Goal: Task Accomplishment & Management: Complete application form

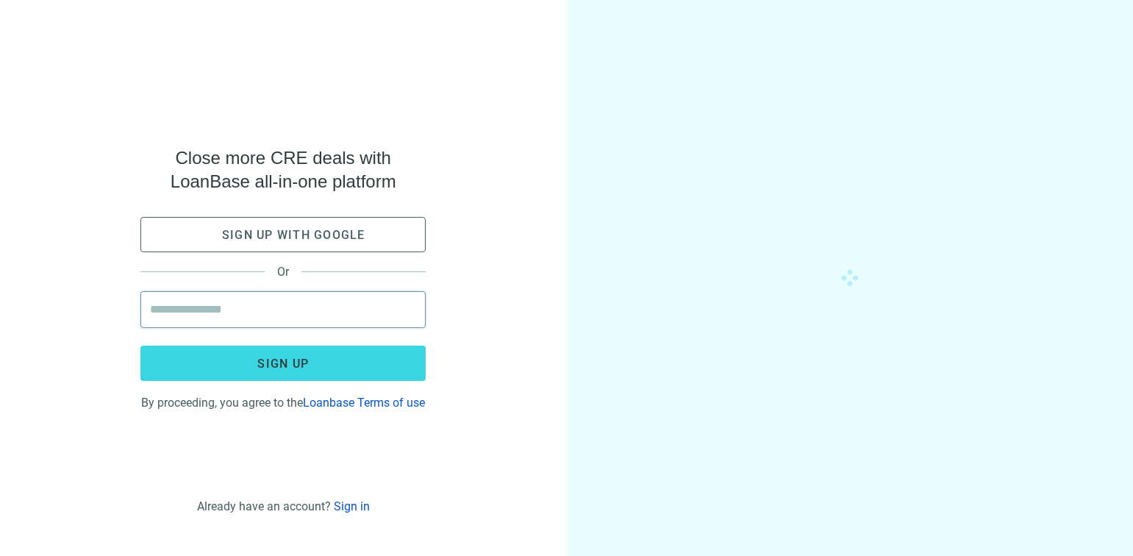
click at [258, 310] on input "email" at bounding box center [283, 309] width 266 height 35
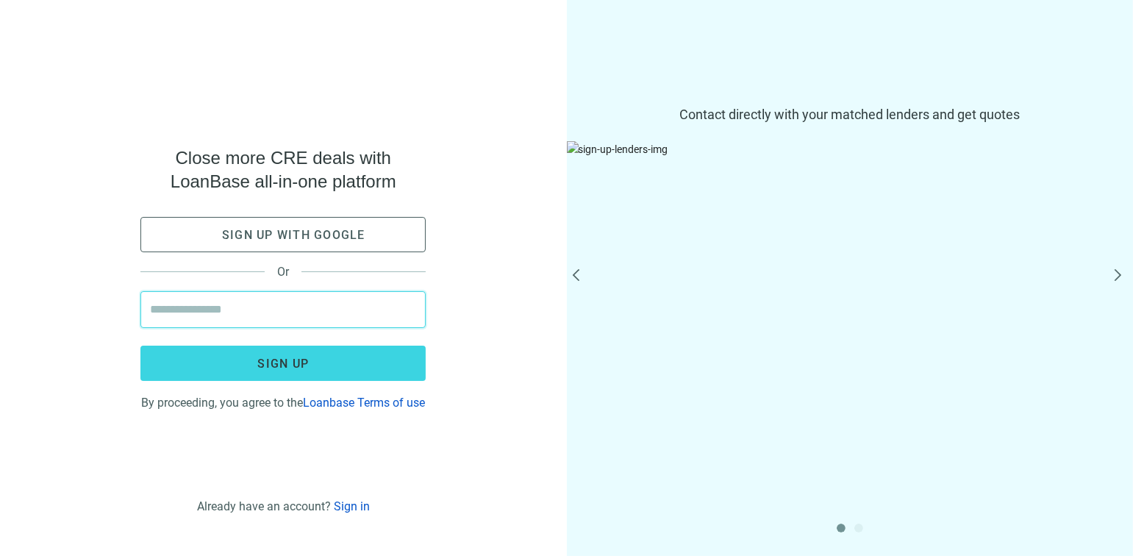
type input "**********"
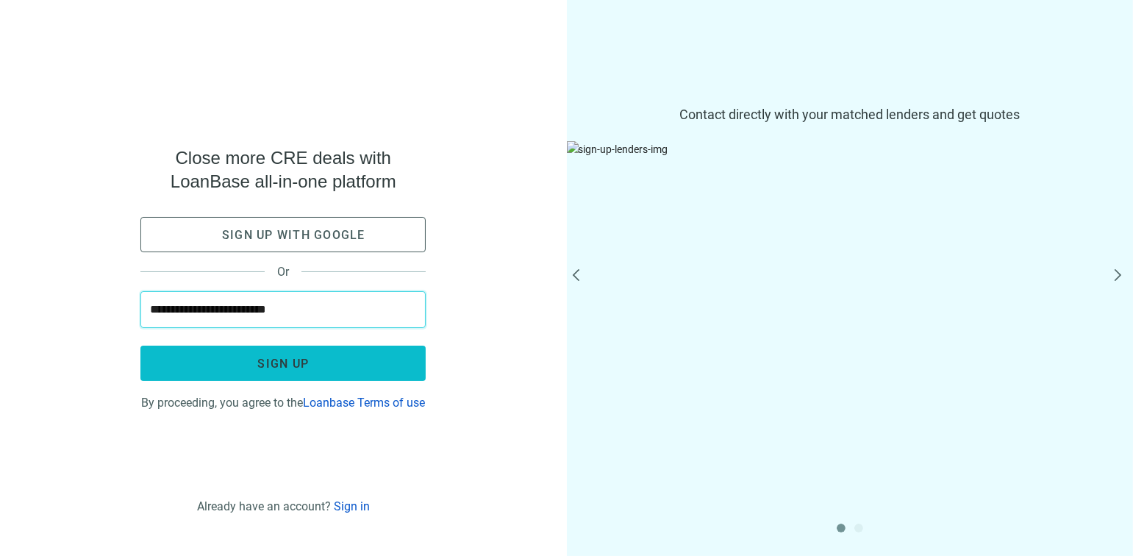
click at [266, 360] on span "Sign up" at bounding box center [282, 364] width 51 height 14
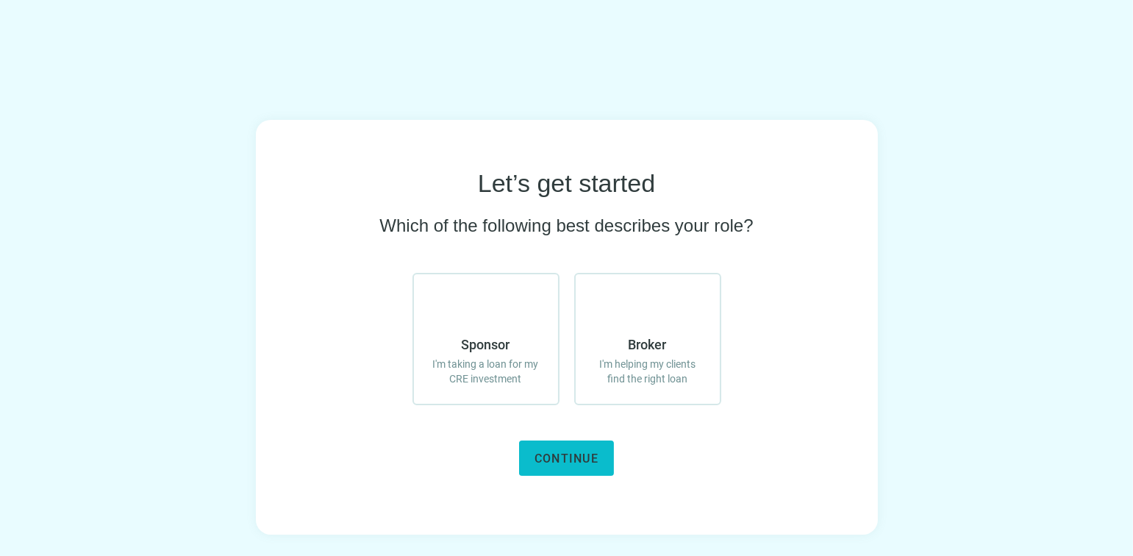
click at [561, 463] on span "Continue" at bounding box center [567, 458] width 64 height 14
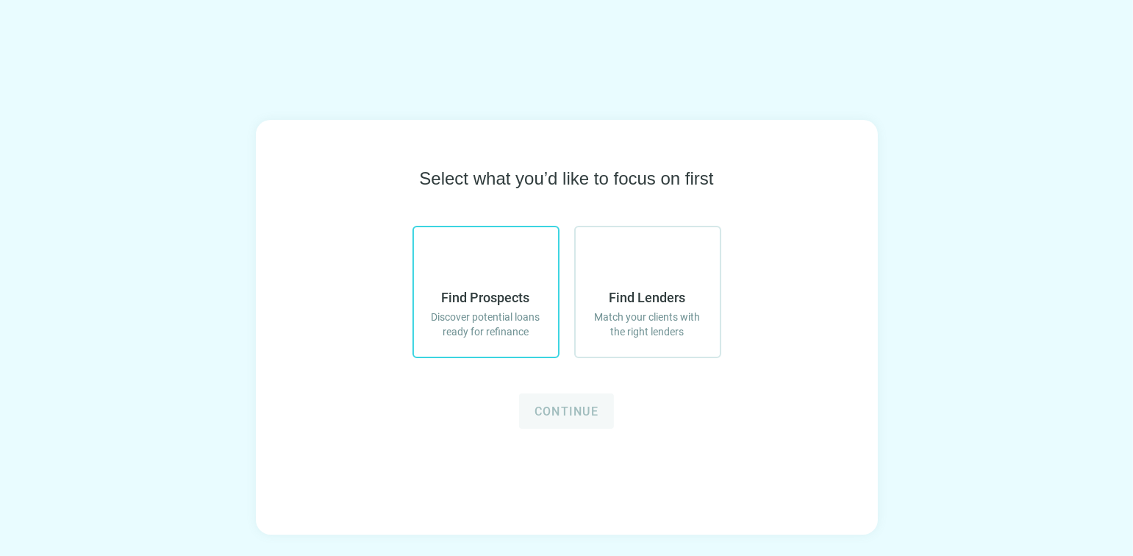
click at [468, 248] on use at bounding box center [468, 248] width 0 height 0
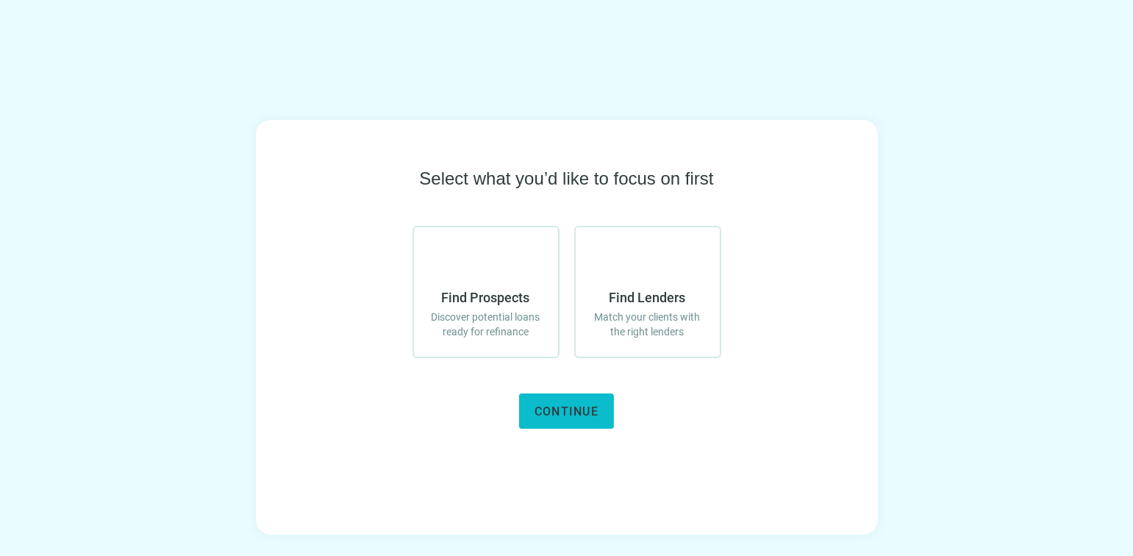
click at [569, 410] on span "Continue" at bounding box center [567, 411] width 64 height 14
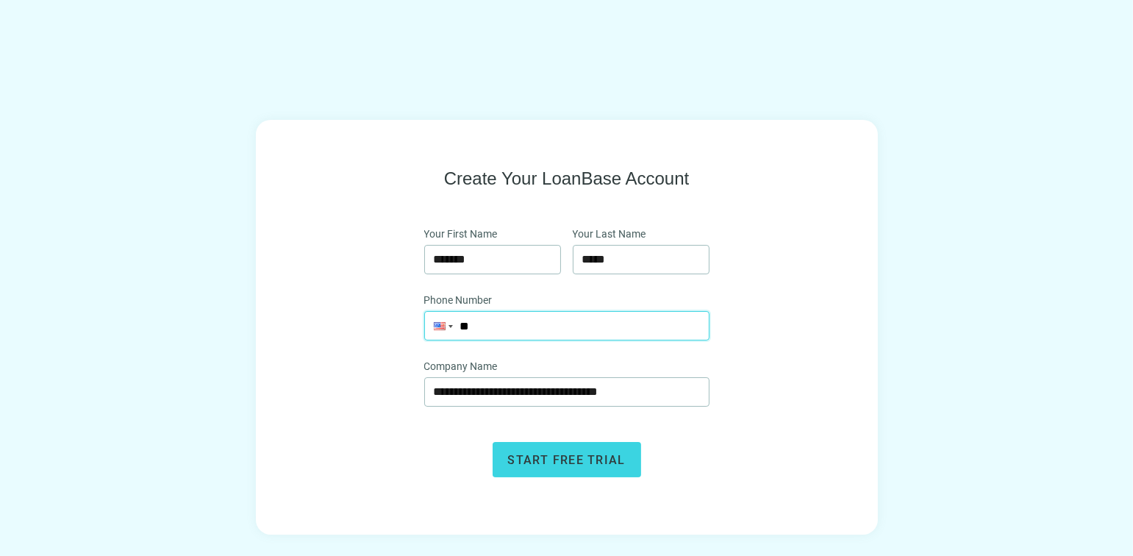
click at [521, 328] on input "**" at bounding box center [567, 326] width 284 height 28
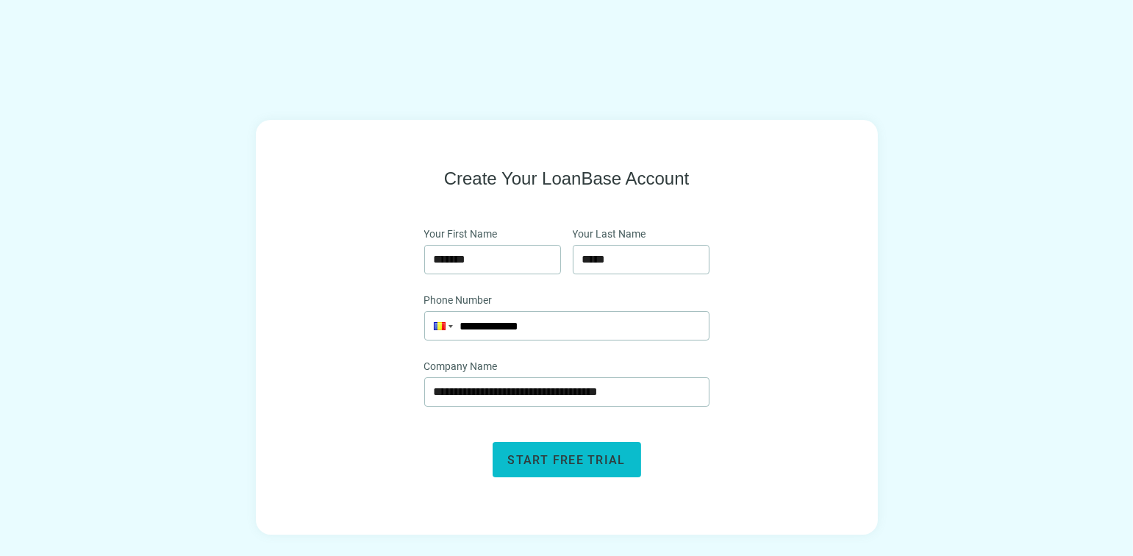
click at [547, 456] on span "Start free trial" at bounding box center [567, 460] width 118 height 14
click at [460, 325] on input "**********" at bounding box center [567, 326] width 284 height 28
drag, startPoint x: 569, startPoint y: 324, endPoint x: 365, endPoint y: 326, distance: 203.7
click at [365, 326] on div "**********" at bounding box center [567, 322] width 528 height 310
click at [449, 326] on div at bounding box center [451, 326] width 4 height 3
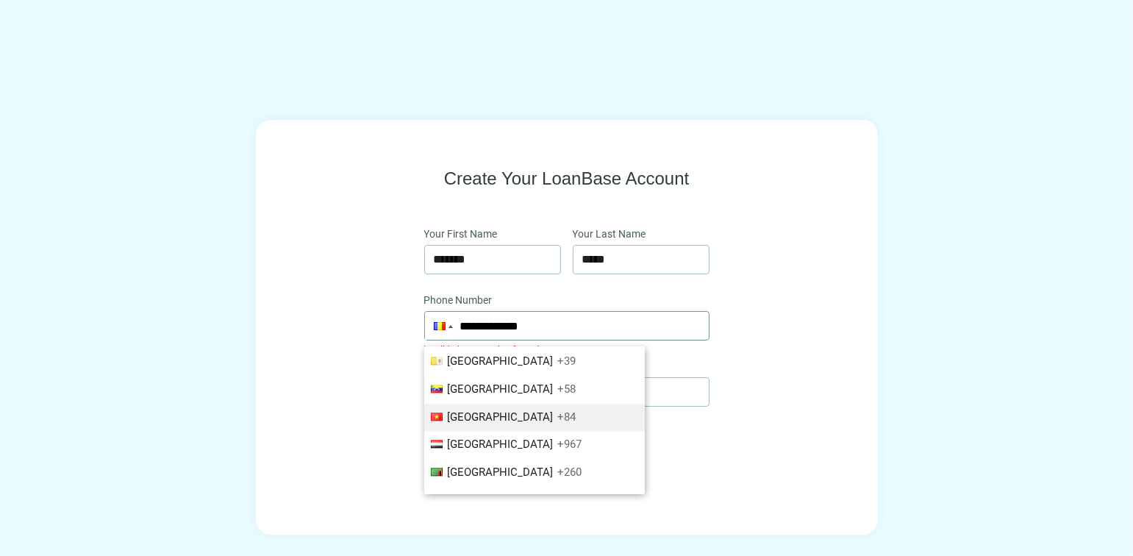
scroll to position [5548, 0]
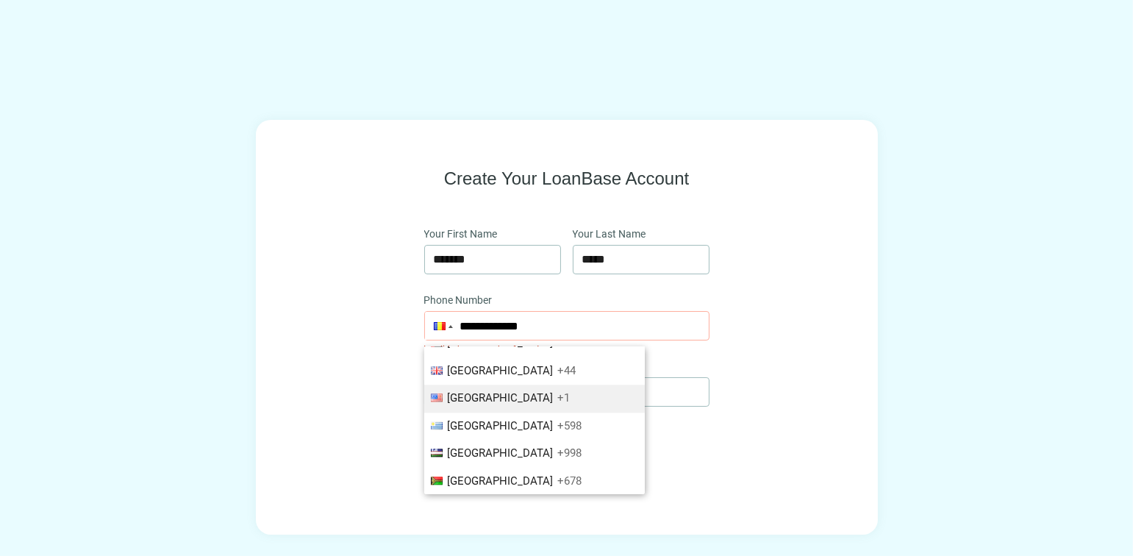
click at [485, 391] on span "United States" at bounding box center [501, 397] width 106 height 13
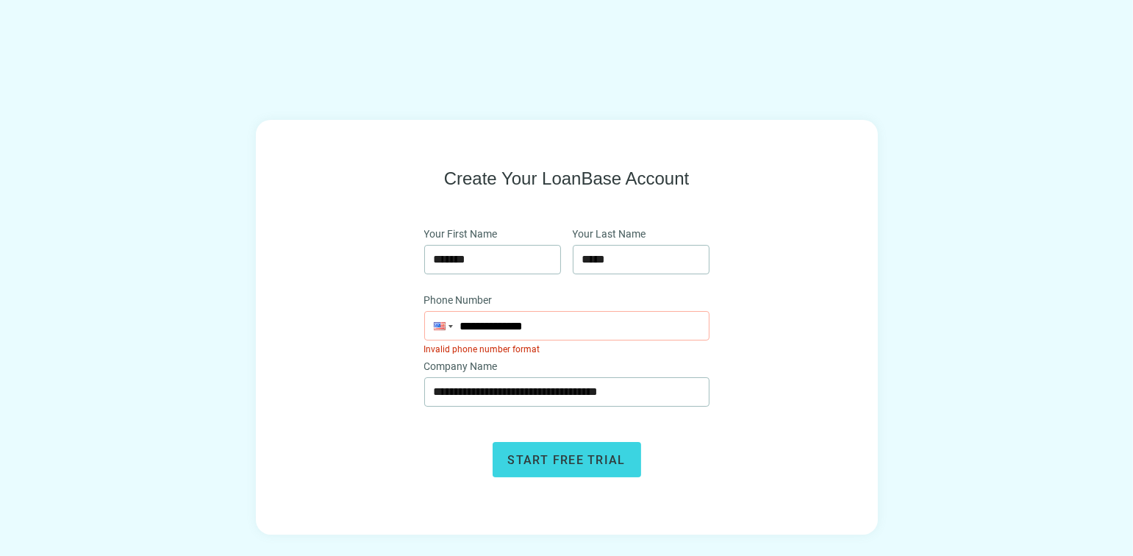
click at [549, 328] on input "**********" at bounding box center [567, 326] width 284 height 28
click at [548, 323] on input "********" at bounding box center [567, 326] width 284 height 28
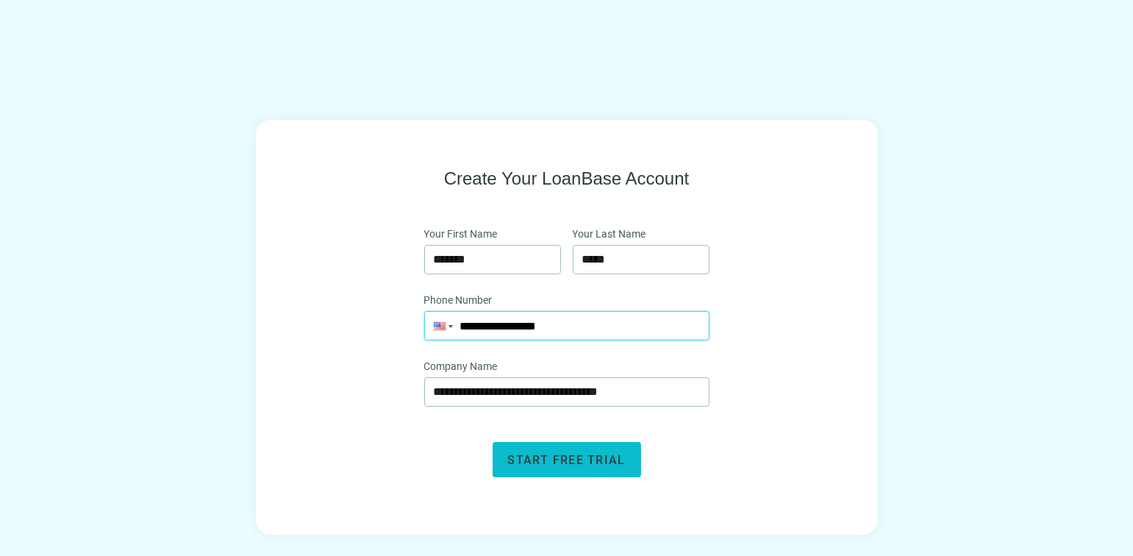
type input "**********"
click at [542, 458] on span "Start free trial" at bounding box center [567, 460] width 118 height 14
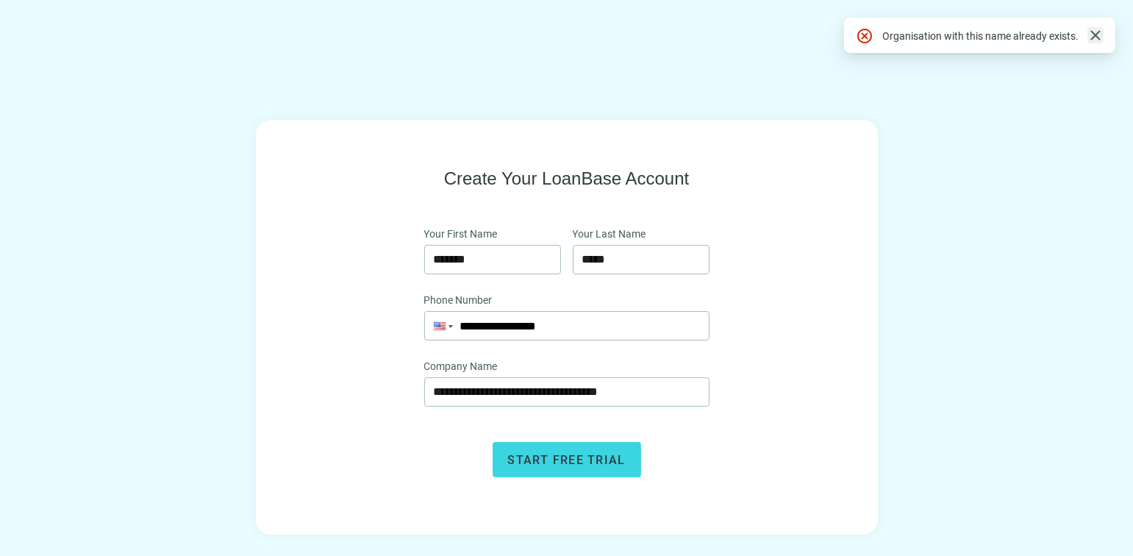
click at [1099, 34] on span "close" at bounding box center [1096, 35] width 18 height 18
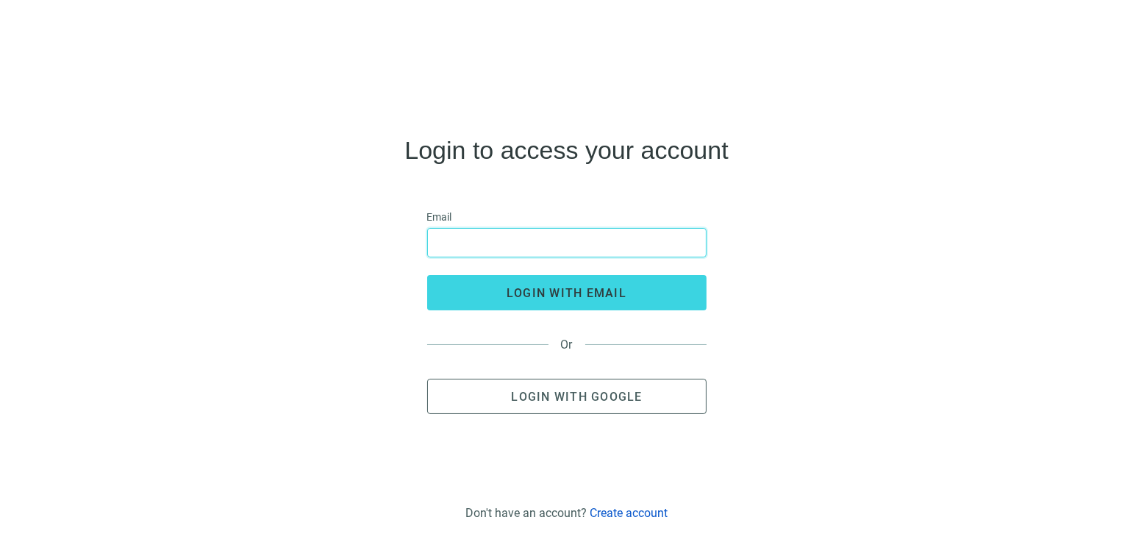
click at [452, 240] on input "email" at bounding box center [567, 243] width 260 height 28
type input "**********"
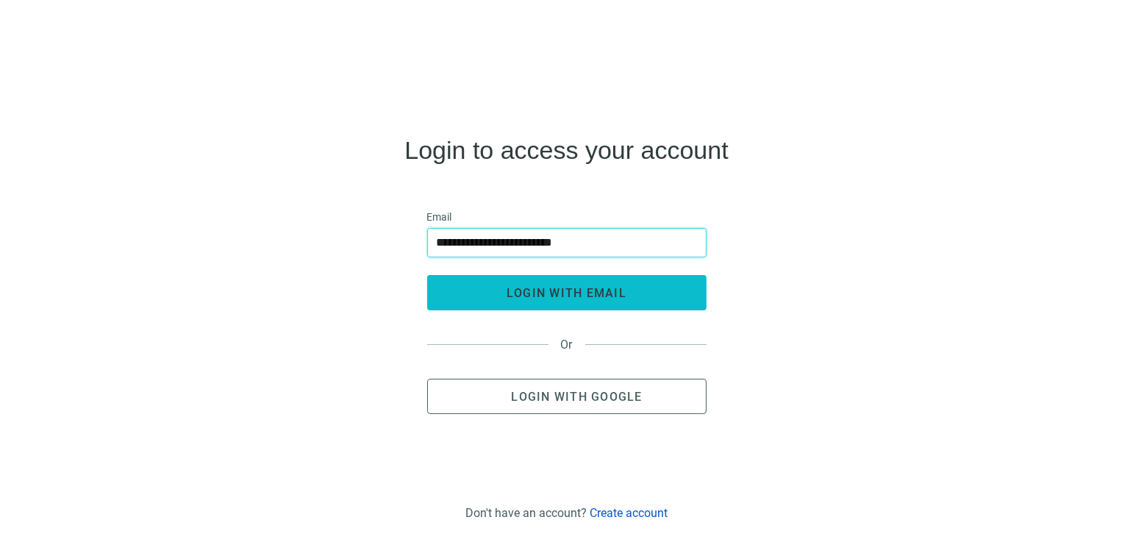
click at [573, 292] on span "login with email" at bounding box center [567, 293] width 120 height 14
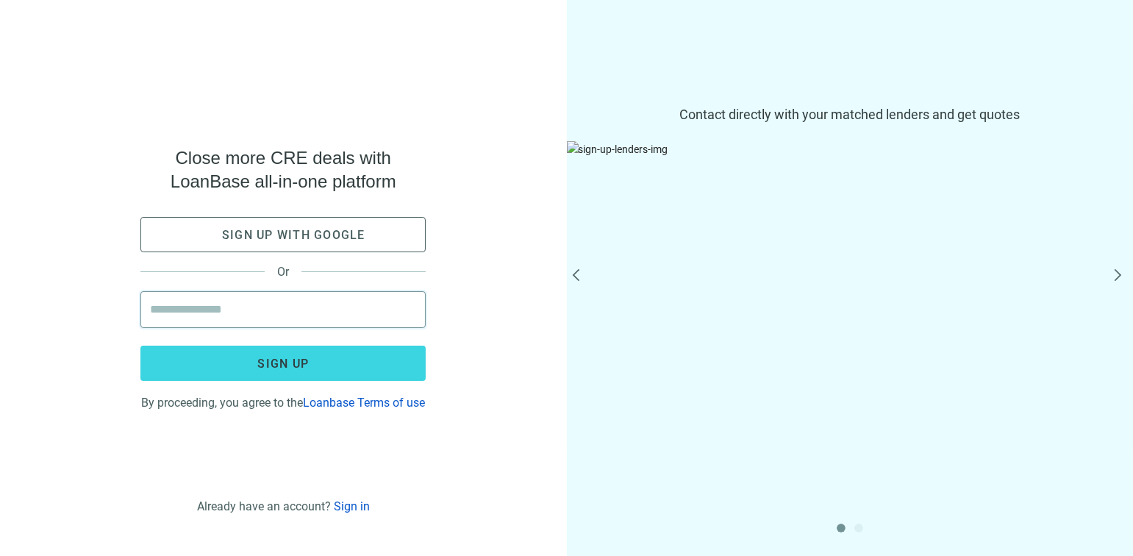
click at [256, 307] on input "email" at bounding box center [283, 309] width 266 height 35
type input "**********"
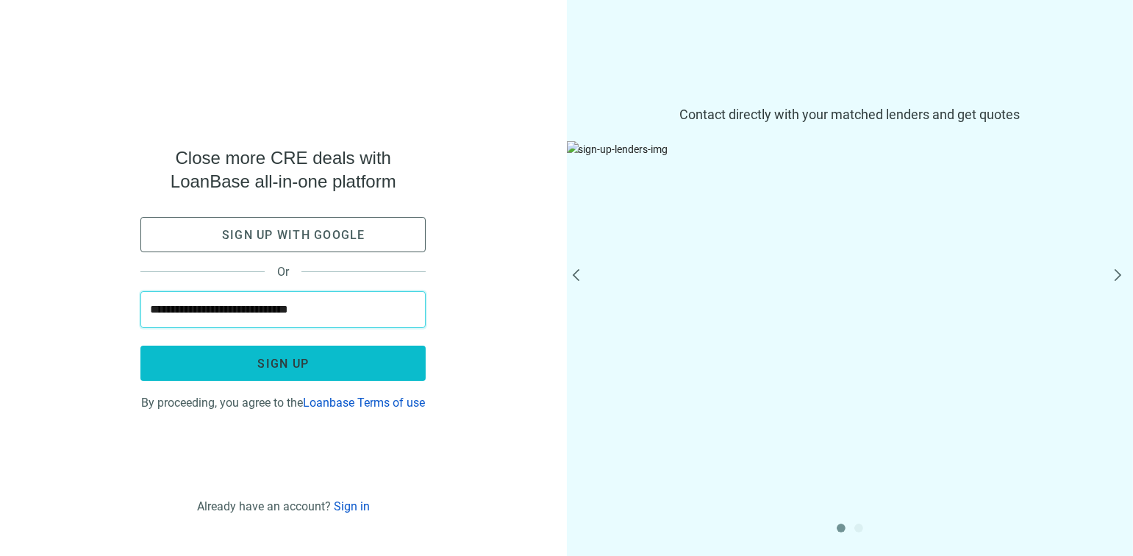
click at [277, 358] on span "Sign up" at bounding box center [282, 364] width 51 height 14
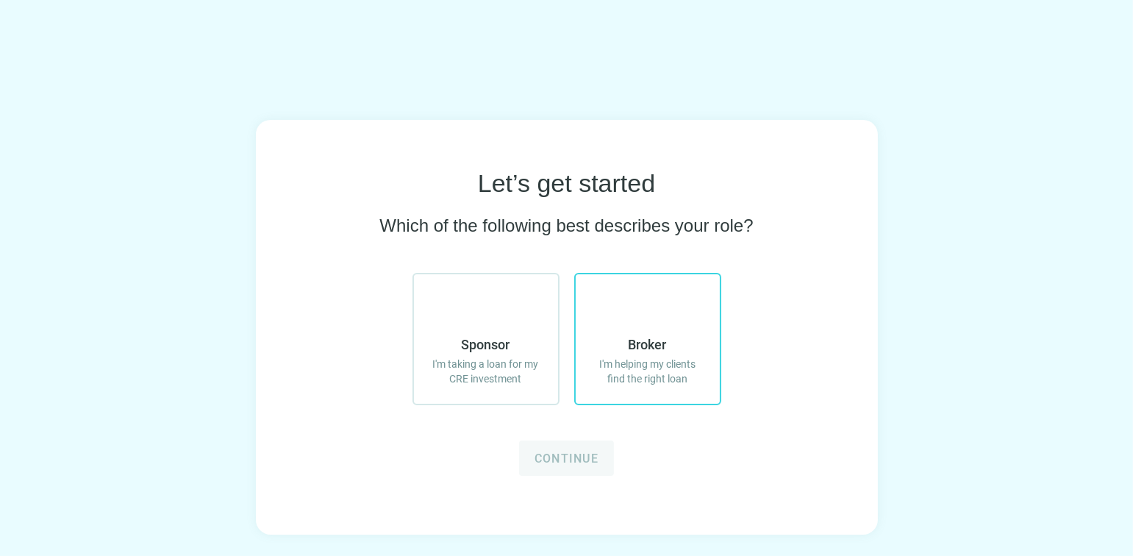
click at [657, 310] on icon at bounding box center [647, 312] width 35 height 35
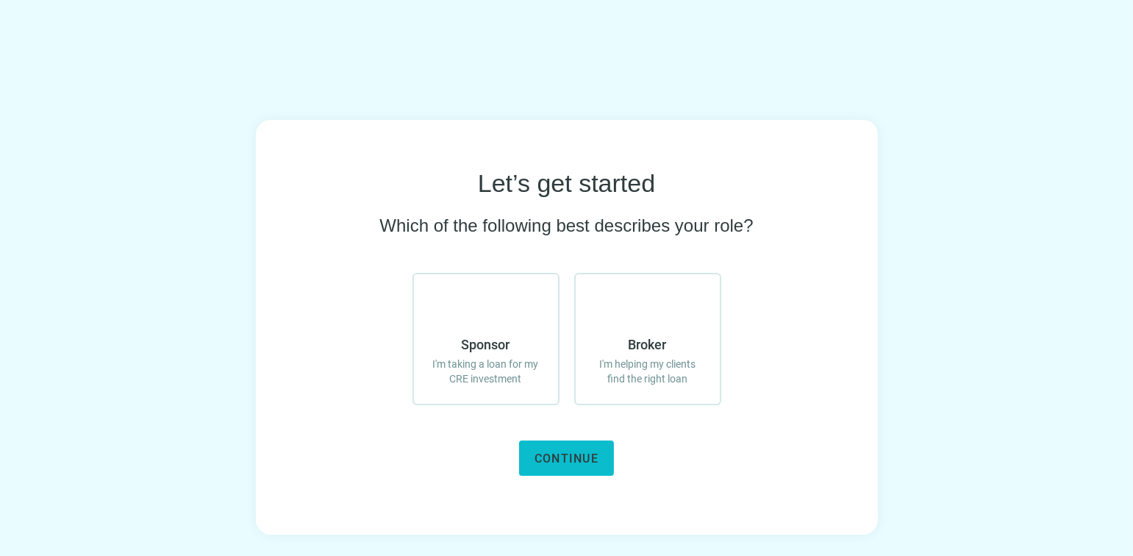
click at [569, 456] on span "Continue" at bounding box center [567, 458] width 64 height 14
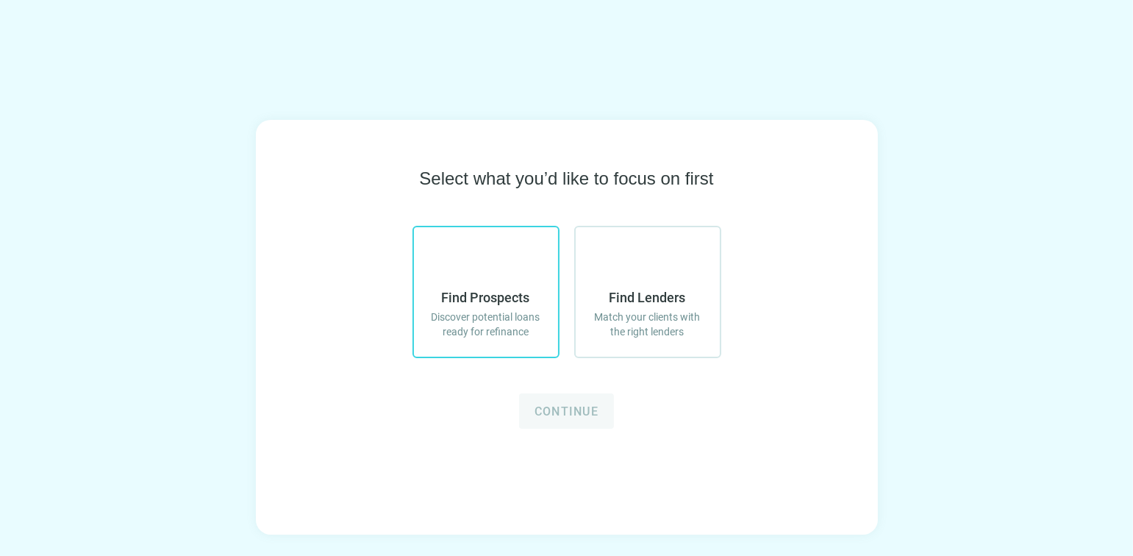
click at [481, 271] on icon at bounding box center [485, 265] width 35 height 35
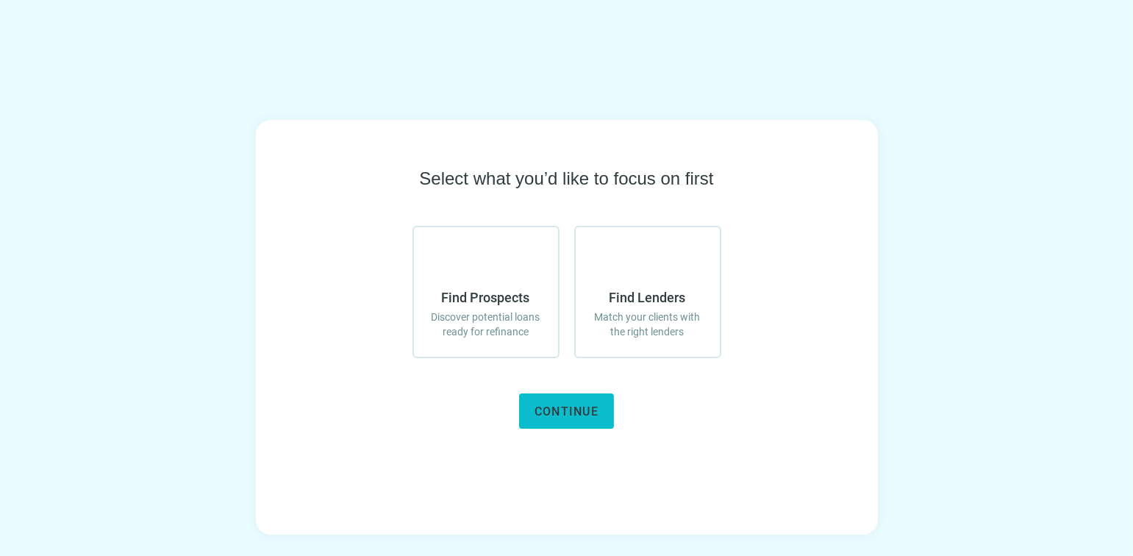
click at [574, 415] on span "Continue" at bounding box center [567, 411] width 64 height 14
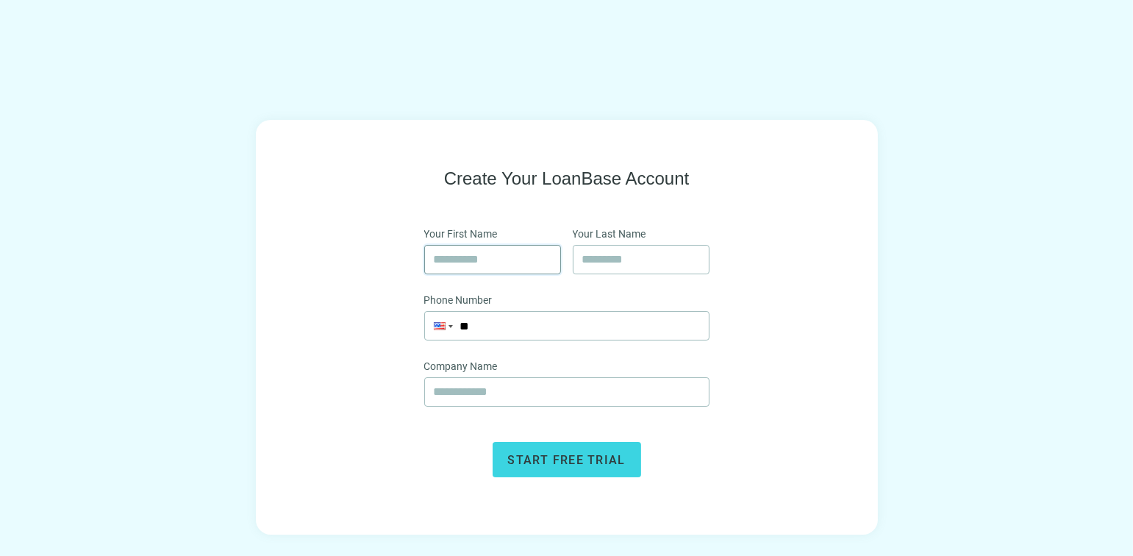
click at [504, 260] on input "text" at bounding box center [493, 260] width 118 height 28
type input "*******"
type input "*****"
type input "****"
click at [529, 330] on input "**" at bounding box center [567, 326] width 284 height 28
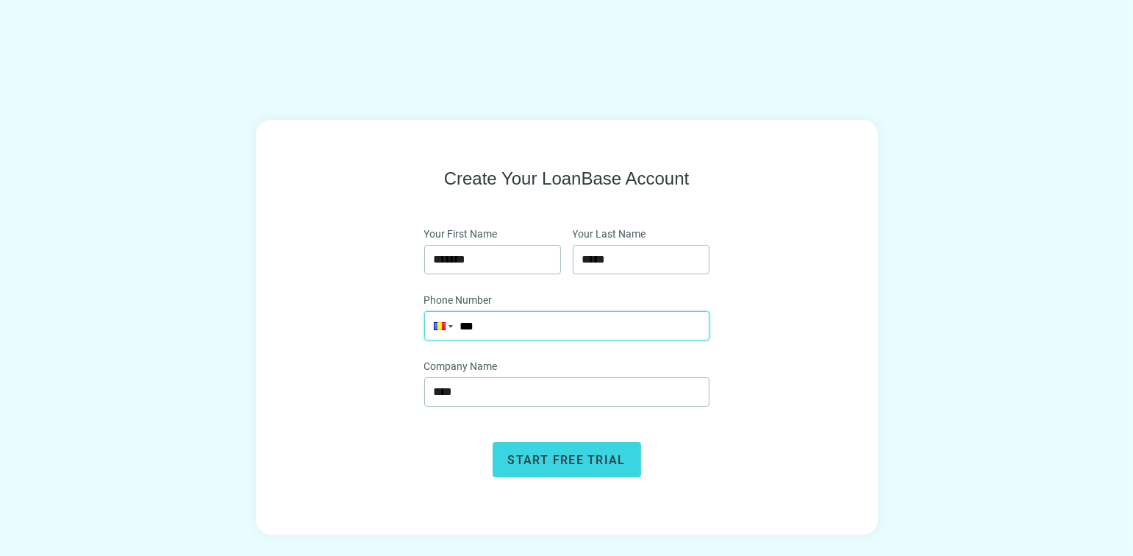
type input "**"
click at [479, 328] on input "tel" at bounding box center [567, 326] width 284 height 28
click at [450, 328] on div at bounding box center [439, 326] width 28 height 28
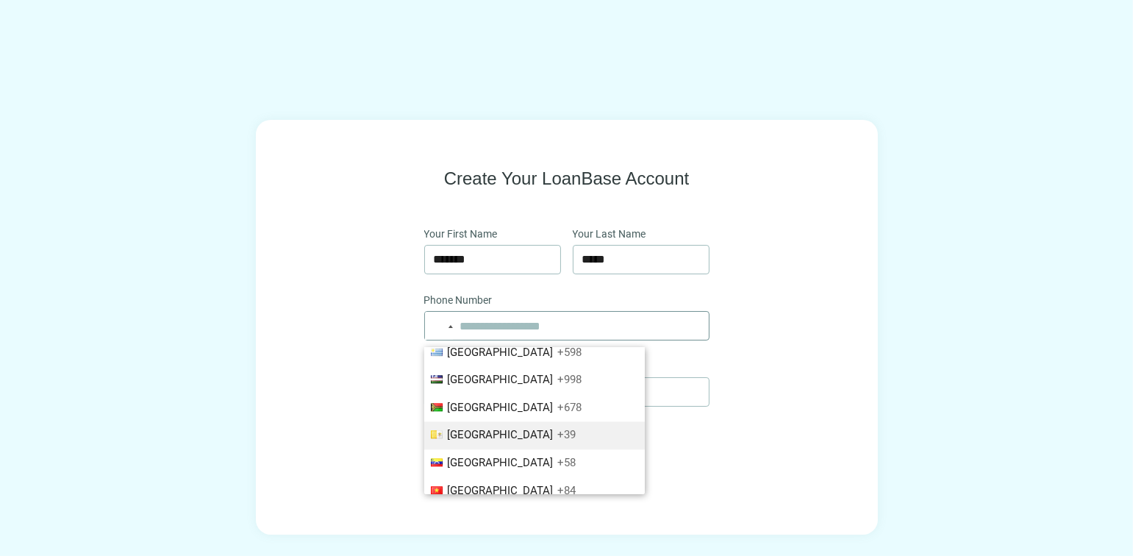
scroll to position [5548, 0]
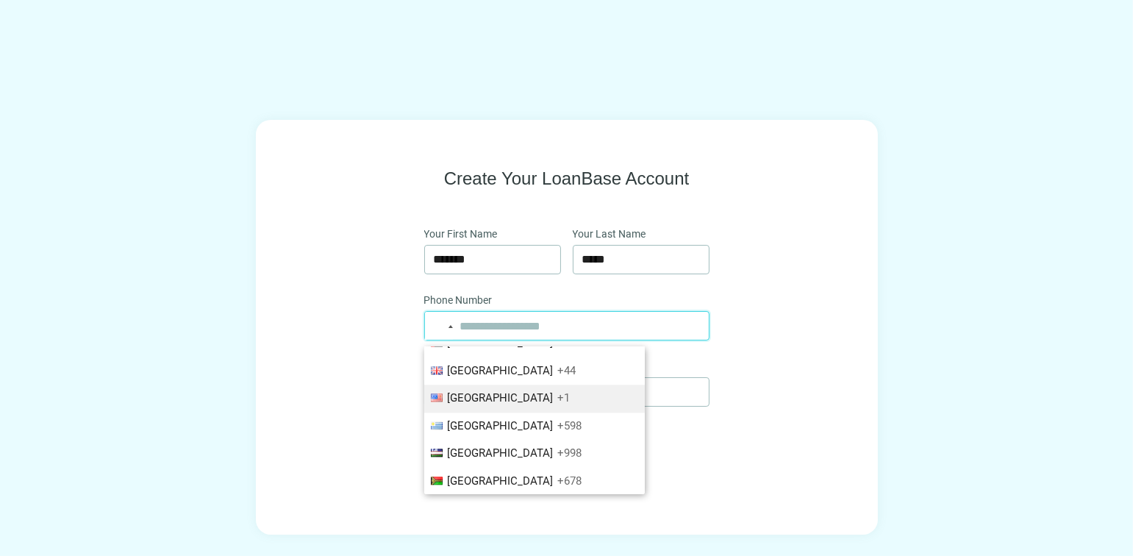
click at [499, 391] on span "United States" at bounding box center [501, 397] width 106 height 13
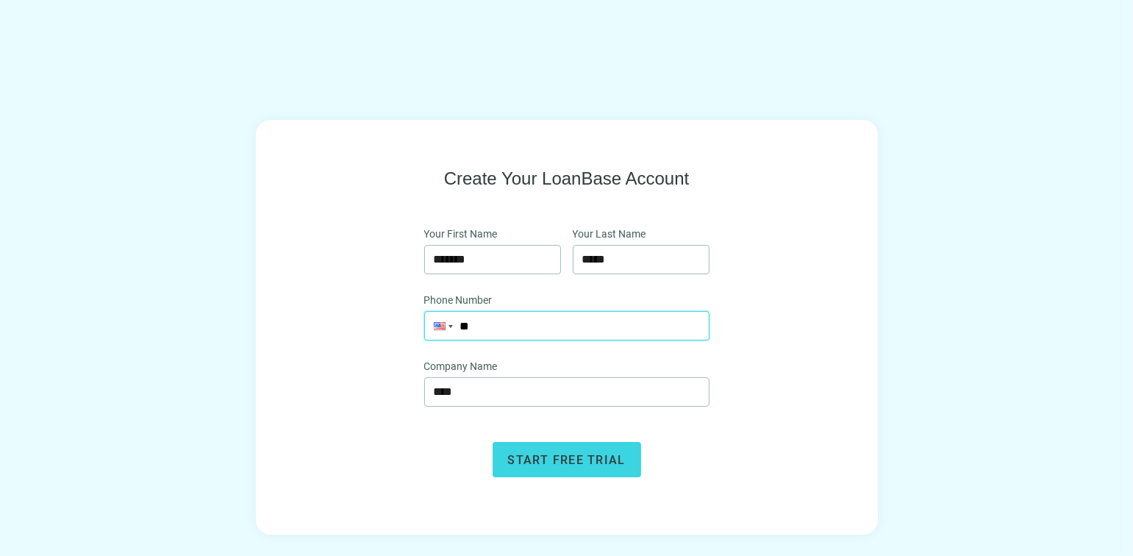
click at [512, 325] on input "**" at bounding box center [567, 326] width 284 height 28
type input "**********"
click at [478, 394] on input "****" at bounding box center [567, 392] width 266 height 28
drag, startPoint x: 479, startPoint y: 387, endPoint x: 432, endPoint y: 385, distance: 47.8
click at [432, 385] on span "****" at bounding box center [566, 391] width 285 height 29
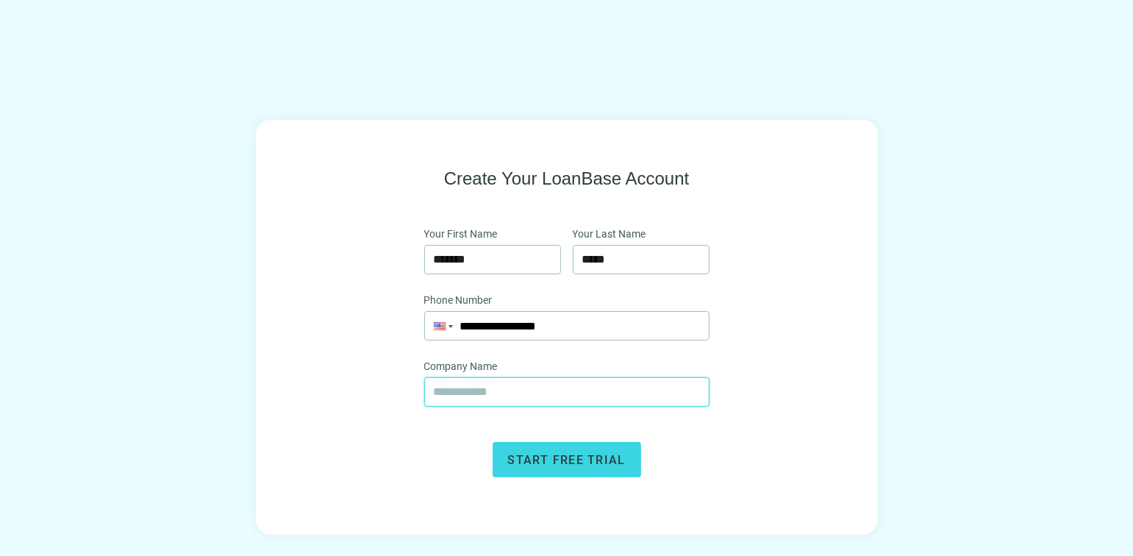
click at [523, 396] on input "text" at bounding box center [567, 392] width 266 height 28
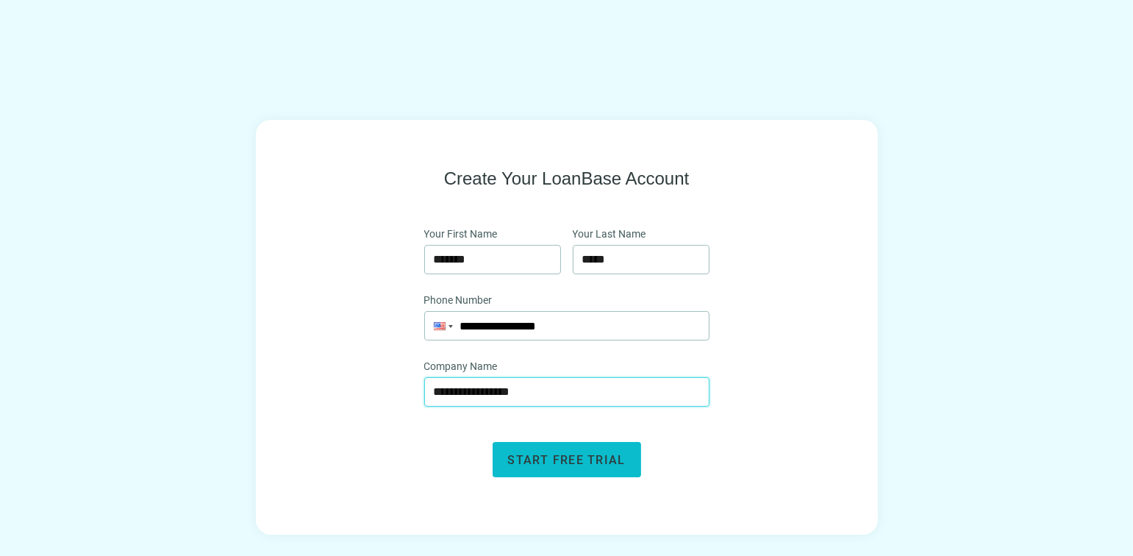
type input "**********"
click at [540, 457] on span "Start free trial" at bounding box center [567, 460] width 118 height 14
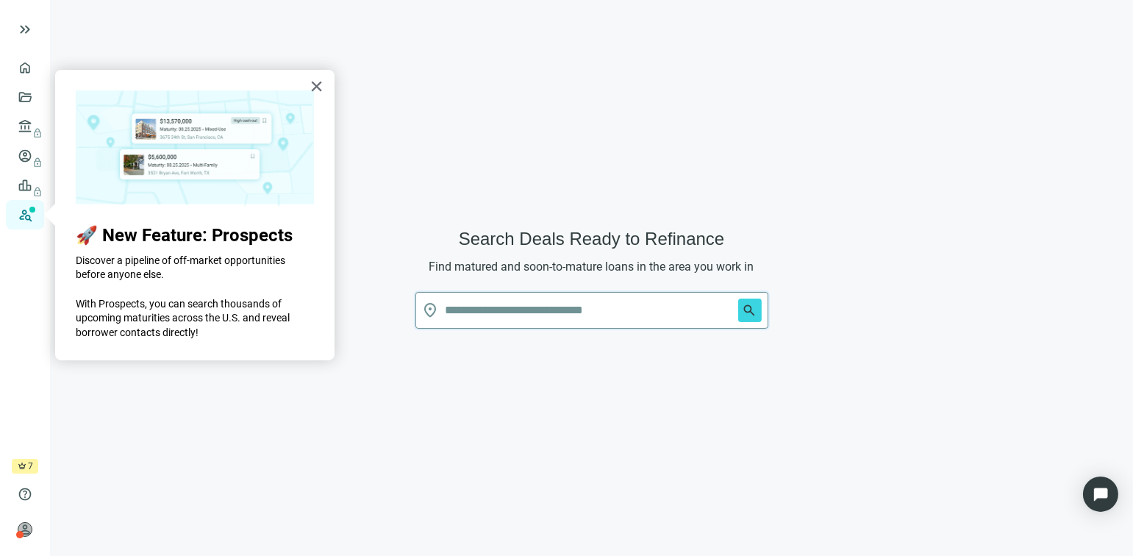
click at [612, 312] on input "text" at bounding box center [589, 310] width 287 height 35
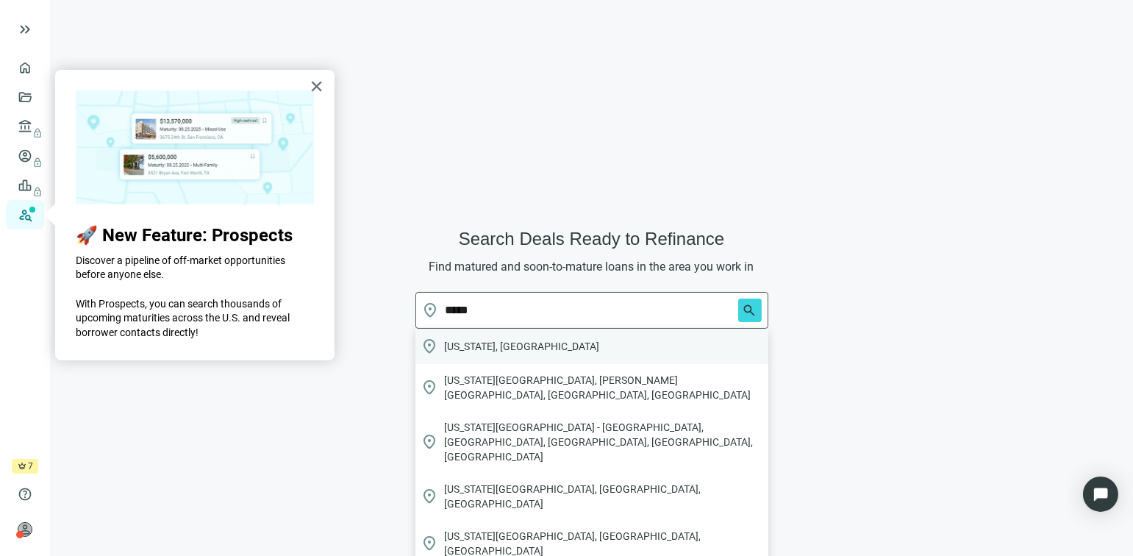
click at [460, 346] on span "Texas, USA" at bounding box center [522, 346] width 155 height 15
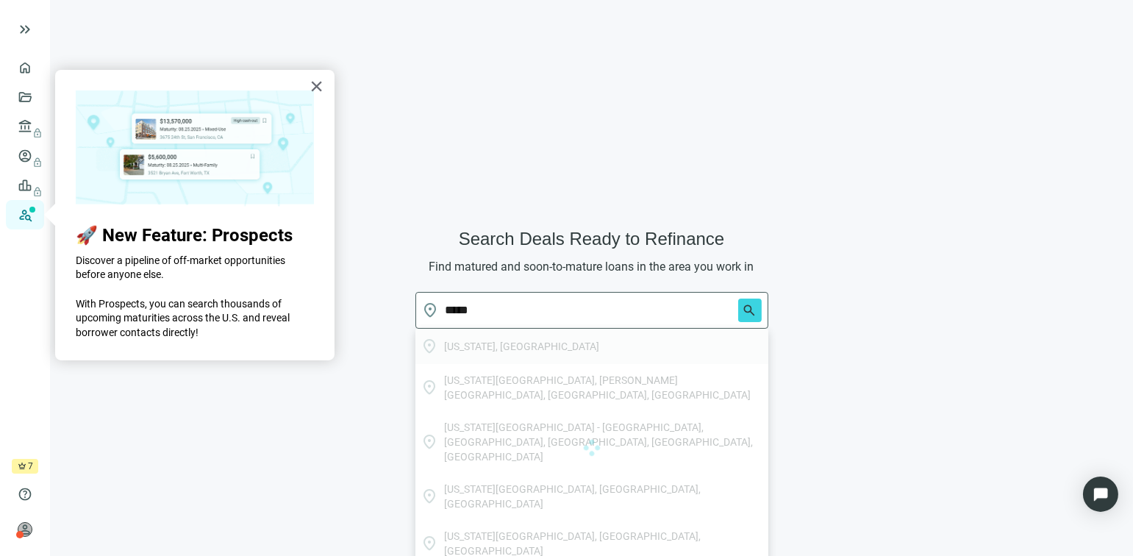
type input "**********"
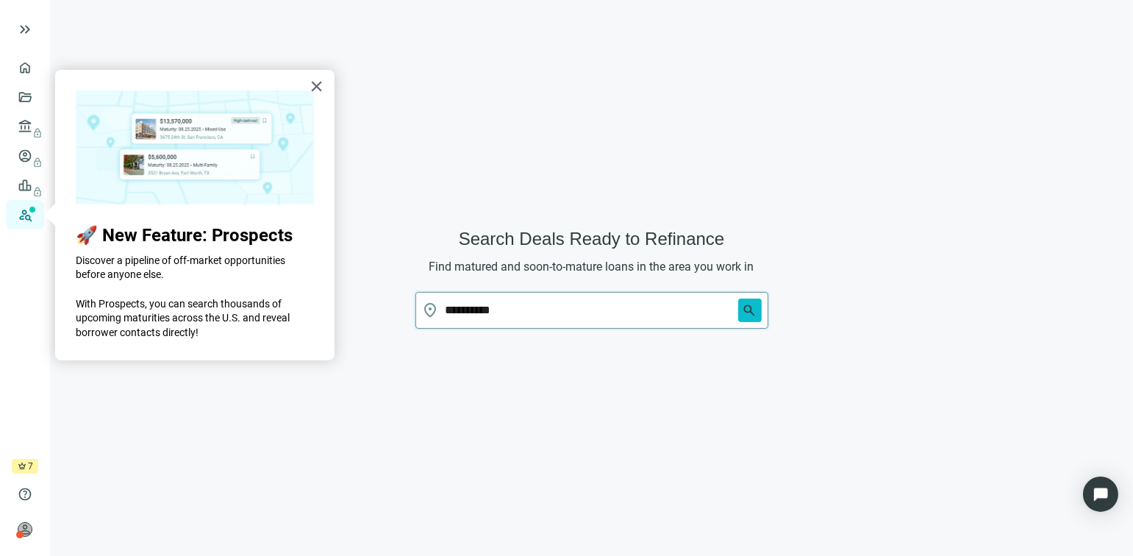
click at [746, 310] on span "search" at bounding box center [750, 310] width 15 height 15
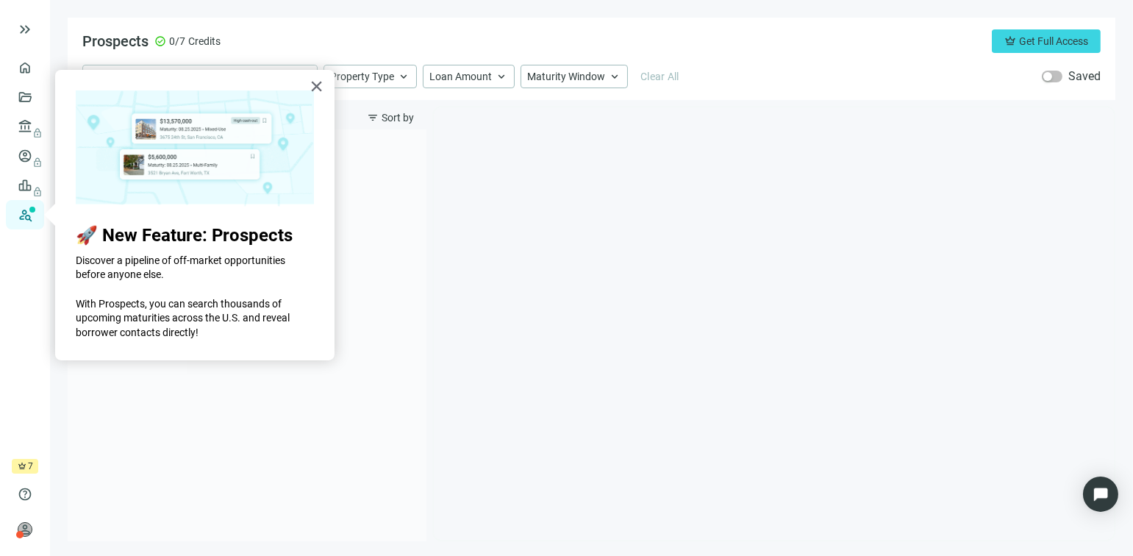
type input "**********"
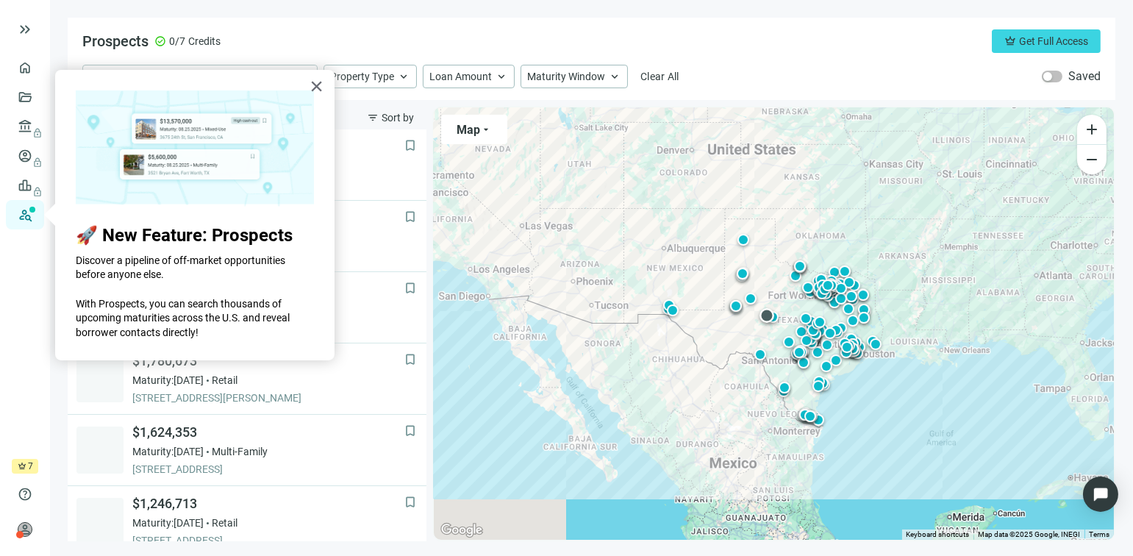
click at [765, 313] on div at bounding box center [767, 315] width 15 height 15
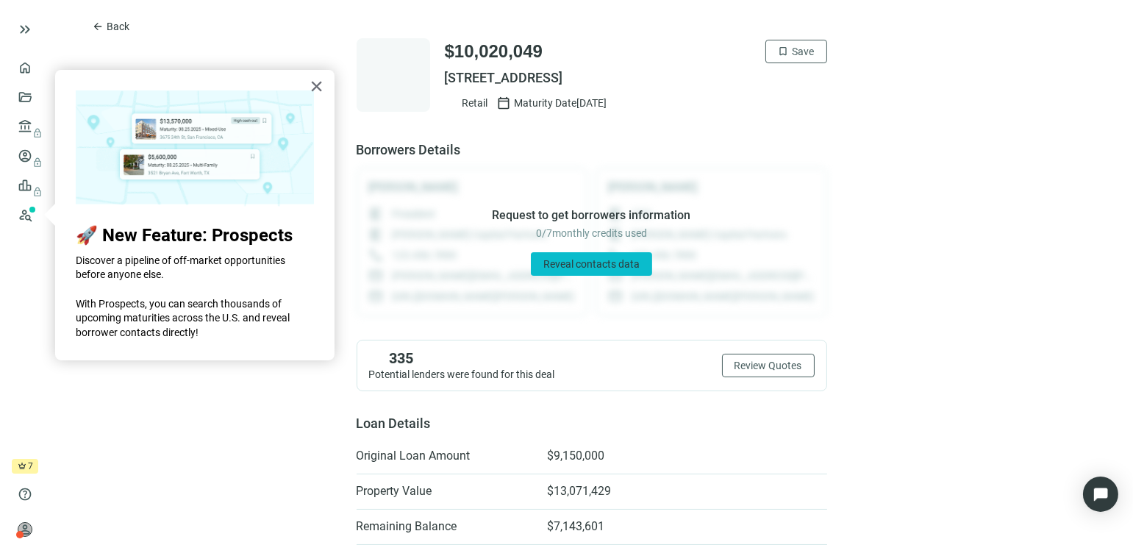
click at [553, 265] on span "Reveal contacts data" at bounding box center [591, 264] width 96 height 12
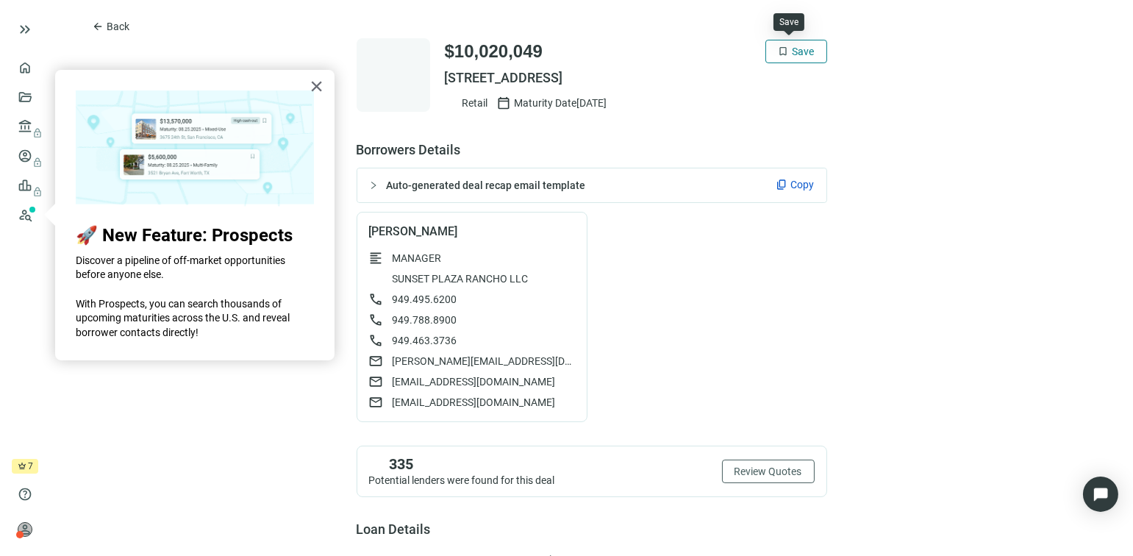
click at [793, 54] on span "Save" at bounding box center [804, 52] width 22 height 12
click at [799, 185] on span "Copy" at bounding box center [803, 184] width 24 height 15
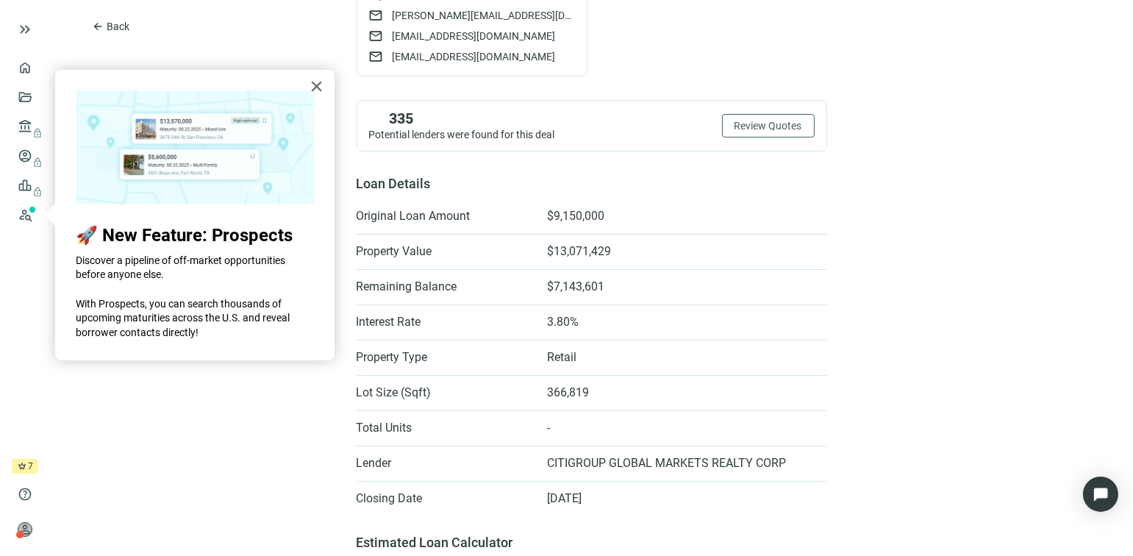
scroll to position [368, 0]
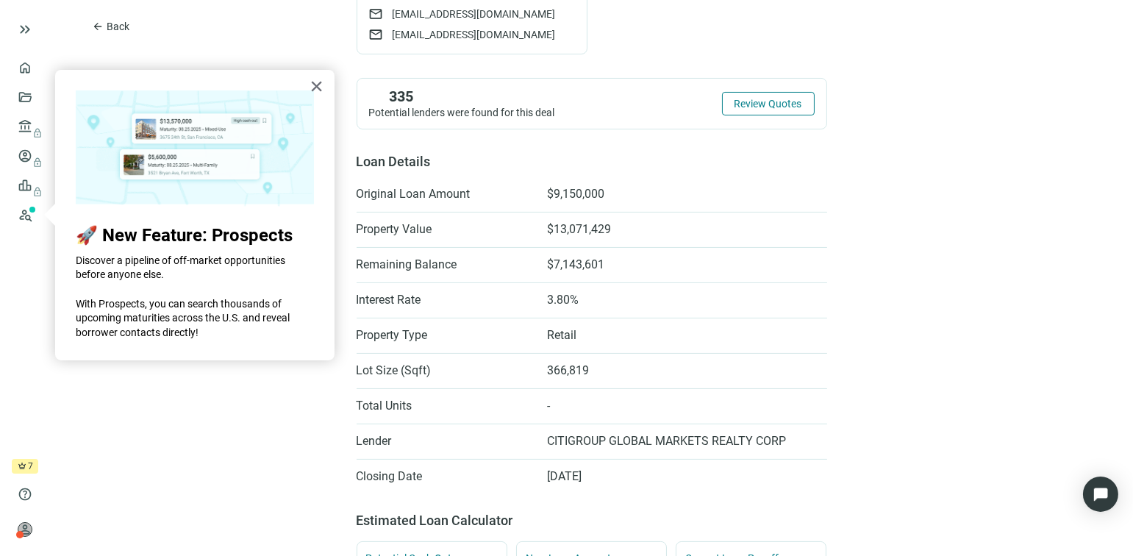
click at [745, 106] on span "Review Quotes" at bounding box center [769, 104] width 68 height 12
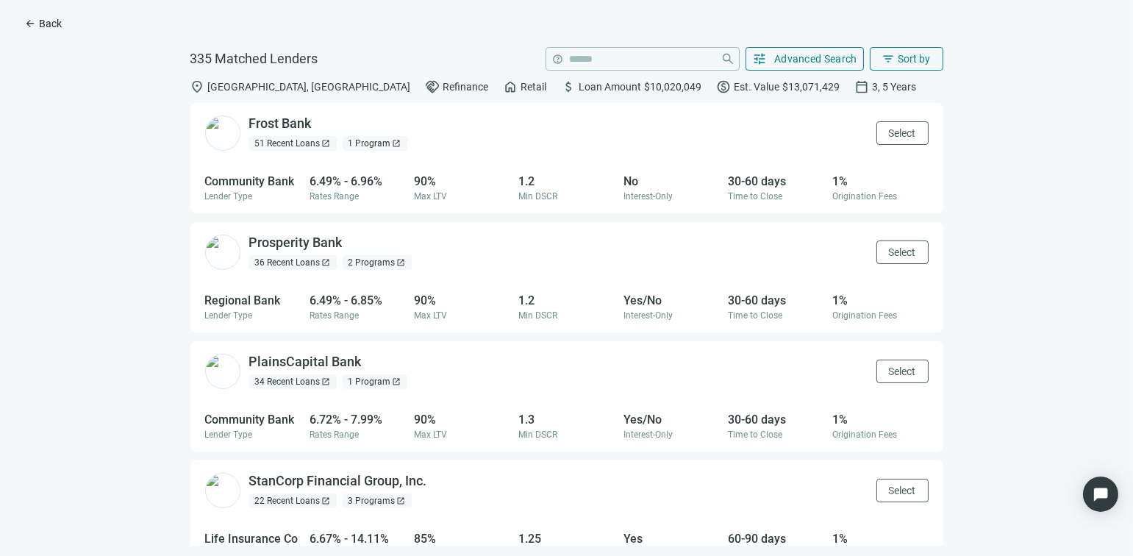
click at [30, 22] on span "arrow_back" at bounding box center [30, 24] width 12 height 12
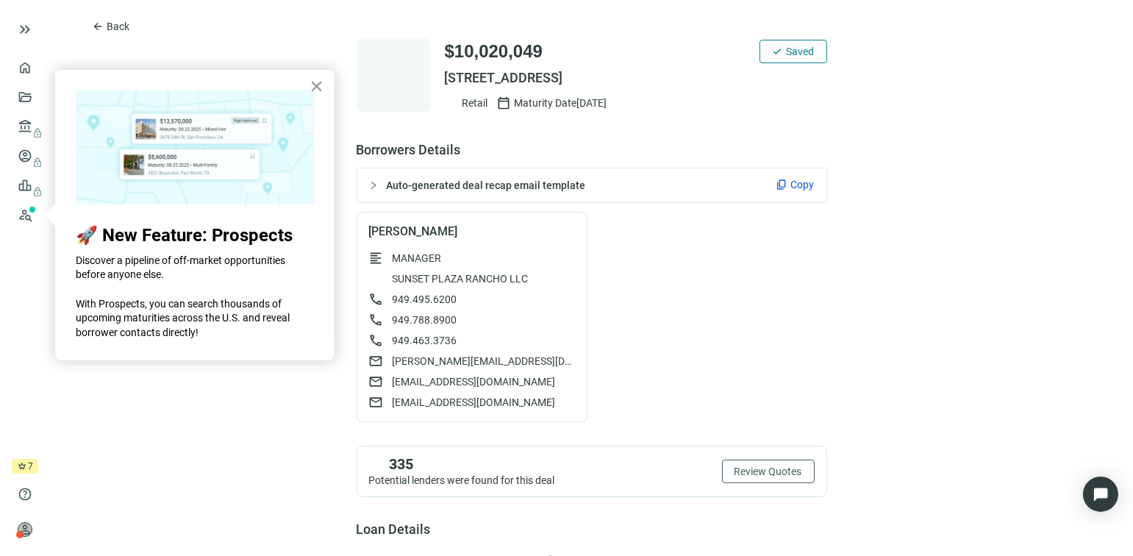
click at [313, 83] on button "×" at bounding box center [317, 86] width 14 height 24
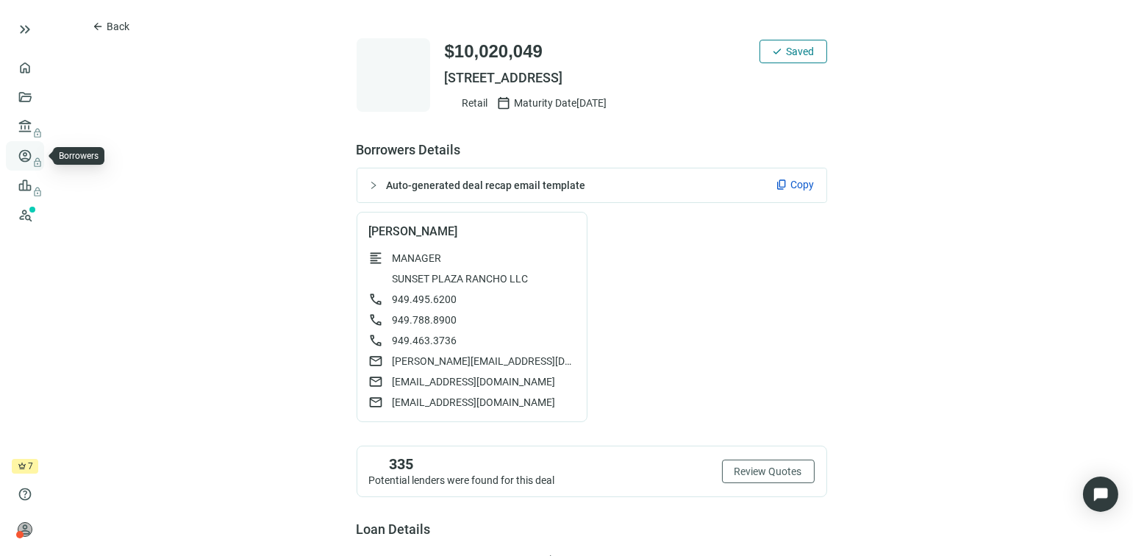
click at [37, 162] on link "Borrowers lock" at bounding box center [61, 156] width 48 height 12
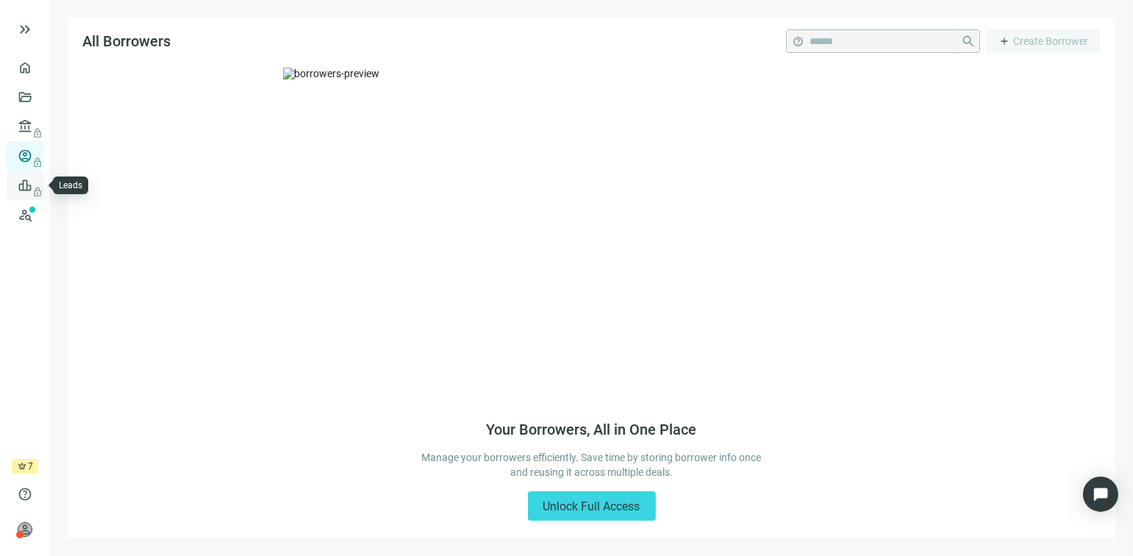
click at [37, 191] on link "Leads lock" at bounding box center [51, 185] width 29 height 12
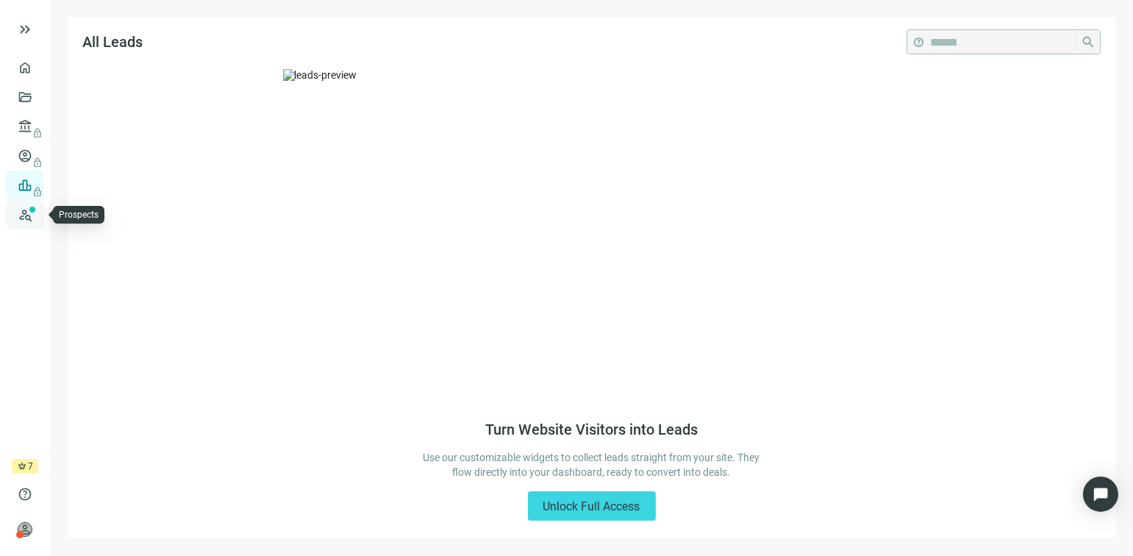
click at [37, 209] on link "Prospects New" at bounding box center [60, 214] width 47 height 29
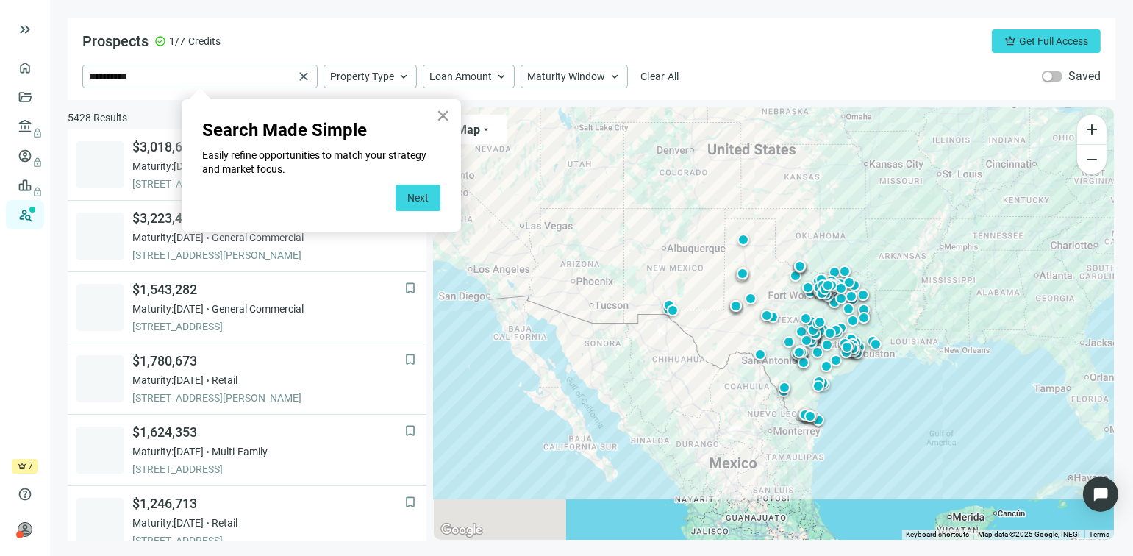
click at [444, 111] on button "×" at bounding box center [443, 116] width 14 height 24
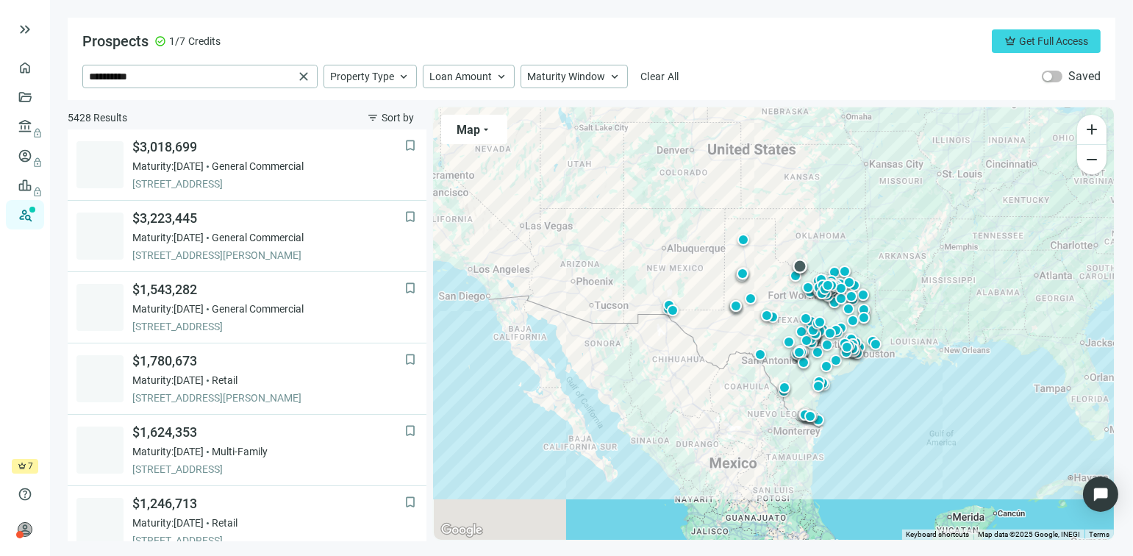
click at [799, 262] on div at bounding box center [800, 266] width 15 height 15
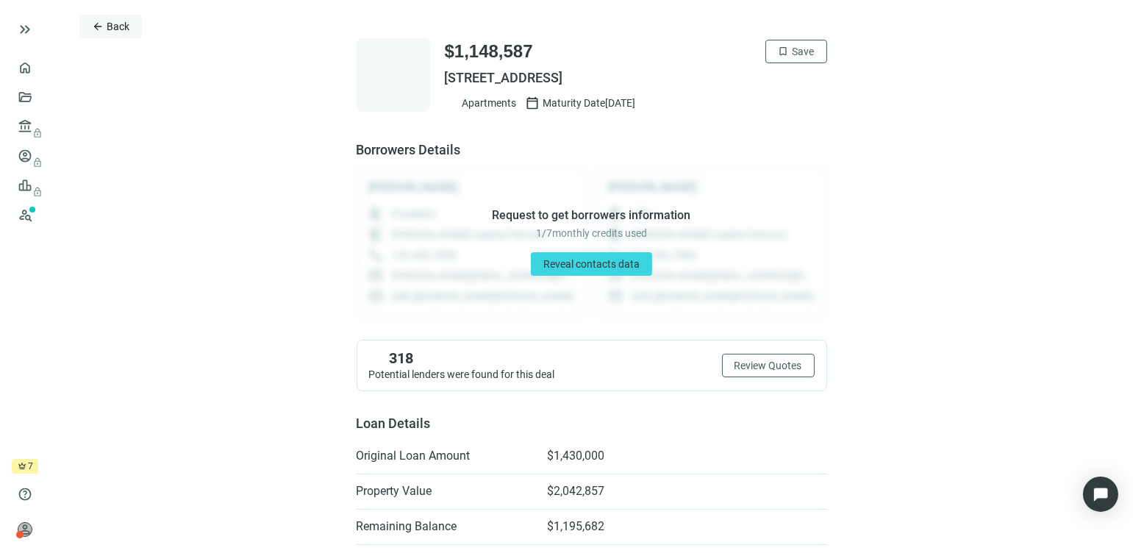
click at [97, 25] on span "arrow_back" at bounding box center [98, 27] width 12 height 12
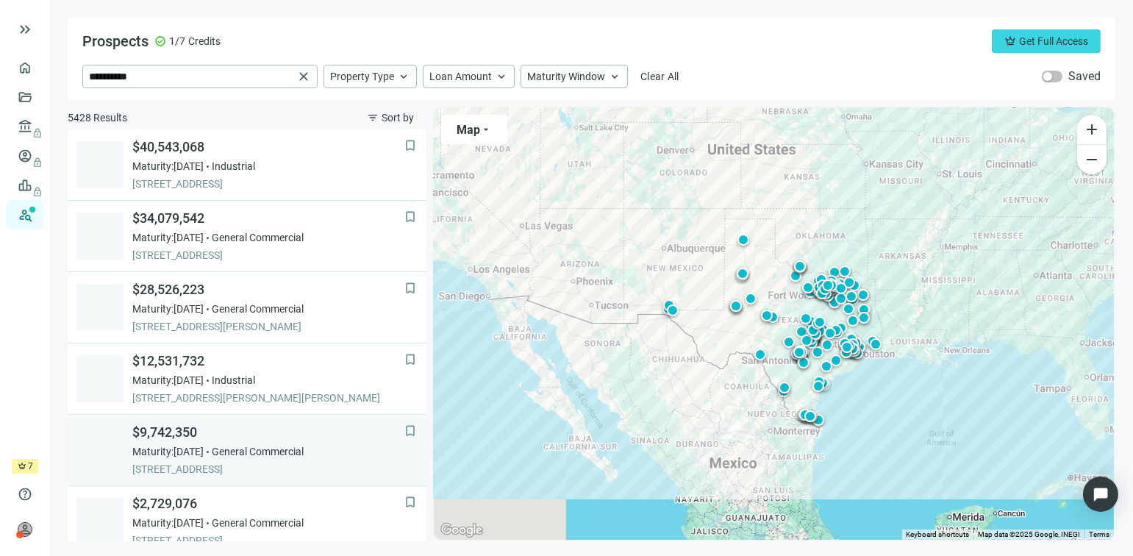
click at [176, 435] on span "$9,742,350" at bounding box center [268, 433] width 272 height 18
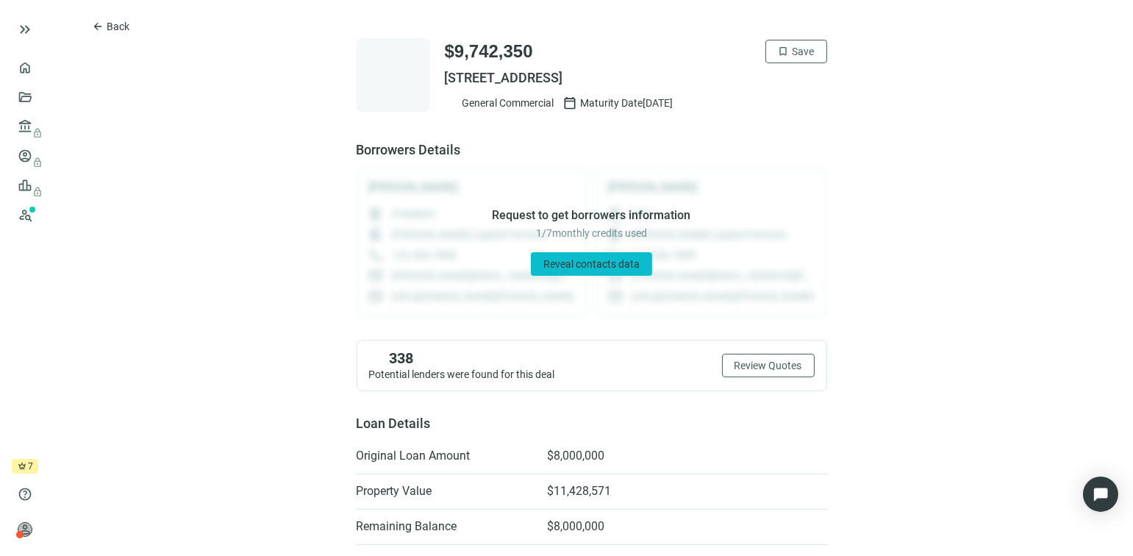
click at [585, 268] on span "Reveal contacts data" at bounding box center [591, 264] width 96 height 12
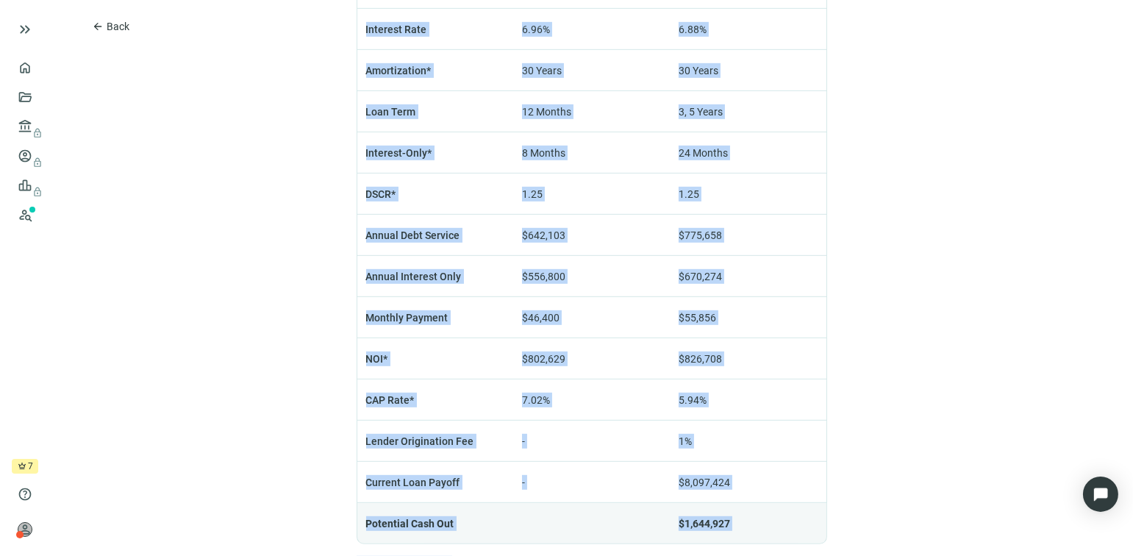
scroll to position [1254, 0]
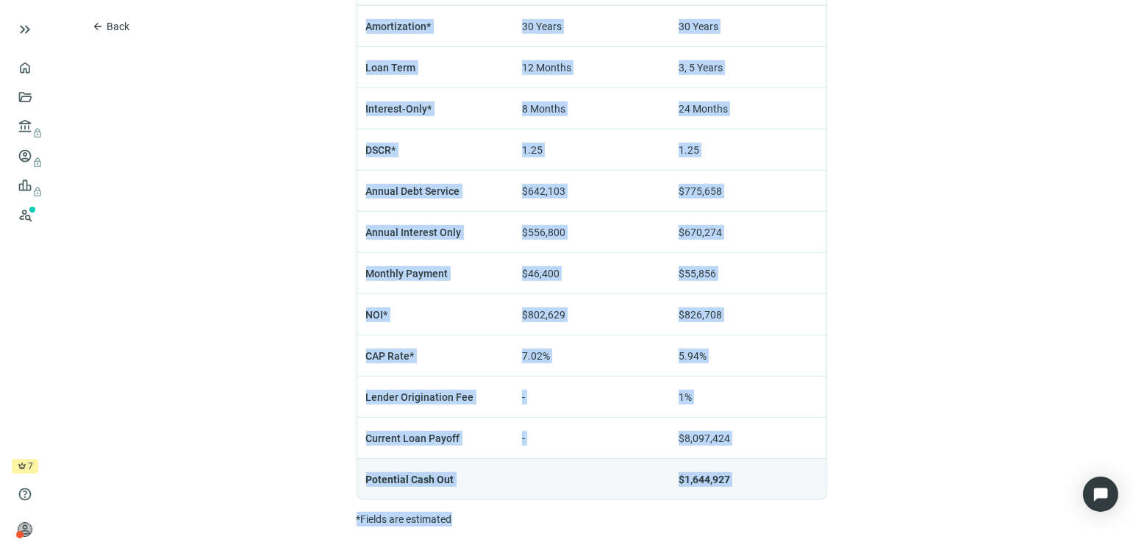
drag, startPoint x: 443, startPoint y: 49, endPoint x: 738, endPoint y: 555, distance: 585.9
click at [738, 555] on html "keyboard_double_arrow_right home Overview folder_open Deals account_balance loc…" at bounding box center [566, 278] width 1133 height 556
drag, startPoint x: 738, startPoint y: 555, endPoint x: 868, endPoint y: 308, distance: 279.2
copy div "9,742,350 bookmark Save 12200 NW HIGHWAY 287, FORT WORTH, TX 76179 General Comm…"
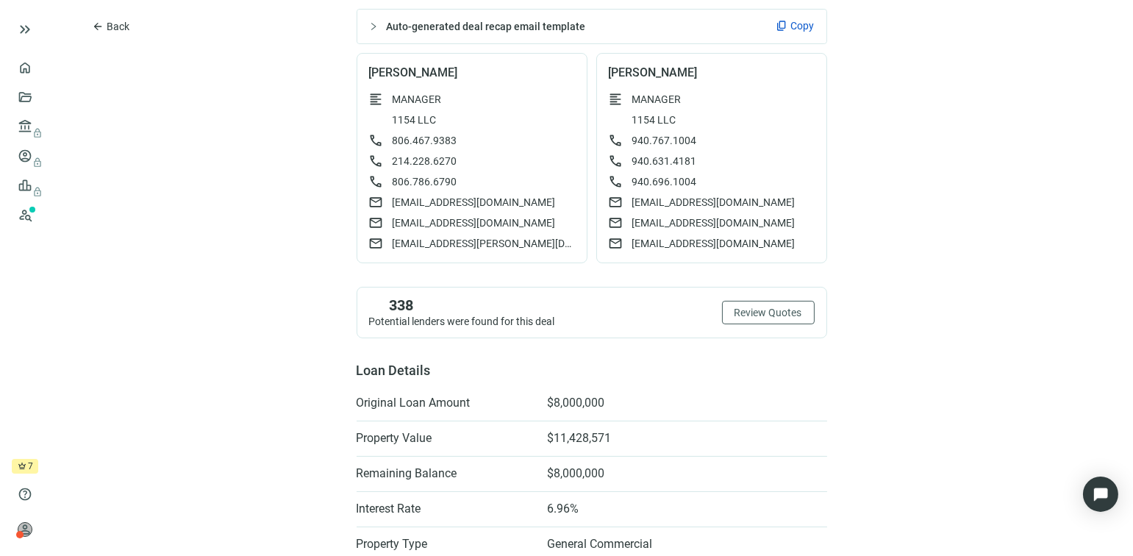
scroll to position [0, 0]
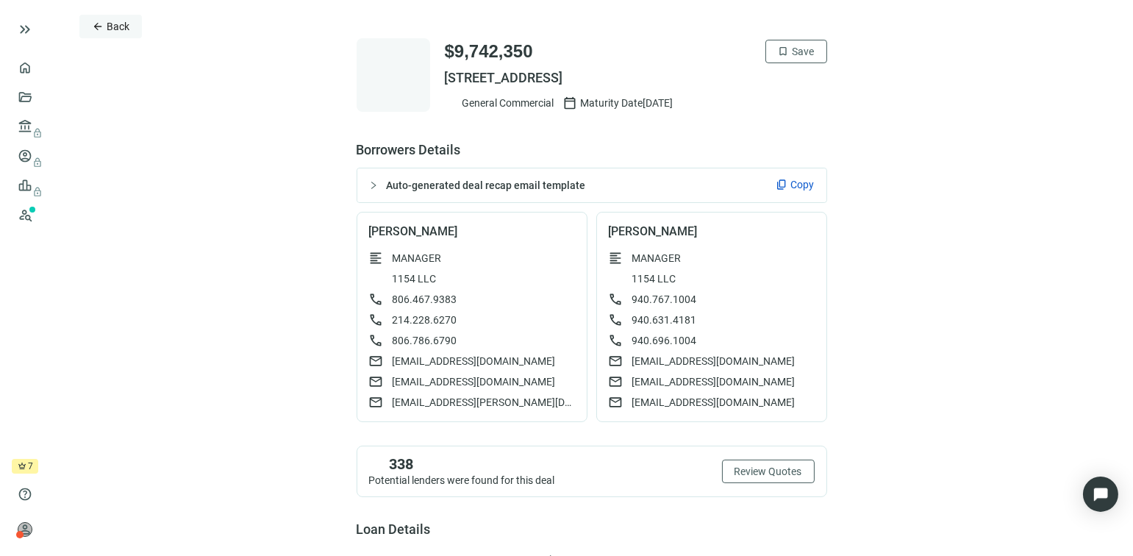
click at [93, 28] on span "arrow_back" at bounding box center [98, 27] width 12 height 12
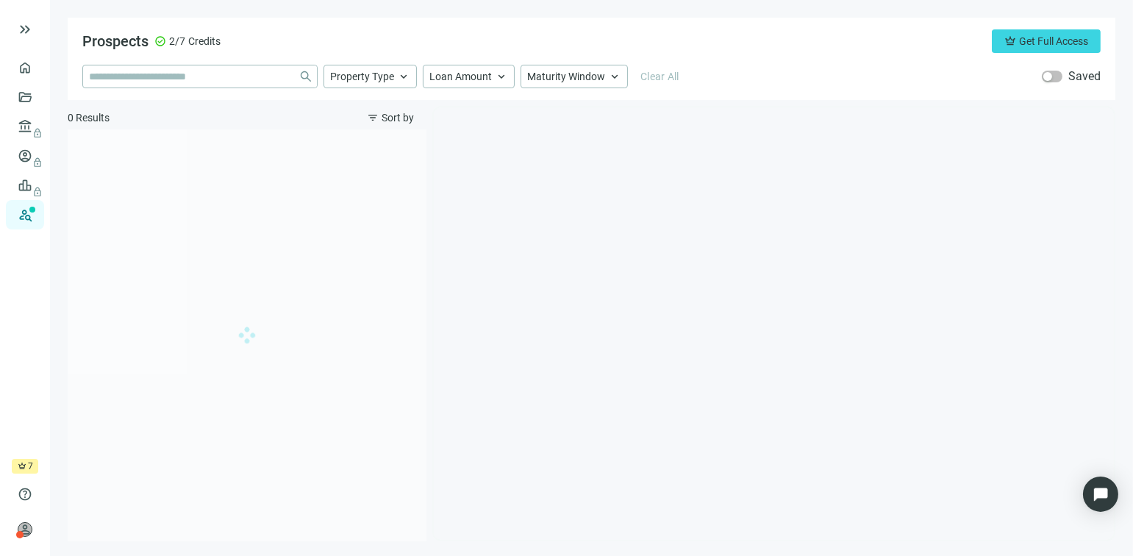
type input "**********"
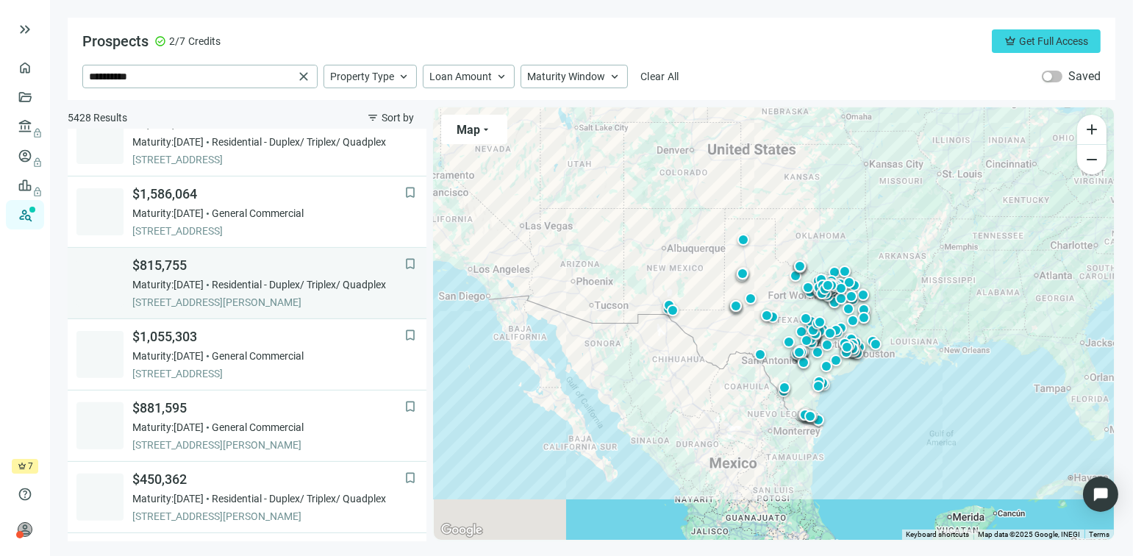
scroll to position [882, 0]
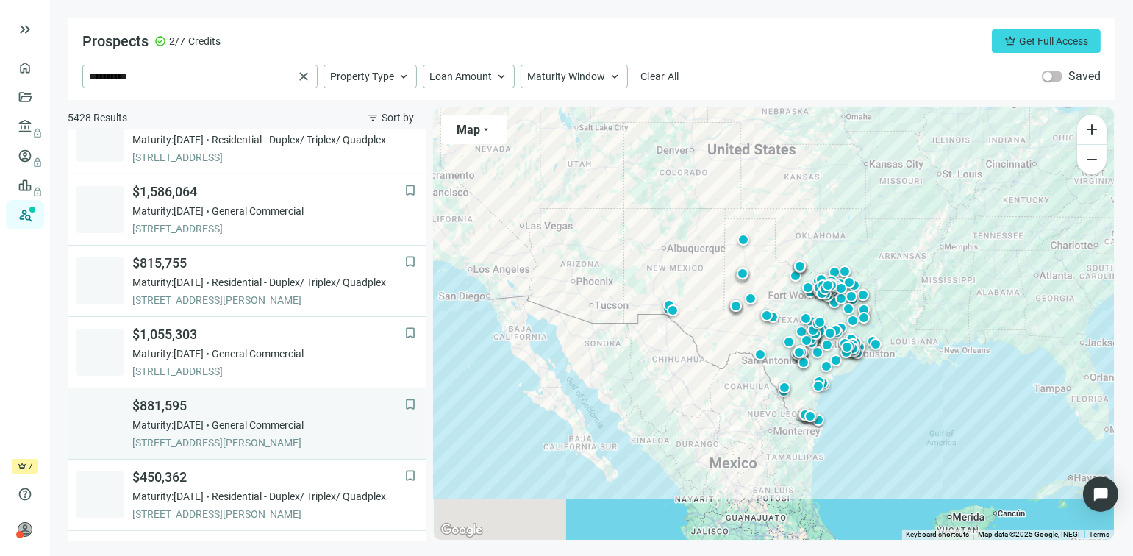
click at [168, 404] on span "$881,595" at bounding box center [268, 406] width 272 height 18
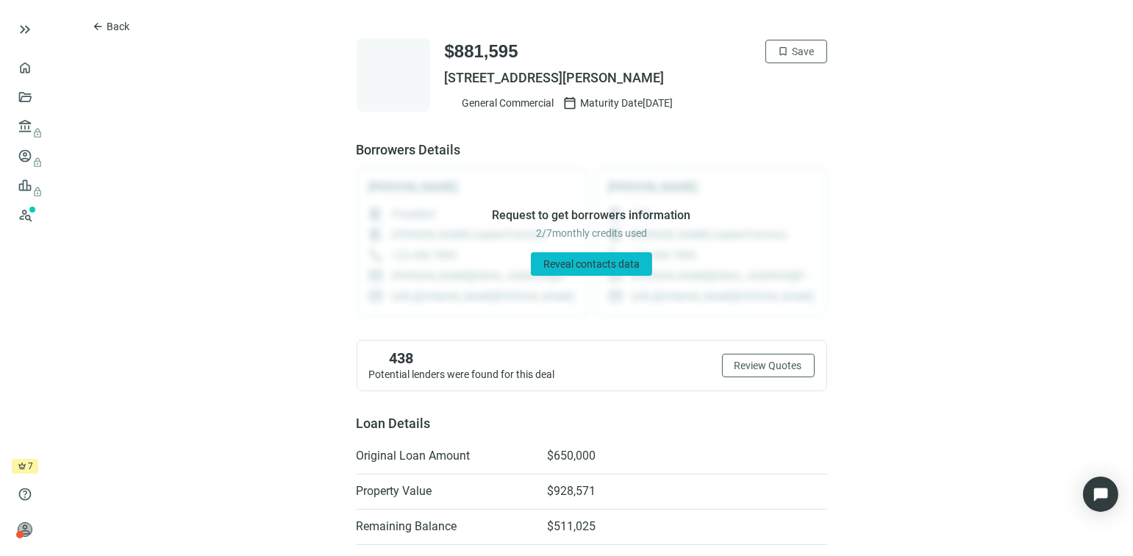
click at [579, 266] on span "Reveal contacts data" at bounding box center [591, 264] width 96 height 12
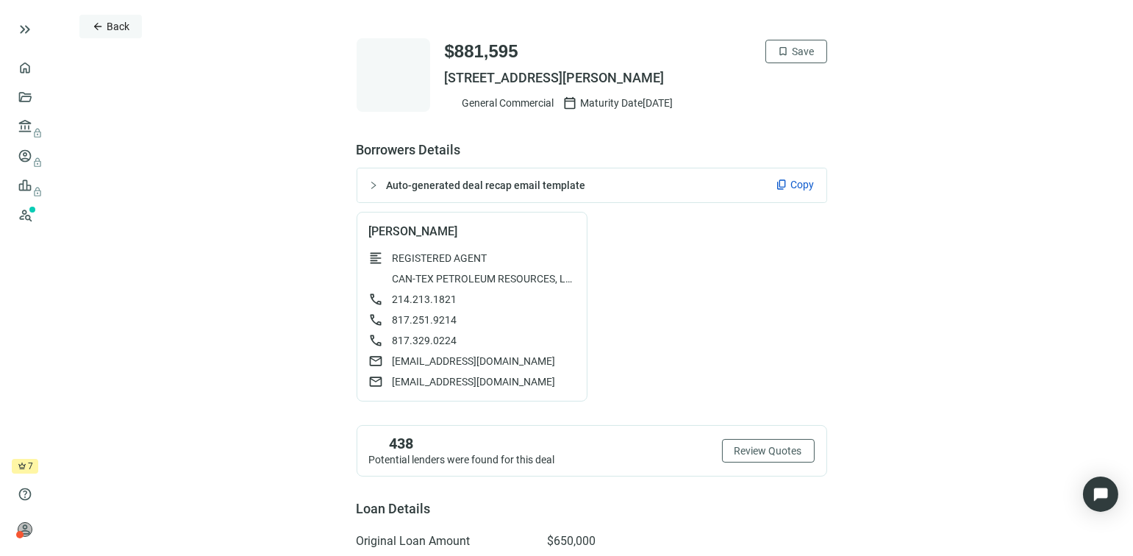
click at [95, 25] on span "arrow_back" at bounding box center [98, 27] width 12 height 12
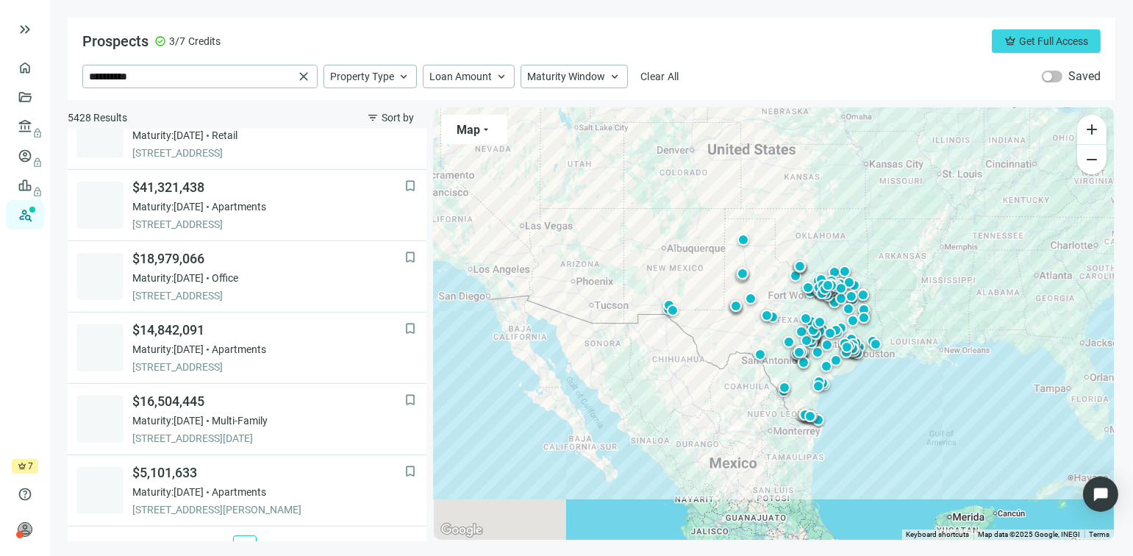
scroll to position [1053, 0]
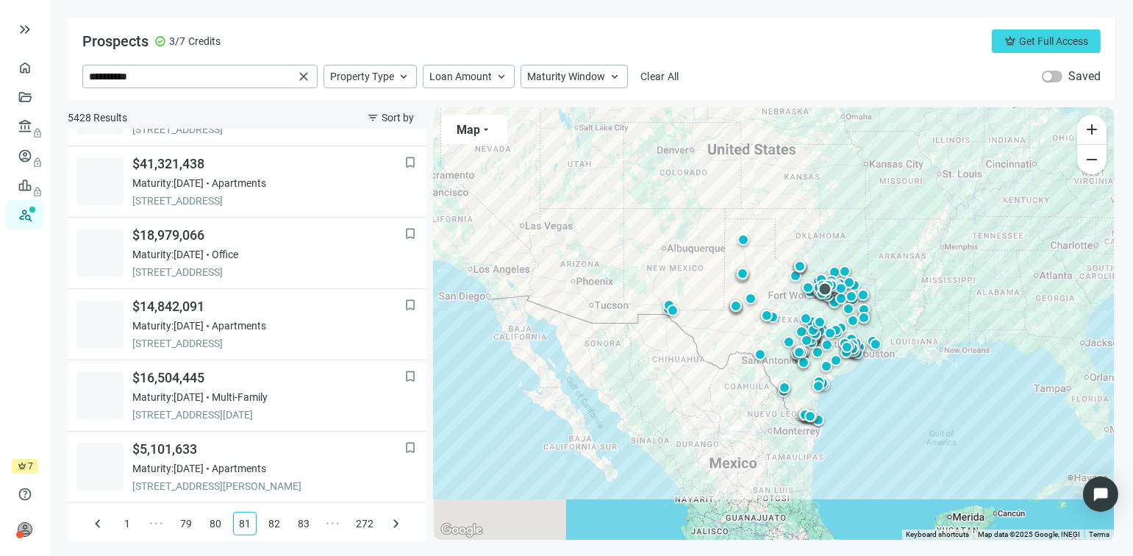
click at [824, 287] on div at bounding box center [825, 289] width 15 height 15
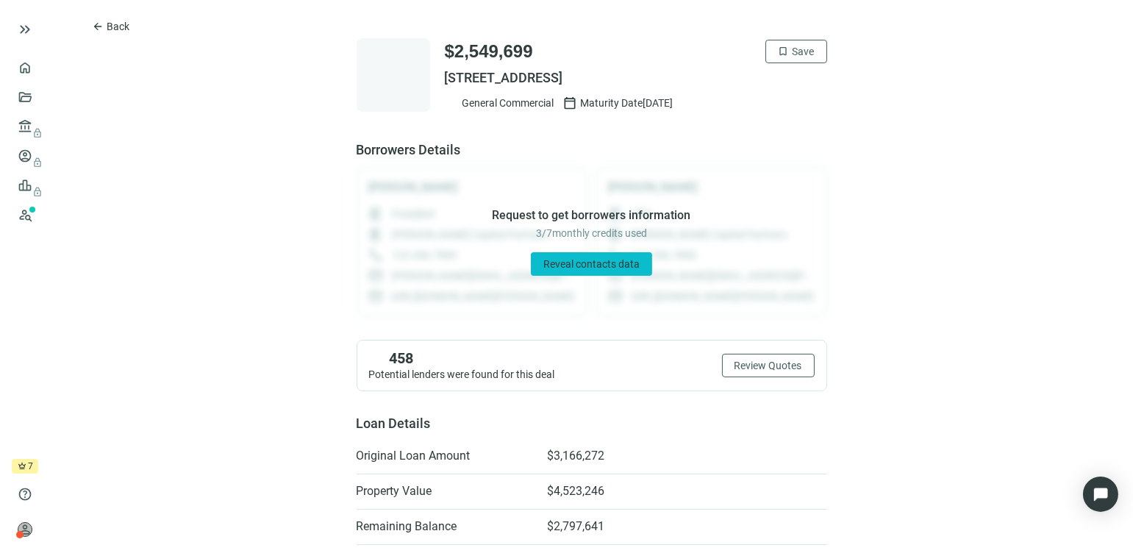
click at [574, 266] on span "Reveal contacts data" at bounding box center [591, 264] width 96 height 12
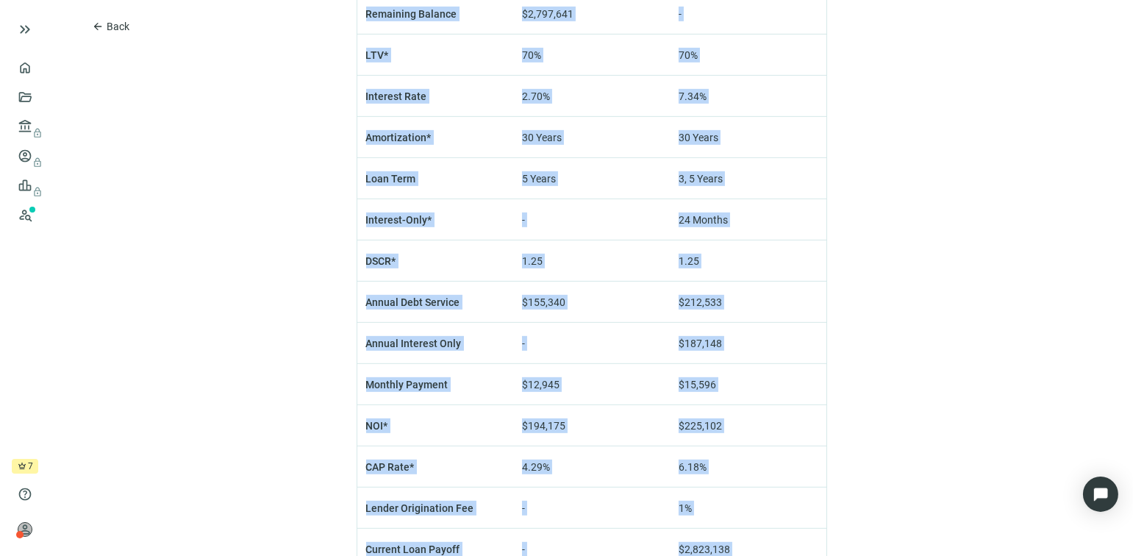
scroll to position [1254, 0]
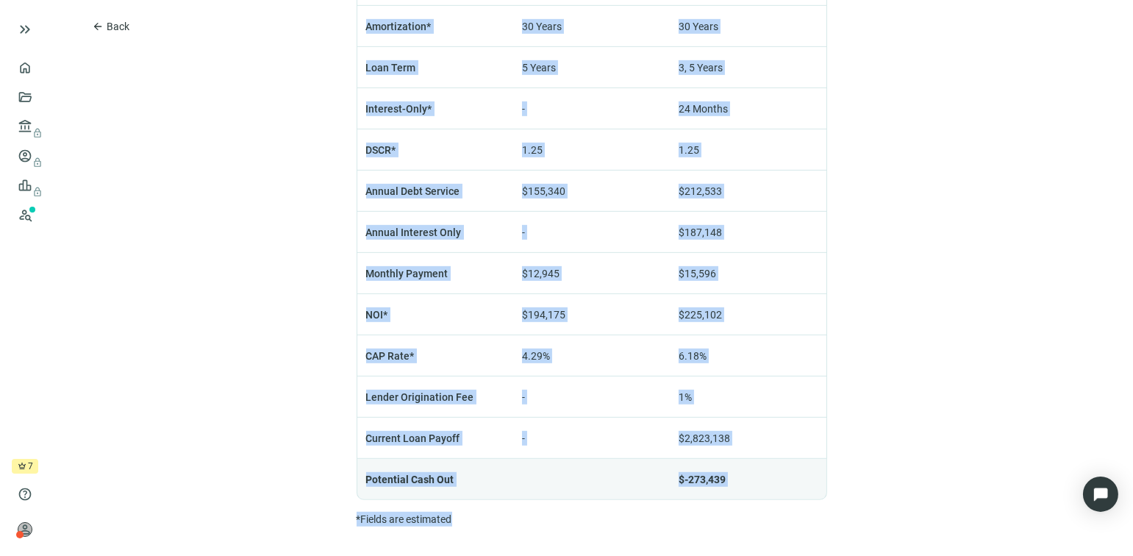
drag, startPoint x: 443, startPoint y: 49, endPoint x: 638, endPoint y: 558, distance: 545.8
click at [638, 555] on html "keyboard_double_arrow_right home Overview folder_open Deals account_balance loc…" at bounding box center [566, 278] width 1133 height 556
copy div "2,549,699 bookmark Save 724 111TH ST, ARLINGTON, TX 76011 General Commercial ca…"
drag, startPoint x: 856, startPoint y: 212, endPoint x: 858, endPoint y: 204, distance: 8.4
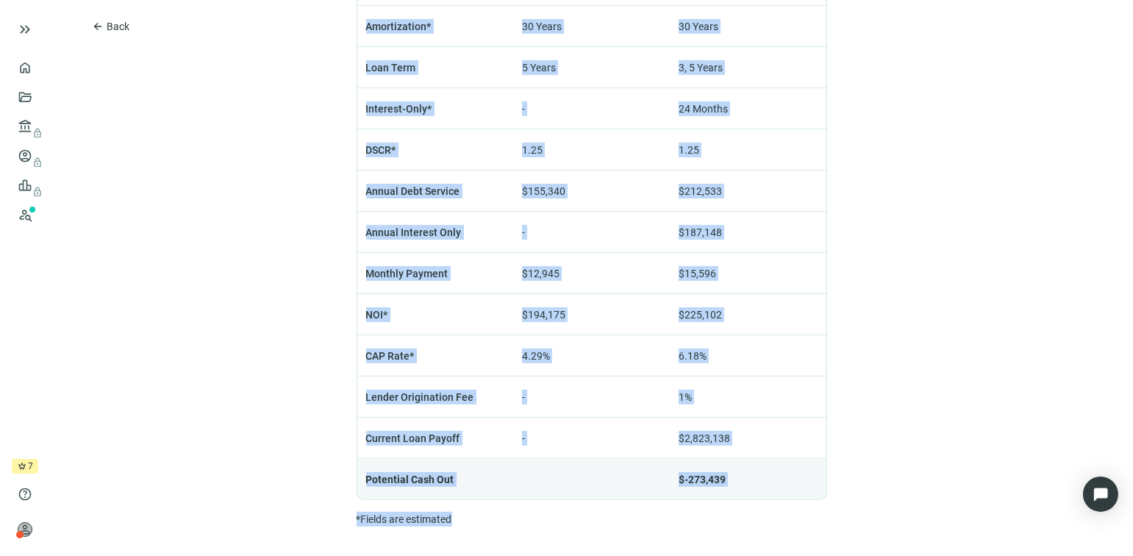
click at [98, 26] on span "arrow_back" at bounding box center [98, 27] width 12 height 12
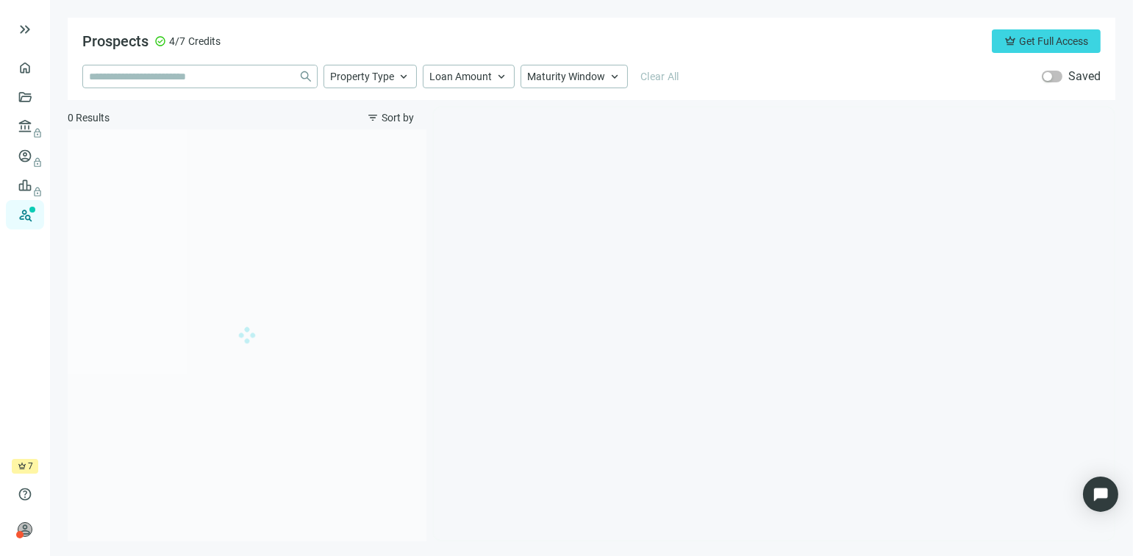
type input "**********"
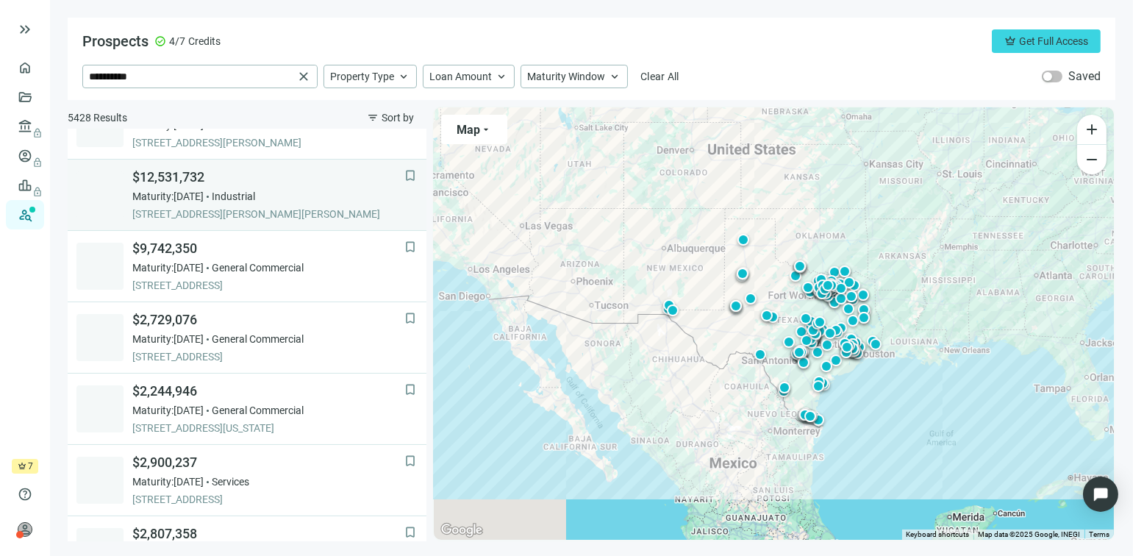
scroll to position [221, 0]
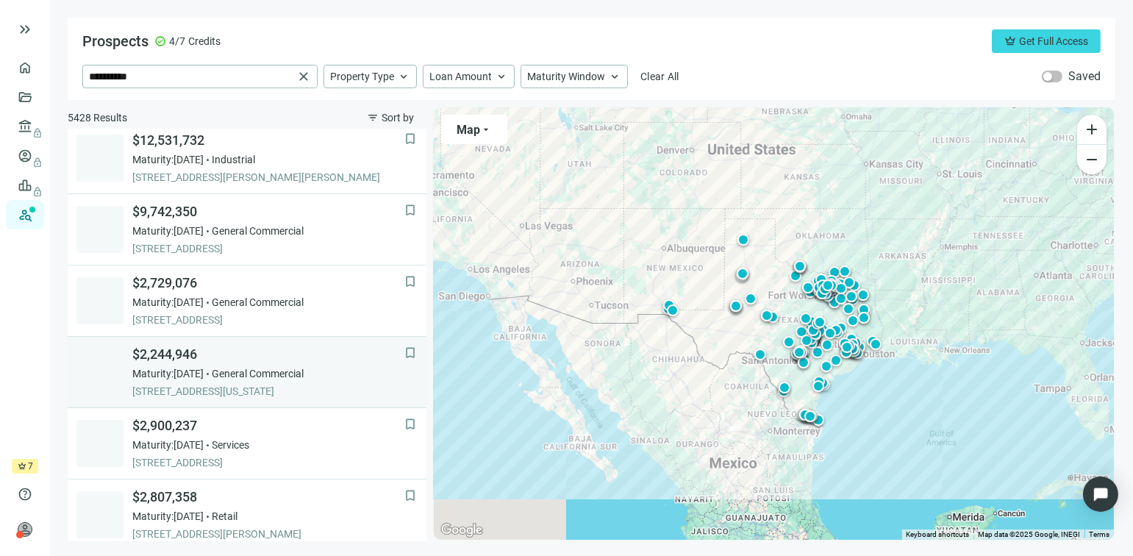
click at [165, 354] on span "$2,244,946" at bounding box center [268, 355] width 272 height 18
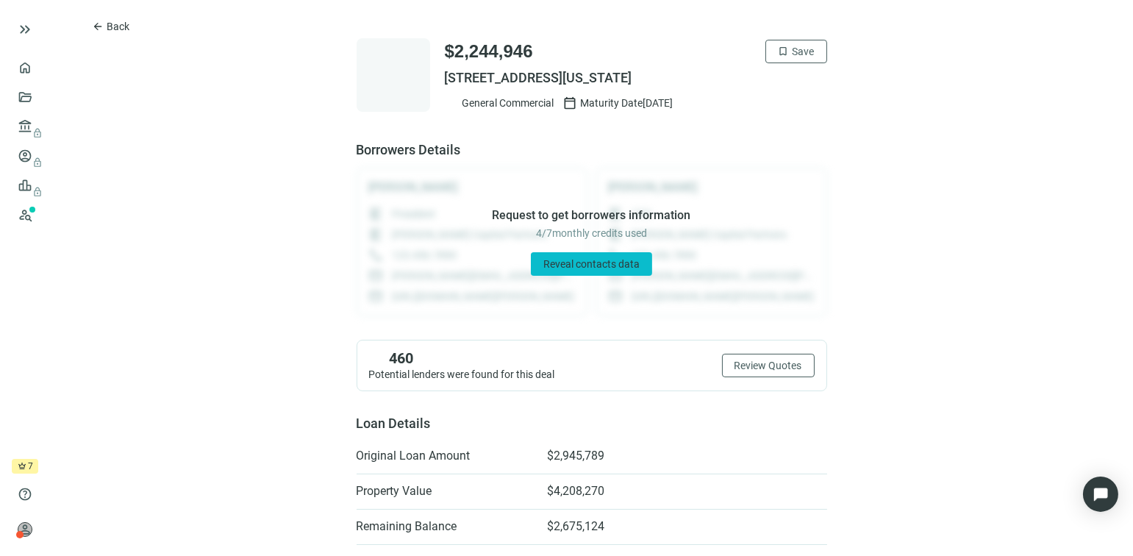
click at [576, 265] on span "Reveal contacts data" at bounding box center [591, 264] width 96 height 12
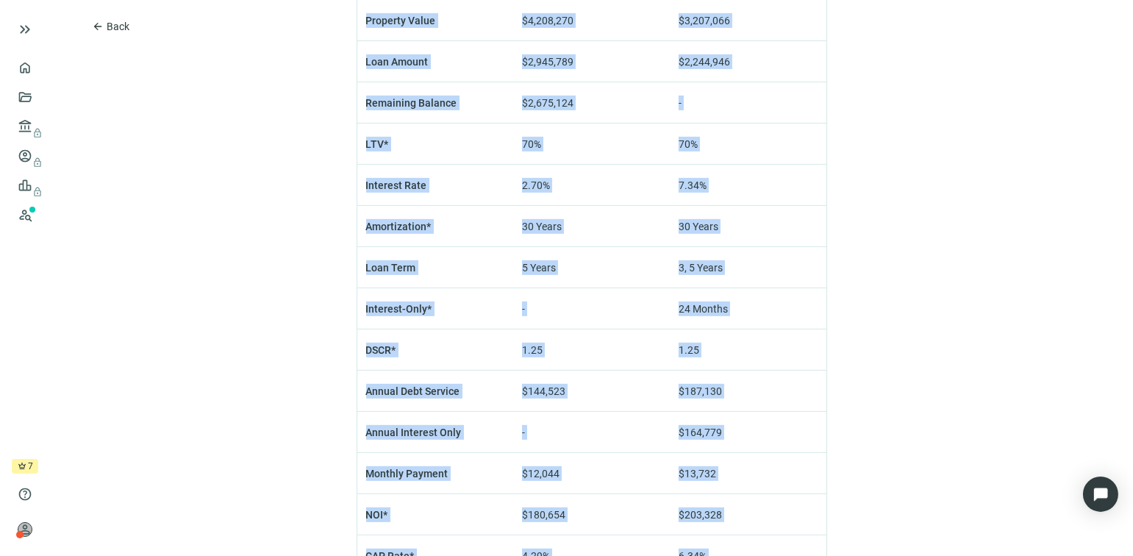
scroll to position [1254, 0]
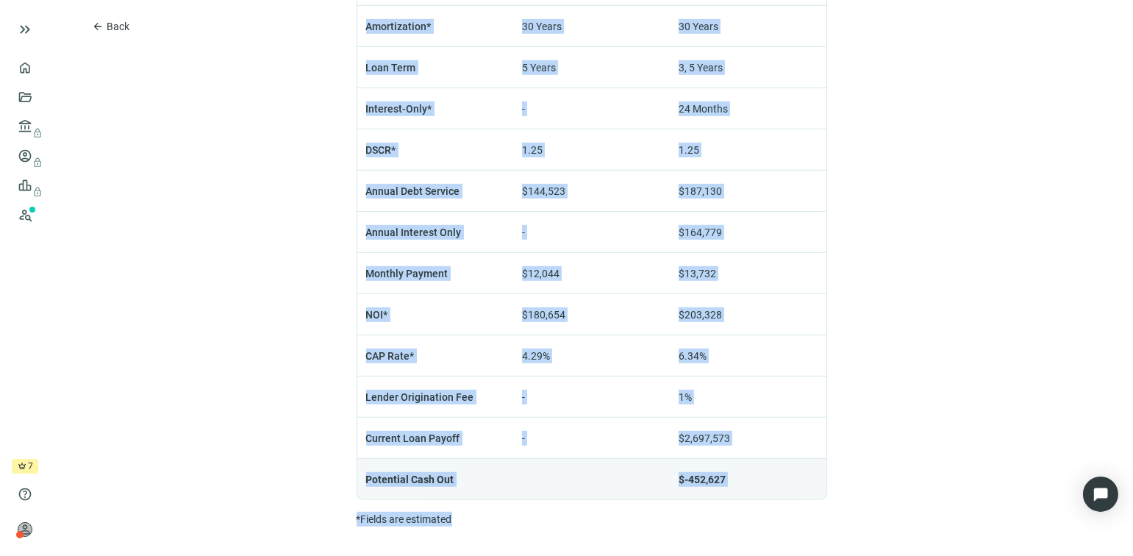
drag, startPoint x: 443, startPoint y: 50, endPoint x: 687, endPoint y: 585, distance: 587.6
click at [687, 555] on html "keyboard_double_arrow_right home Overview folder_open Deals account_balance loc…" at bounding box center [566, 278] width 1133 height 556
copy div "2,244,946 bookmark Save 5719 HIGHWAY 6, MISSOURI CITY, TX 77459 General Commerc…"
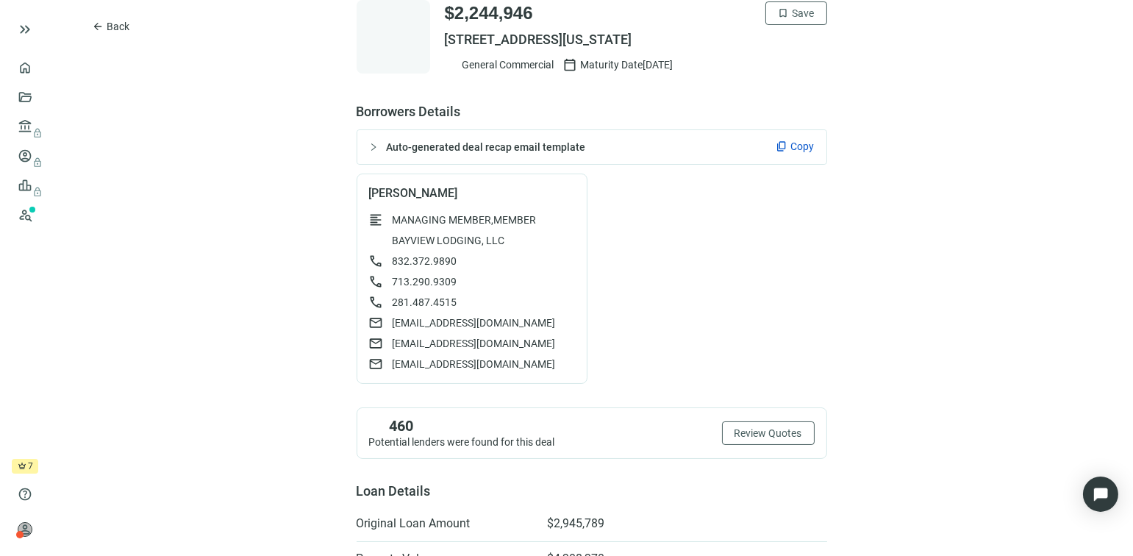
scroll to position [0, 0]
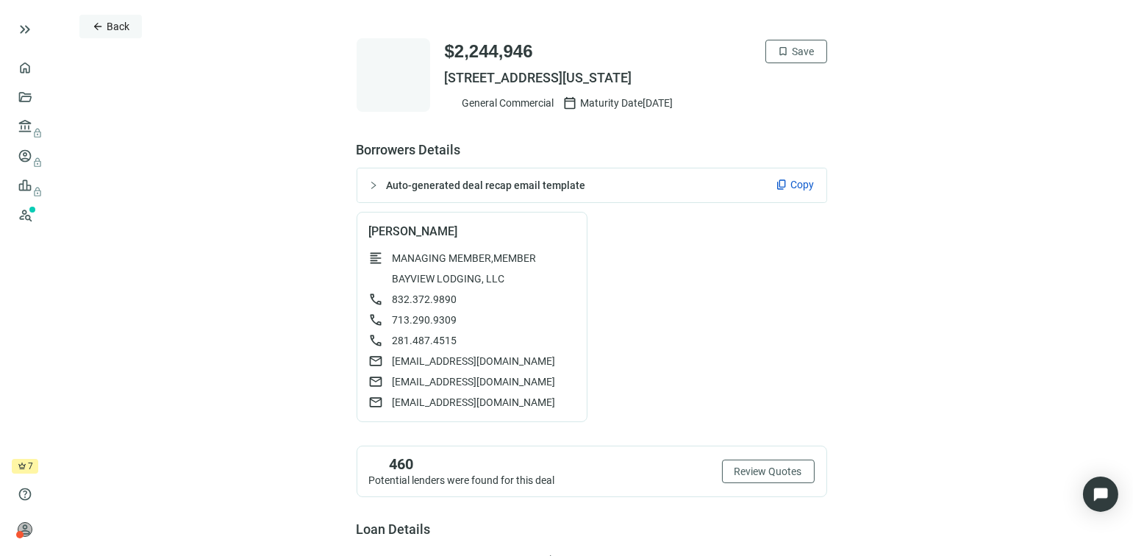
click at [96, 21] on span "arrow_back" at bounding box center [98, 27] width 12 height 12
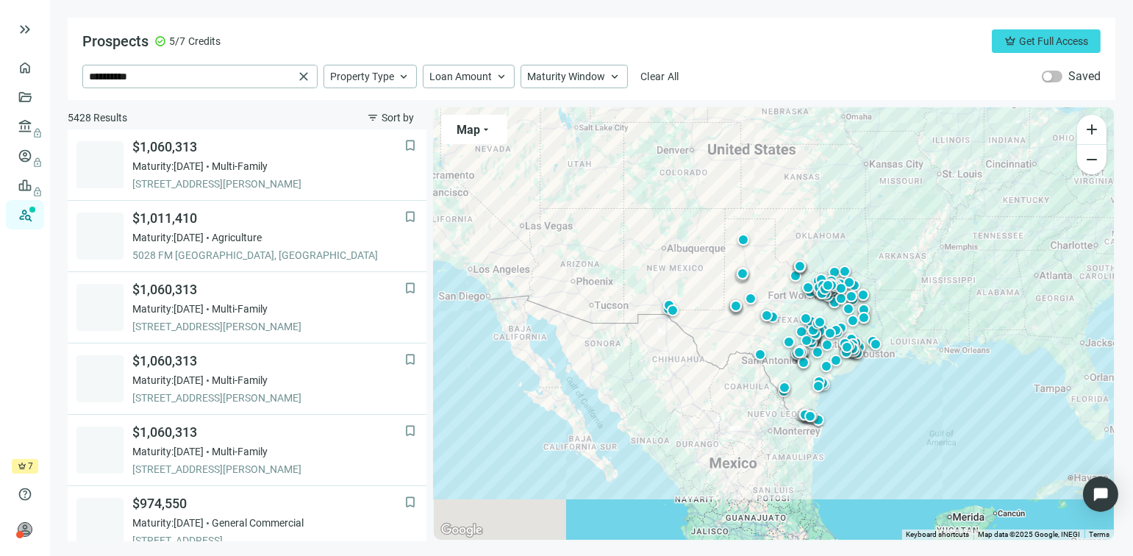
click at [1044, 289] on div "To activate drag with keyboard, press Alt + Enter. Once in keyboard drag state,…" at bounding box center [774, 323] width 680 height 432
type input "**********"
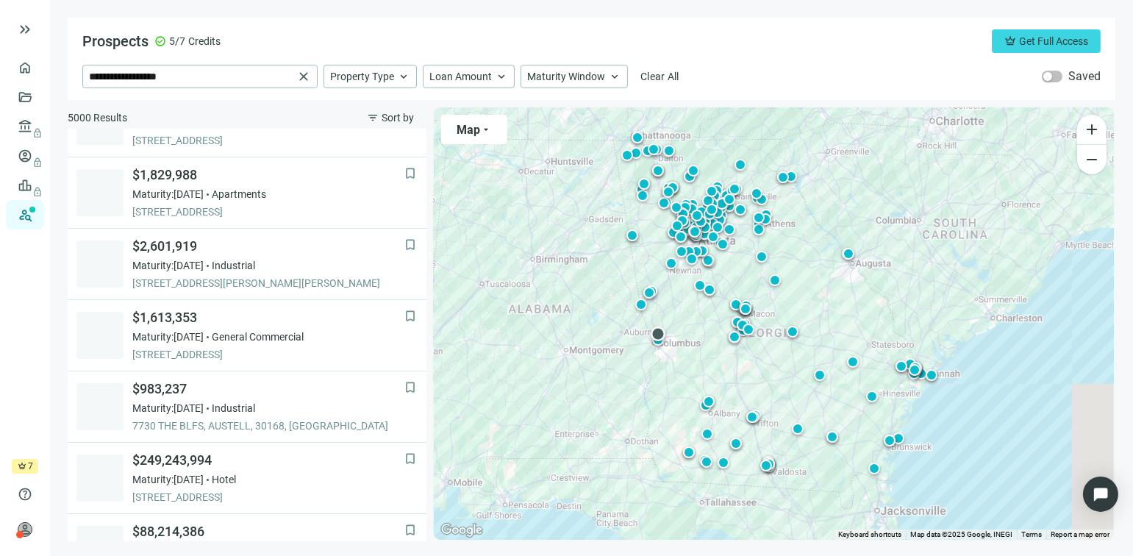
scroll to position [441, 0]
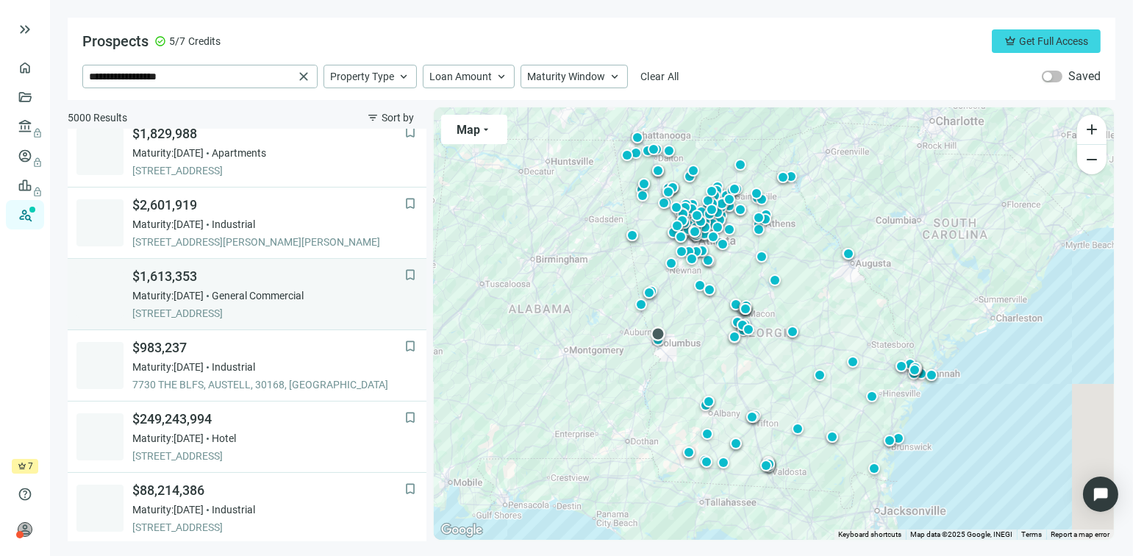
click at [183, 288] on span "Maturity: 11.29.2025" at bounding box center [167, 295] width 71 height 15
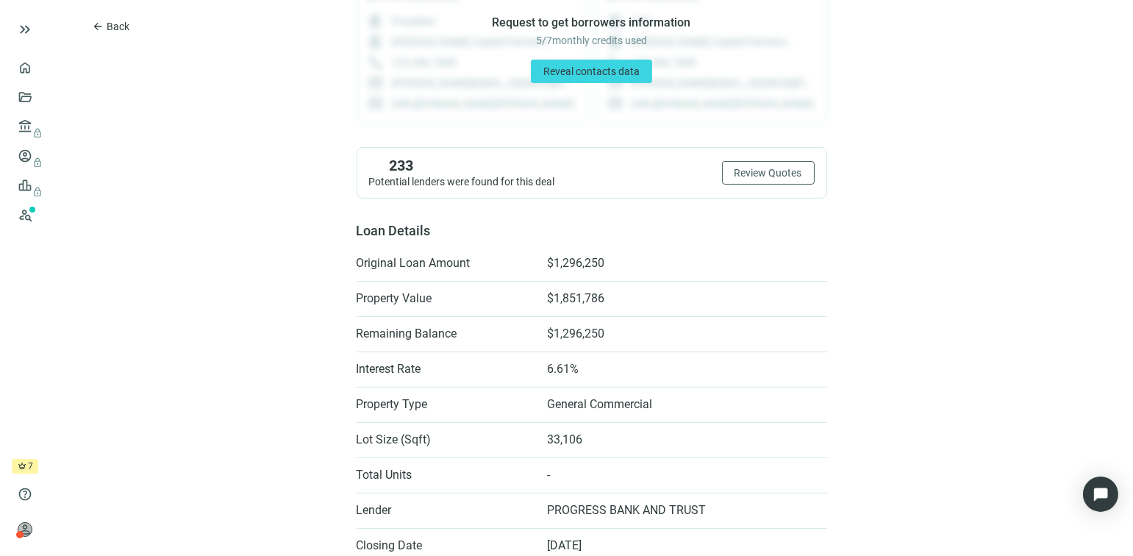
scroll to position [46, 0]
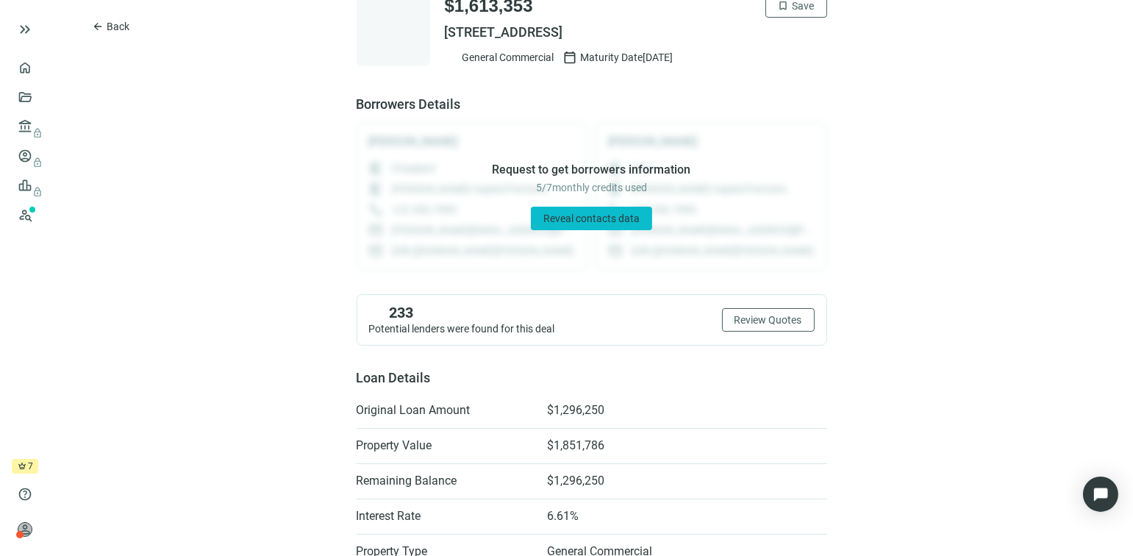
click at [585, 212] on span "Reveal contacts data" at bounding box center [591, 218] width 96 height 12
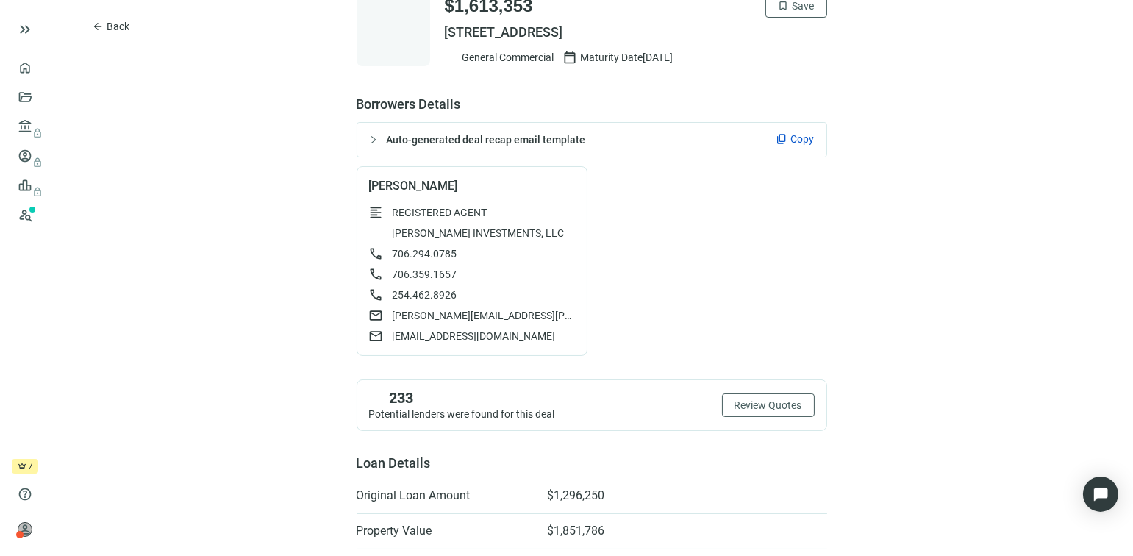
scroll to position [0, 0]
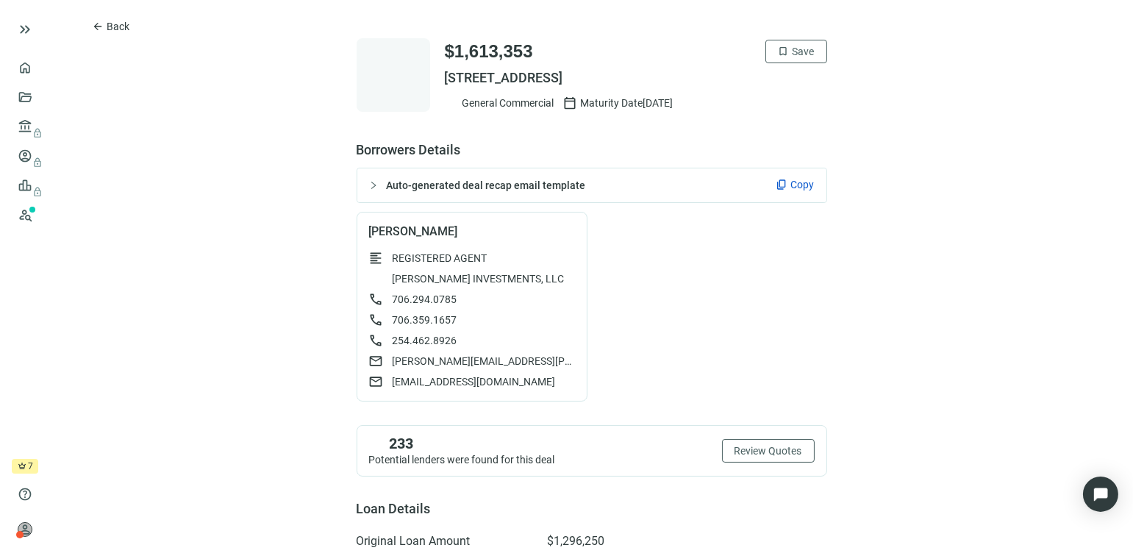
drag, startPoint x: 439, startPoint y: 77, endPoint x: 716, endPoint y: 76, distance: 277.2
click at [716, 76] on span "3471 COURTYARD WAY, COLUMBUS, GA 31909" at bounding box center [636, 78] width 382 height 18
drag, startPoint x: 716, startPoint y: 76, endPoint x: 703, endPoint y: 76, distance: 13.2
copy span "3471 COURTYARD WAY, COLUMBUS, GA 31909"
click at [596, 43] on div "$1,613,353 bookmark Save" at bounding box center [636, 52] width 382 height 24
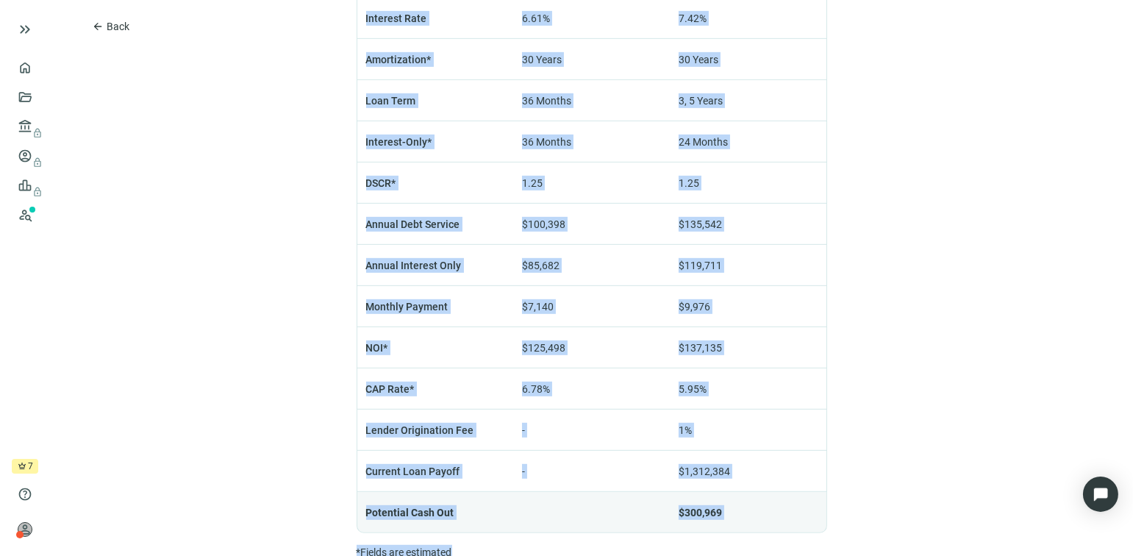
scroll to position [1235, 0]
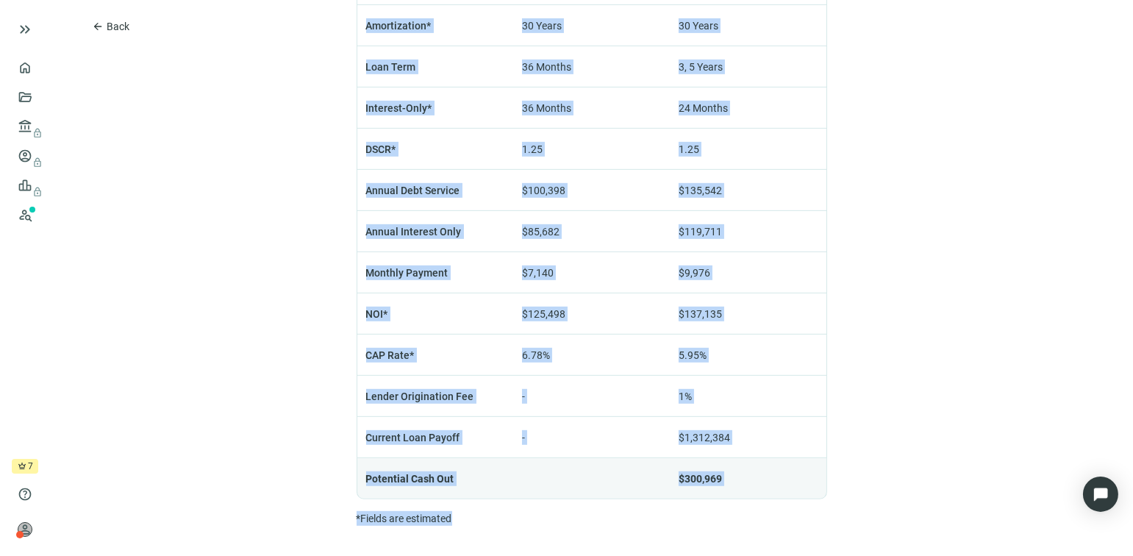
drag, startPoint x: 440, startPoint y: 47, endPoint x: 712, endPoint y: 557, distance: 577.6
click at [712, 555] on html "keyboard_double_arrow_right home Overview folder_open Deals account_balance loc…" at bounding box center [566, 278] width 1133 height 556
copy div "$1,613,353 bookmark Save 3471 COURTYARD WAY, COLUMBUS, GA 31909 General Commerc…"
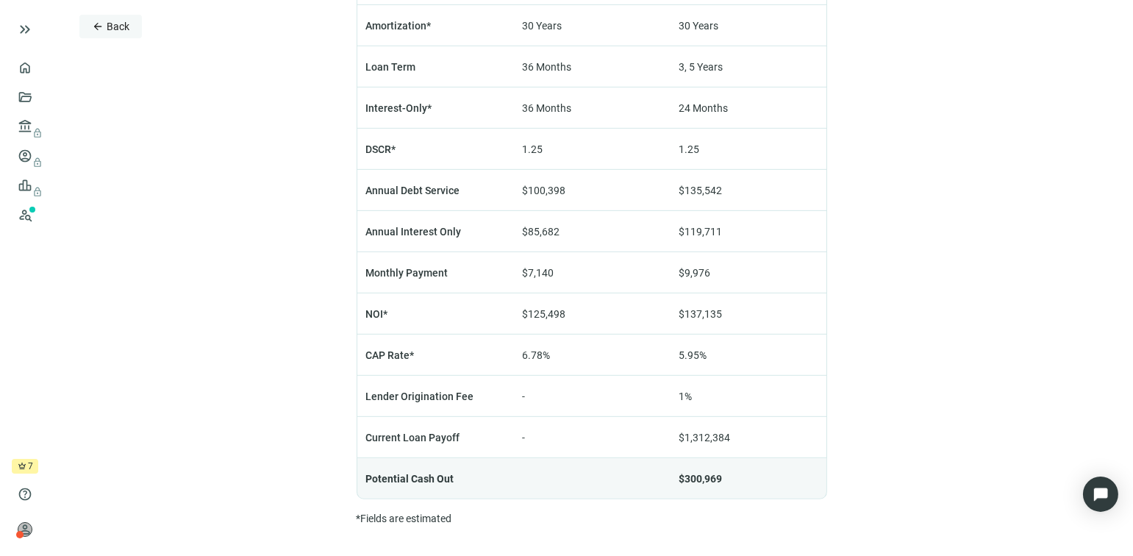
click at [95, 24] on span "arrow_back" at bounding box center [98, 27] width 12 height 12
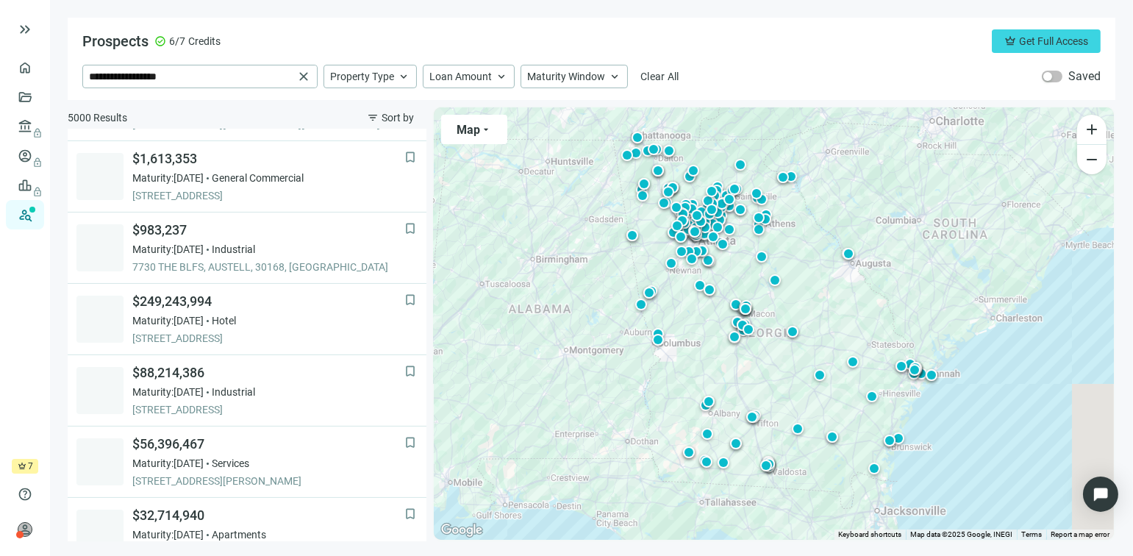
scroll to position [569, 0]
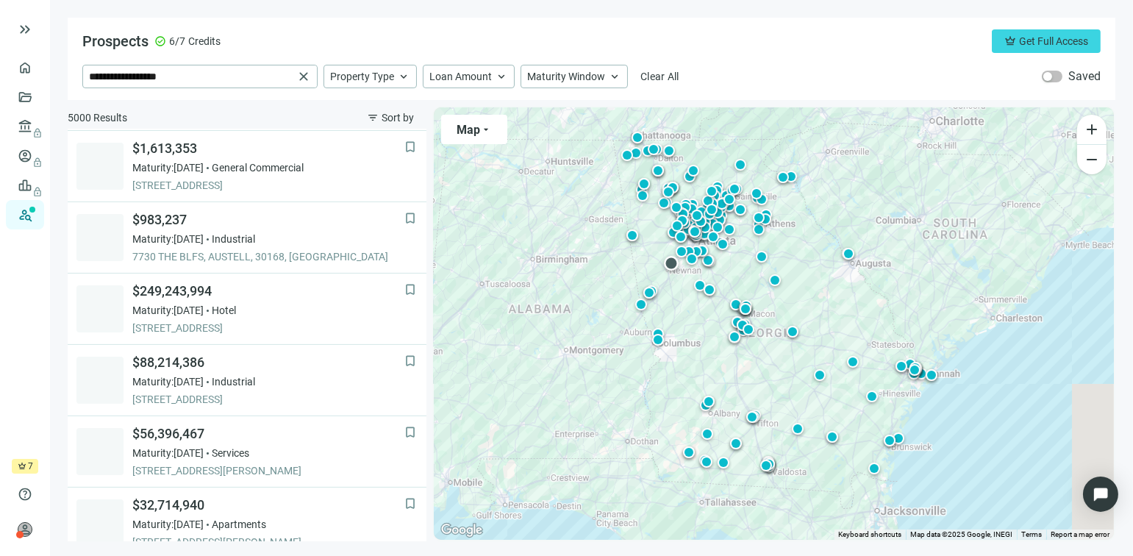
click at [671, 262] on div at bounding box center [671, 263] width 15 height 15
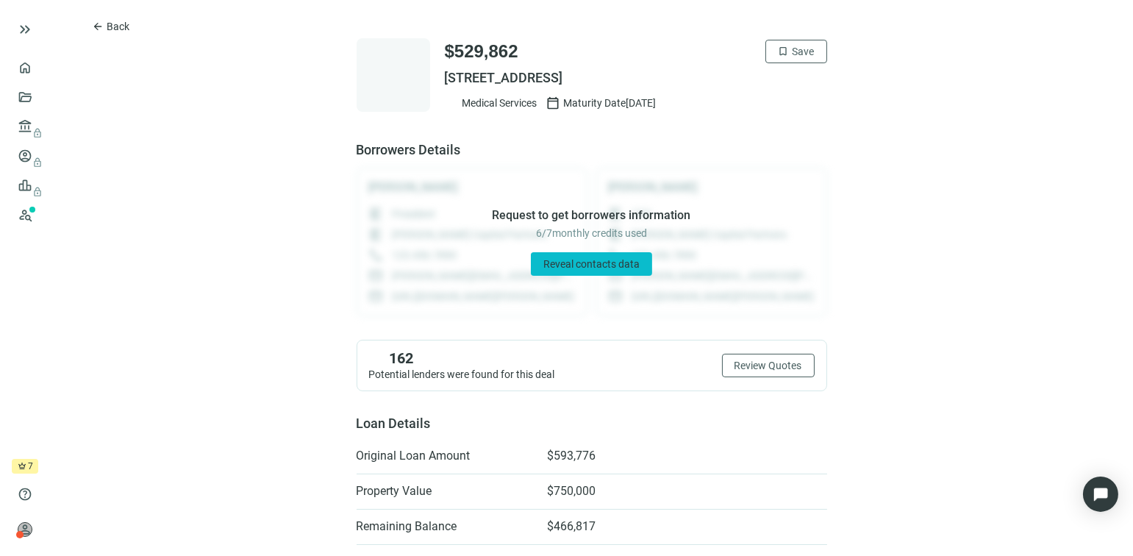
click at [579, 262] on span "Reveal contacts data" at bounding box center [591, 264] width 96 height 12
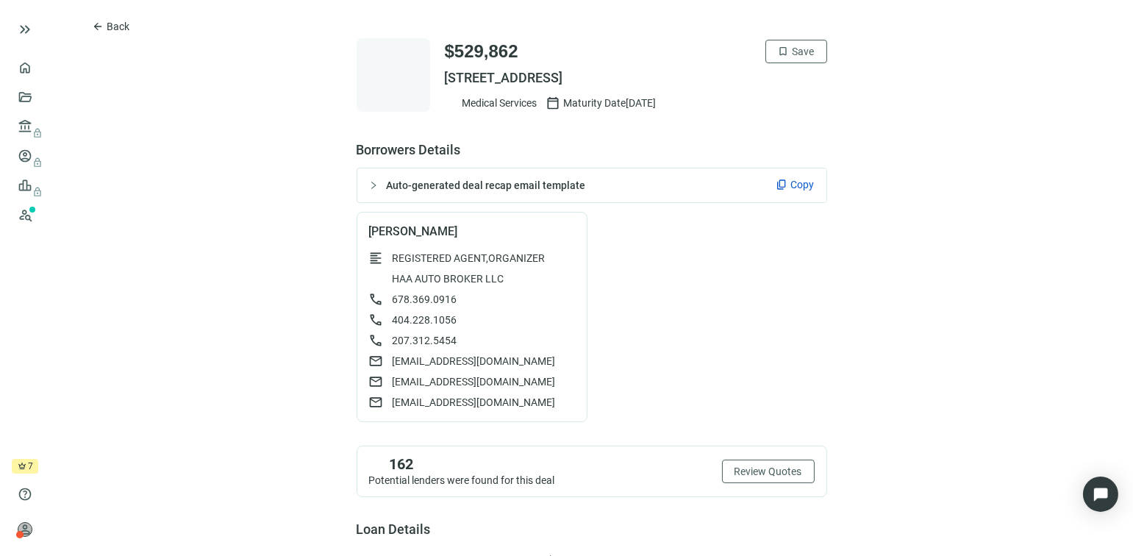
drag, startPoint x: 436, startPoint y: 77, endPoint x: 699, endPoint y: 85, distance: 263.4
click at [699, 85] on div "$529,862 bookmark Save 1425 HIGHWAY 34 E, NEWNAN, GA 30265 Medical Services cal…" at bounding box center [592, 75] width 471 height 74
drag, startPoint x: 699, startPoint y: 85, endPoint x: 643, endPoint y: 77, distance: 56.5
copy span "1425 HIGHWAY 34 E, NEWNAN, GA 30265"
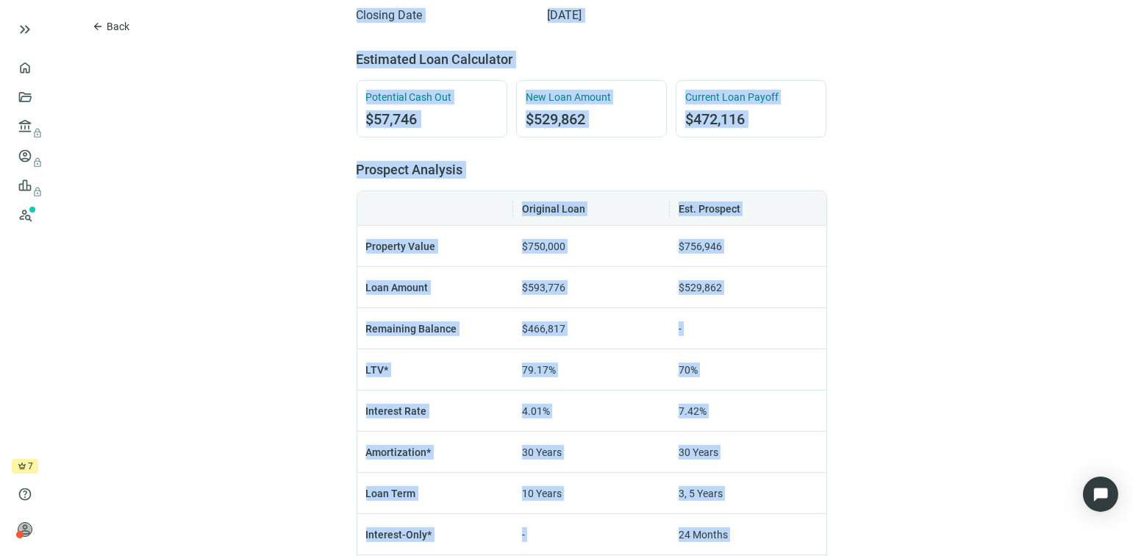
scroll to position [1254, 0]
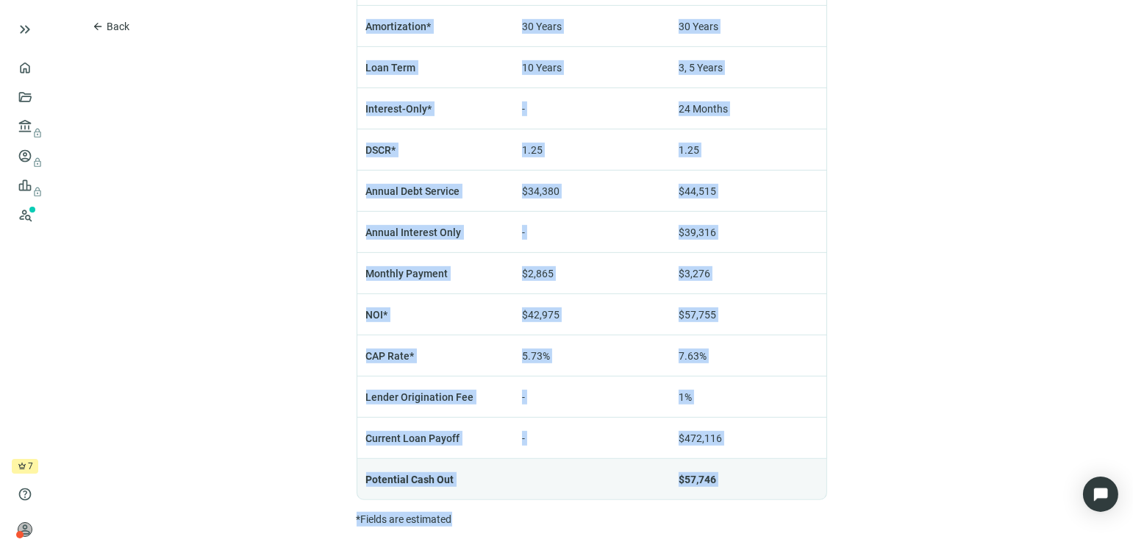
drag, startPoint x: 443, startPoint y: 49, endPoint x: 745, endPoint y: 585, distance: 615.6
click at [745, 555] on html "keyboard_double_arrow_right home Overview folder_open Deals account_balance loc…" at bounding box center [566, 278] width 1133 height 556
copy div "529,862 bookmark Save 1425 HIGHWAY 34 E, NEWNAN, GA 30265 Medical Services cale…"
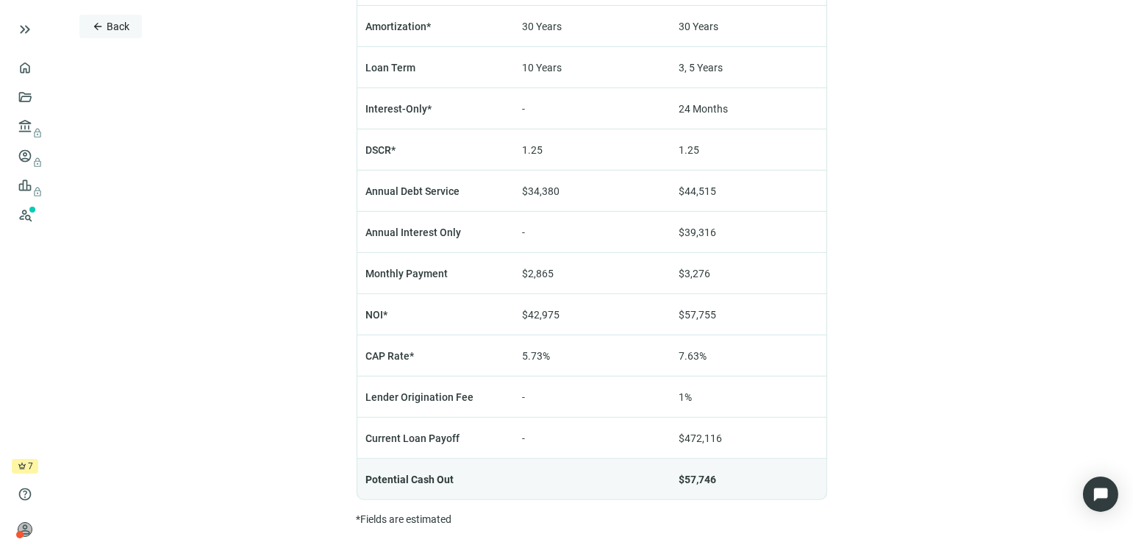
click at [98, 26] on span "arrow_back" at bounding box center [98, 27] width 12 height 12
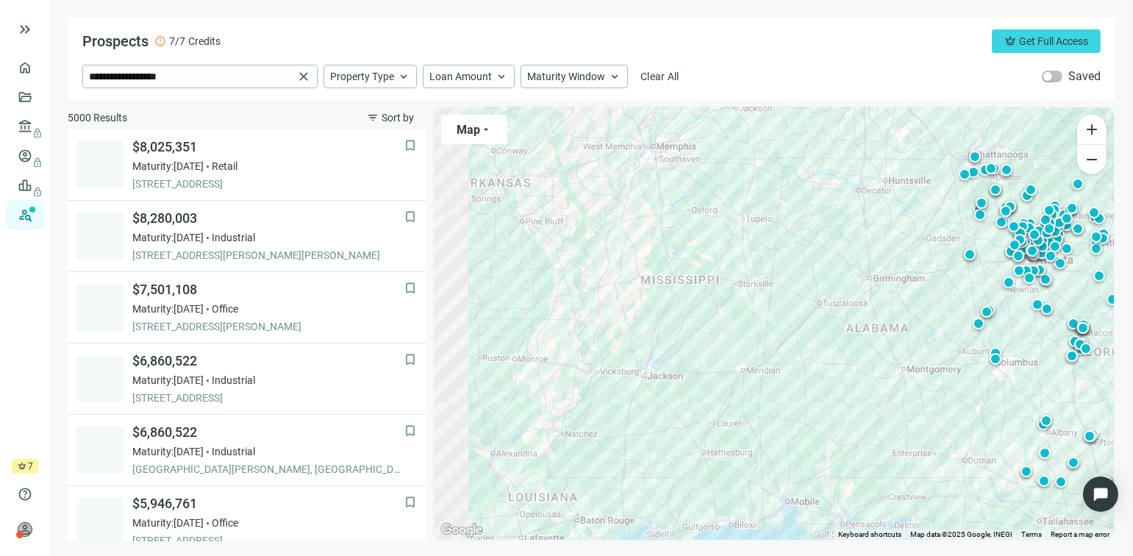
drag, startPoint x: 537, startPoint y: 348, endPoint x: 876, endPoint y: 368, distance: 339.5
click at [876, 368] on div "To activate drag with keyboard, press Alt + Enter. Once in keyboard drag state,…" at bounding box center [774, 323] width 680 height 432
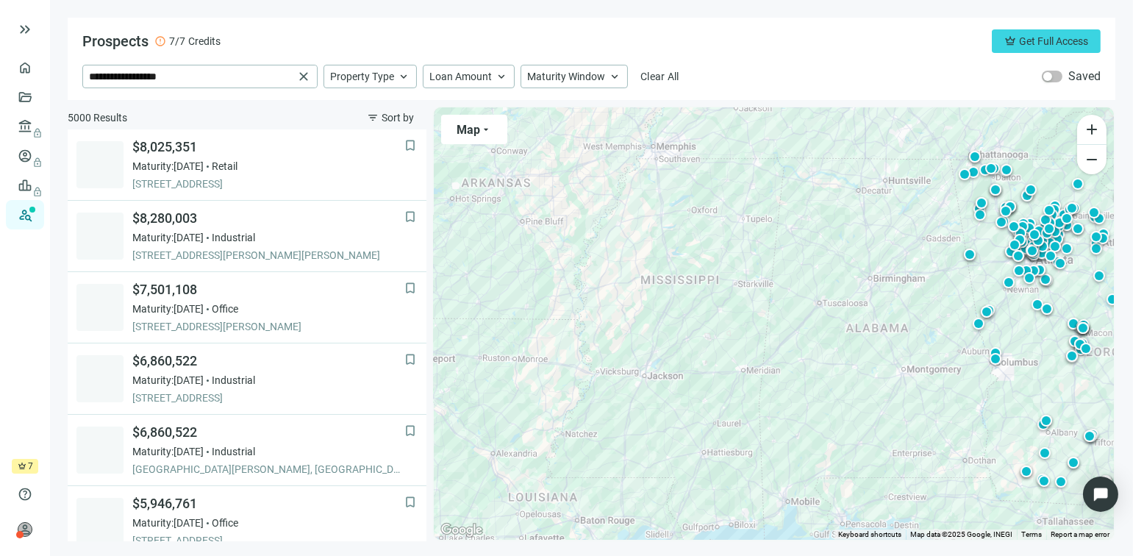
click at [646, 353] on div "To activate drag with keyboard, press Alt + Enter. Once in keyboard drag state,…" at bounding box center [774, 323] width 680 height 432
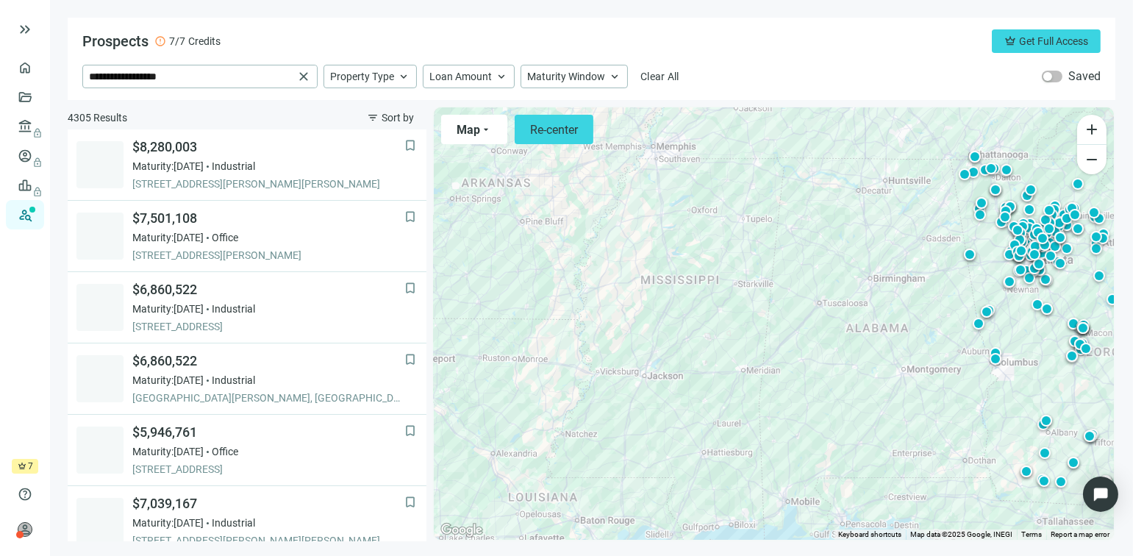
click at [646, 353] on div "To activate drag with keyboard, press Alt + Enter. Once in keyboard drag state,…" at bounding box center [774, 323] width 680 height 432
click at [673, 278] on div "To activate drag with keyboard, press Alt + Enter. Once in keyboard drag state,…" at bounding box center [774, 323] width 680 height 432
click at [643, 376] on div "To activate drag with keyboard, press Alt + Enter. Once in keyboard drag state,…" at bounding box center [774, 323] width 680 height 432
click at [665, 304] on div "To activate drag with keyboard, press Alt + Enter. Once in keyboard drag state,…" at bounding box center [774, 323] width 680 height 432
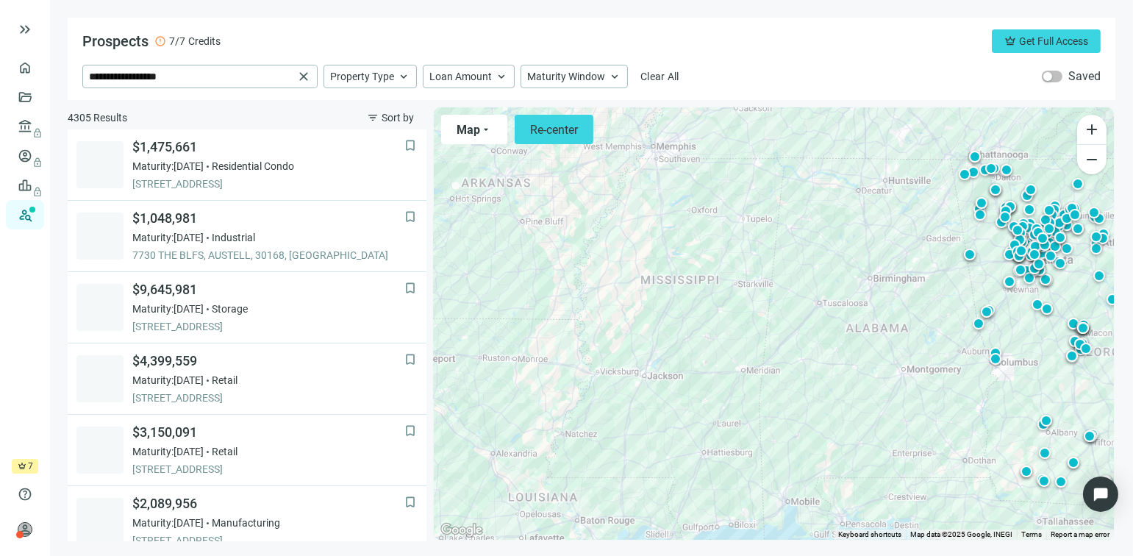
click at [657, 279] on div "To activate drag with keyboard, press Alt + Enter. Once in keyboard drag state,…" at bounding box center [774, 323] width 680 height 432
click at [655, 374] on div "To activate drag with keyboard, press Alt + Enter. Once in keyboard drag state,…" at bounding box center [774, 323] width 680 height 432
click at [304, 76] on span "close" at bounding box center [303, 76] width 15 height 15
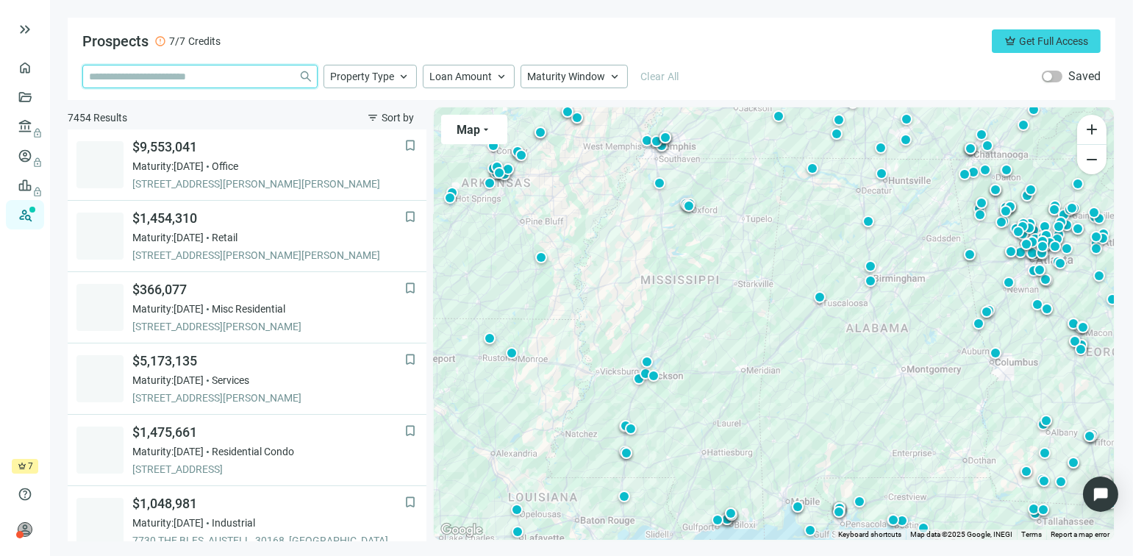
click at [228, 81] on input "search" at bounding box center [191, 76] width 204 height 22
click at [677, 340] on div "To activate drag with keyboard, press Alt + Enter. Once in keyboard drag state,…" at bounding box center [774, 323] width 680 height 432
click at [729, 515] on div at bounding box center [731, 513] width 15 height 15
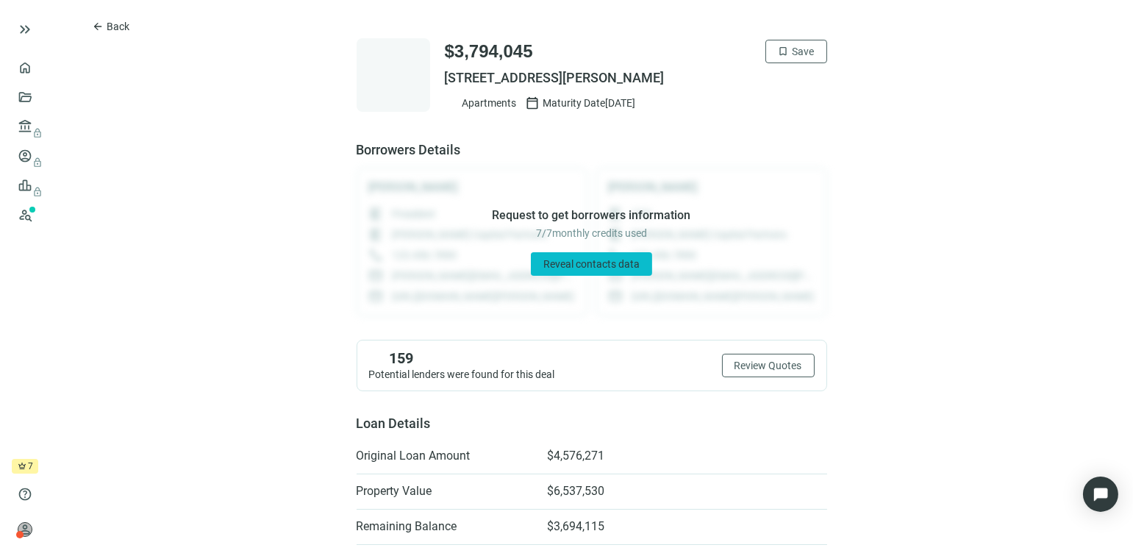
click at [581, 264] on span "Reveal contacts data" at bounding box center [591, 264] width 96 height 12
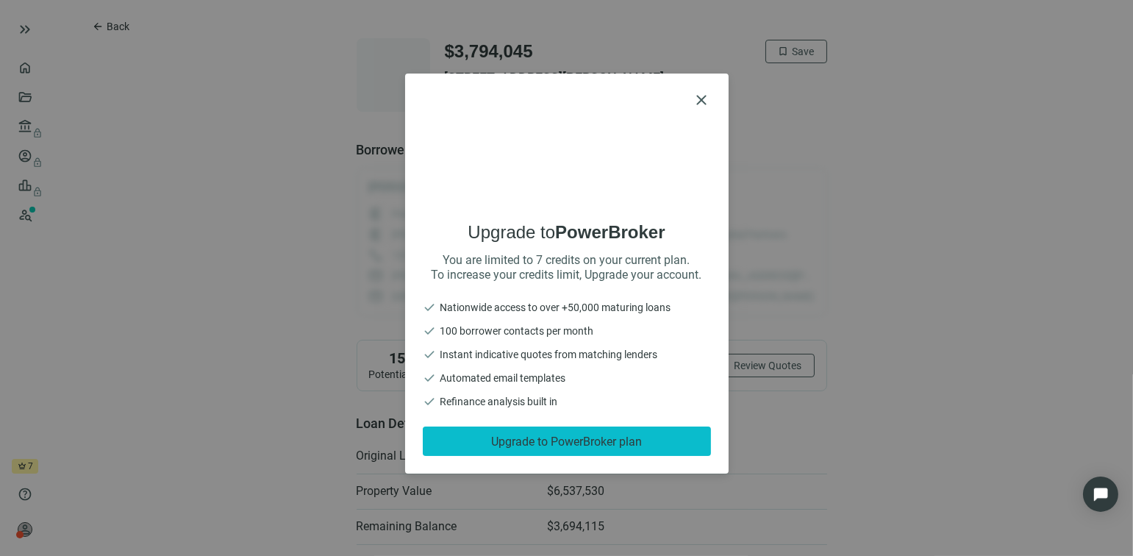
click at [579, 443] on span "Upgrade to PowerBroker plan" at bounding box center [566, 442] width 151 height 14
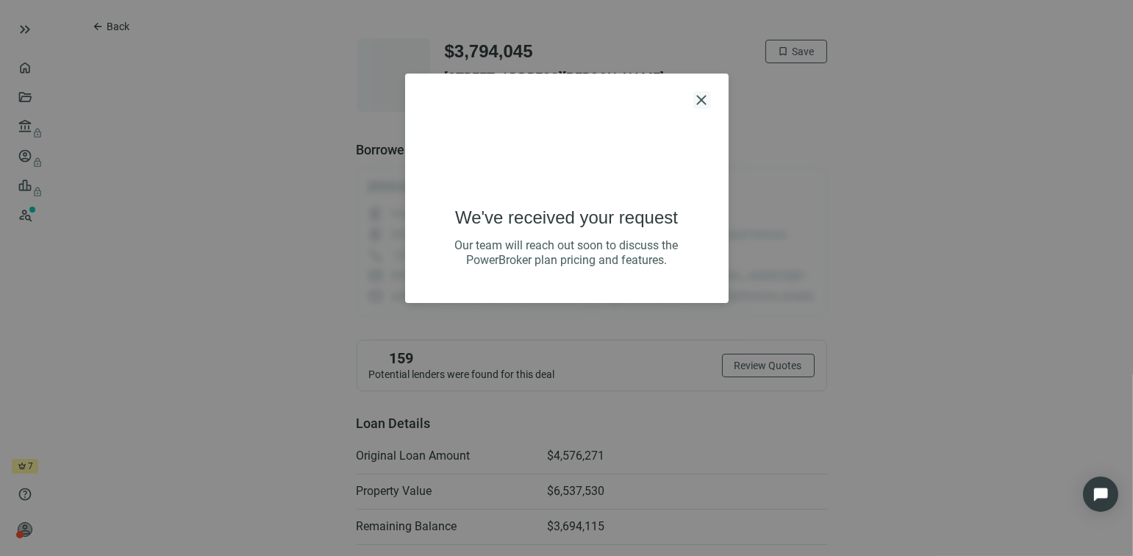
click at [704, 99] on span "close" at bounding box center [702, 100] width 18 height 18
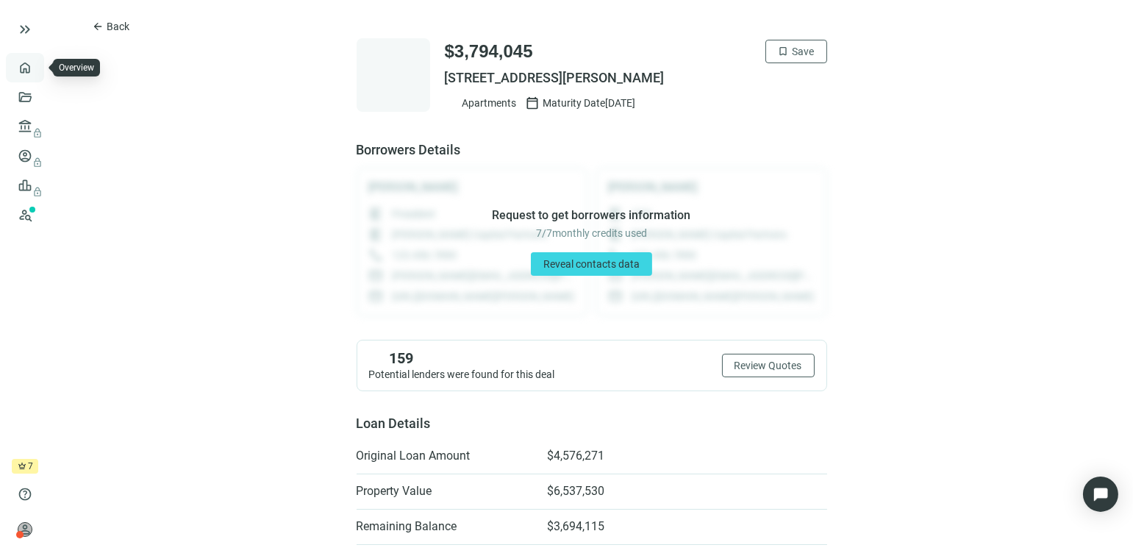
click at [37, 68] on link "Overview" at bounding box center [58, 68] width 43 height 12
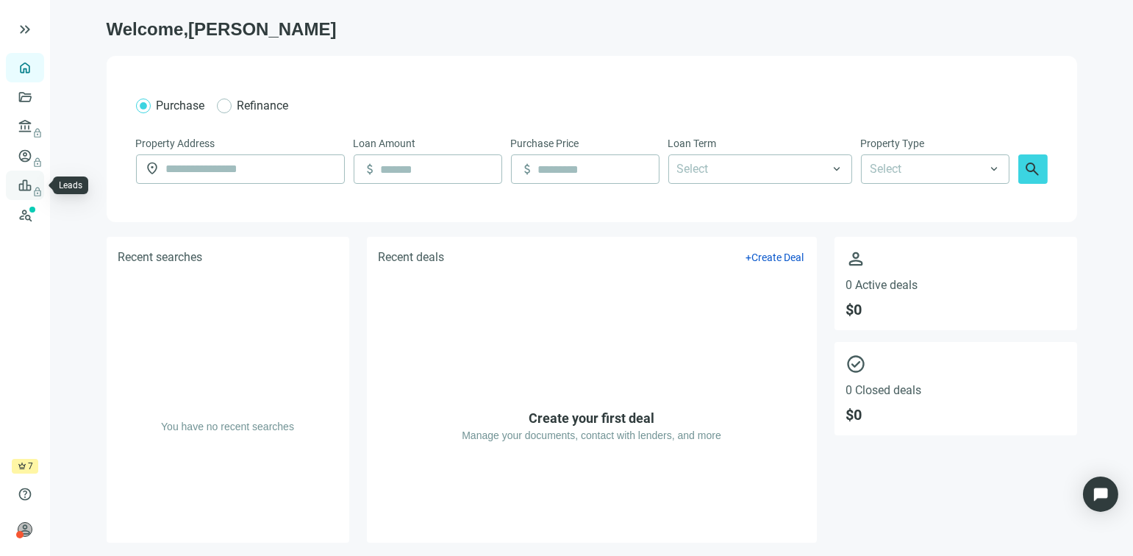
click at [27, 187] on span "lock" at bounding box center [27, 185] width 12 height 12
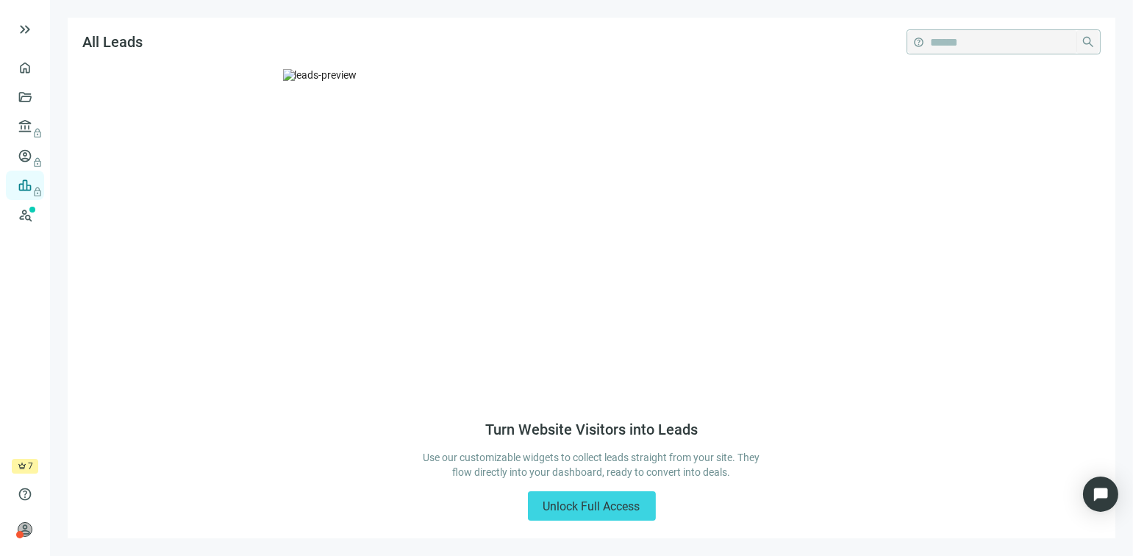
click at [68, 187] on div "Turn Website Visitors into Leads Use our customizable widgets to collect leads …" at bounding box center [592, 303] width 1048 height 469
click at [37, 216] on link "Prospects New" at bounding box center [60, 214] width 47 height 29
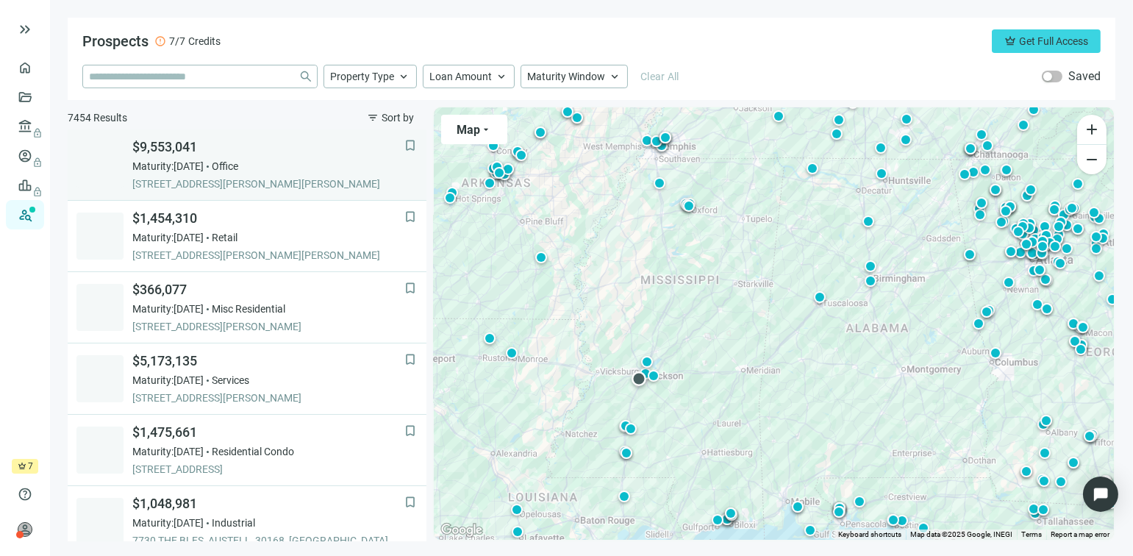
click at [166, 156] on div "$9,553,041 Maturity: [DATE] Office 101 [PERSON_NAME] PKWY, [PERSON_NAME], 39272…" at bounding box center [268, 164] width 272 height 53
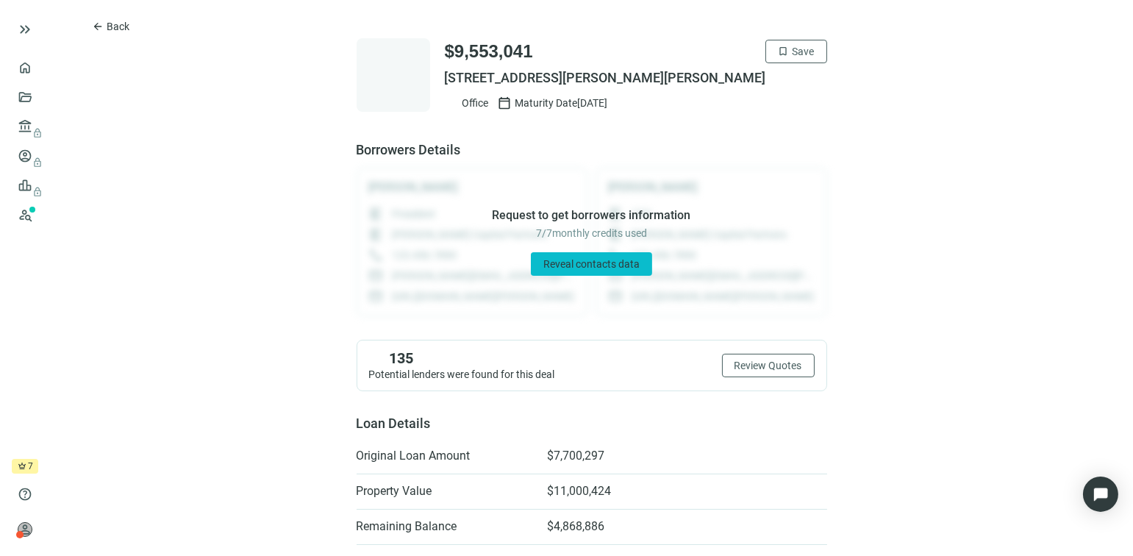
click at [593, 264] on span "Reveal contacts data" at bounding box center [591, 264] width 96 height 12
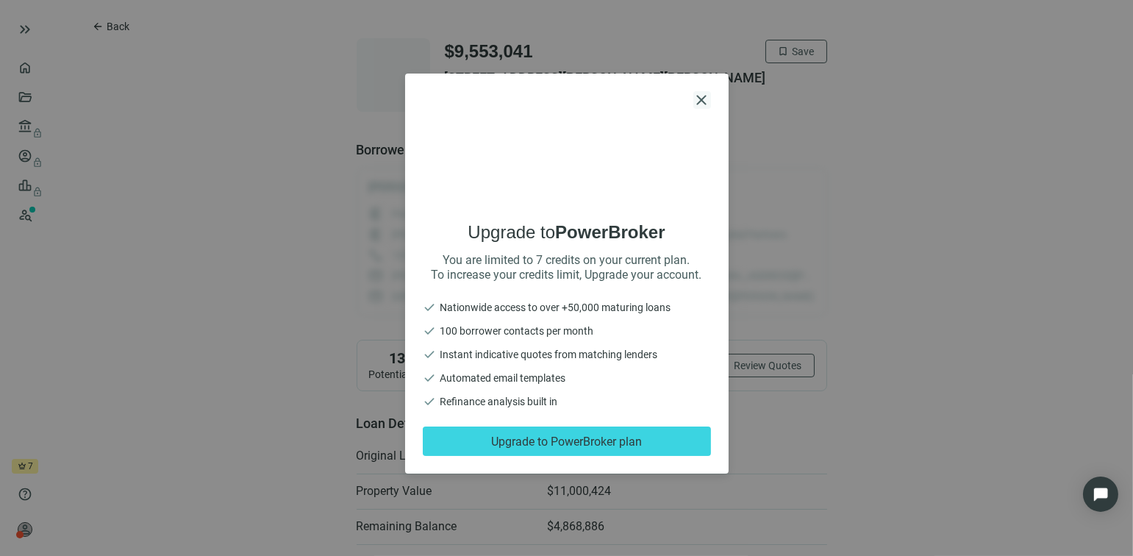
click at [703, 93] on span "close" at bounding box center [702, 100] width 18 height 18
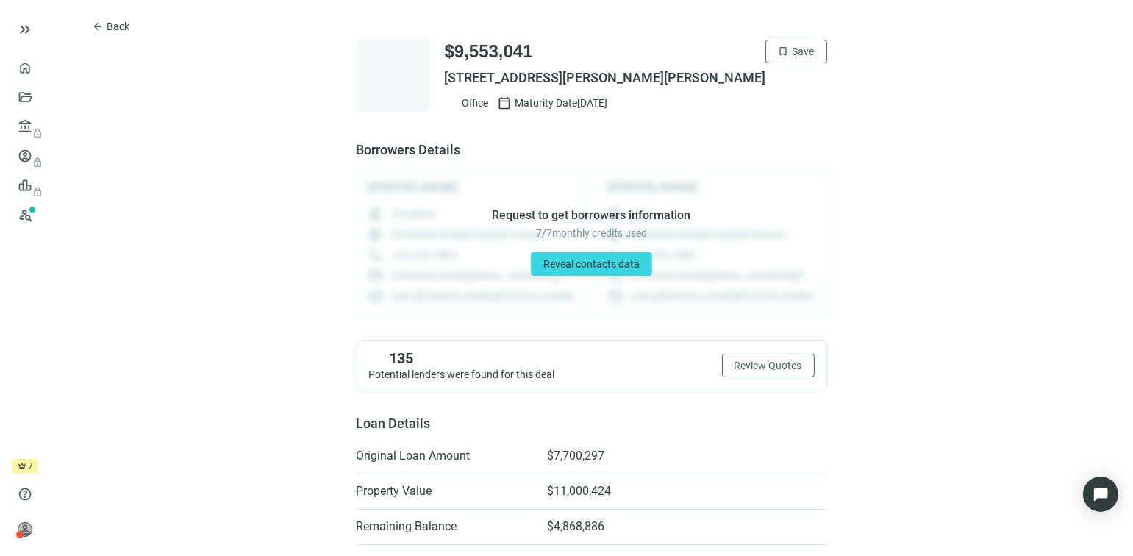
click at [27, 466] on div "crown 7 days left" at bounding box center [25, 466] width 26 height 15
click at [26, 468] on div "crown 7 days left" at bounding box center [25, 466] width 26 height 15
click at [24, 467] on span "crown" at bounding box center [22, 466] width 9 height 9
drag, startPoint x: 24, startPoint y: 467, endPoint x: 33, endPoint y: 466, distance: 8.9
click at [33, 466] on div "crown 7 days left" at bounding box center [25, 466] width 26 height 15
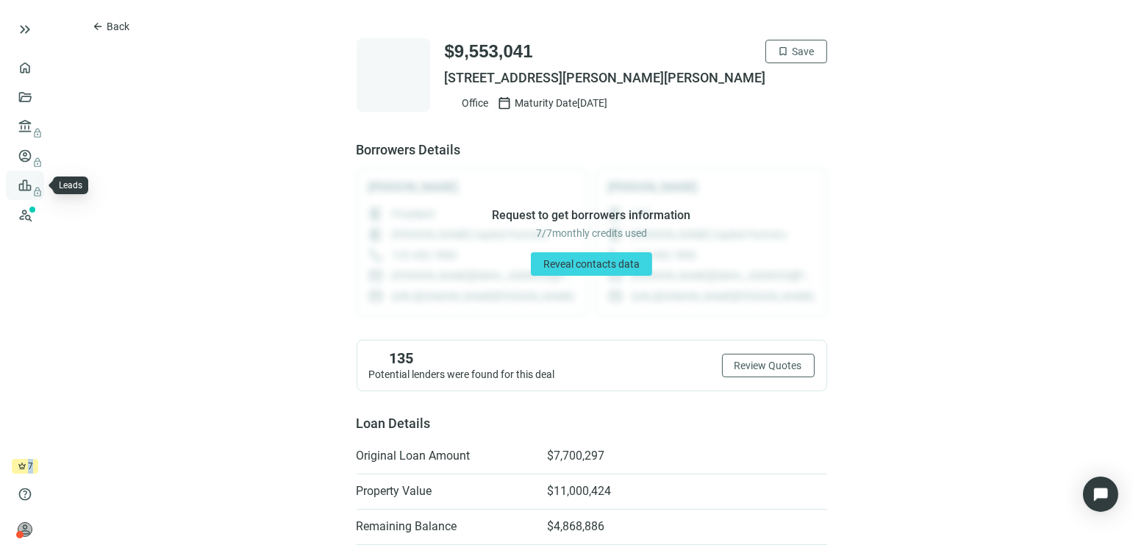
click at [30, 186] on span "lock" at bounding box center [27, 185] width 12 height 12
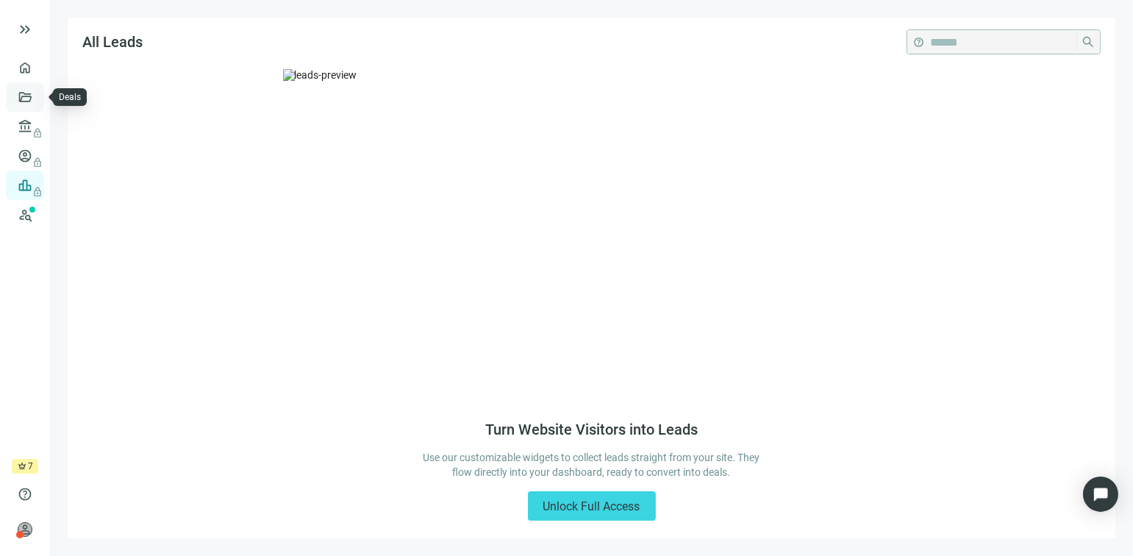
click at [37, 99] on link "Deals" at bounding box center [50, 97] width 26 height 12
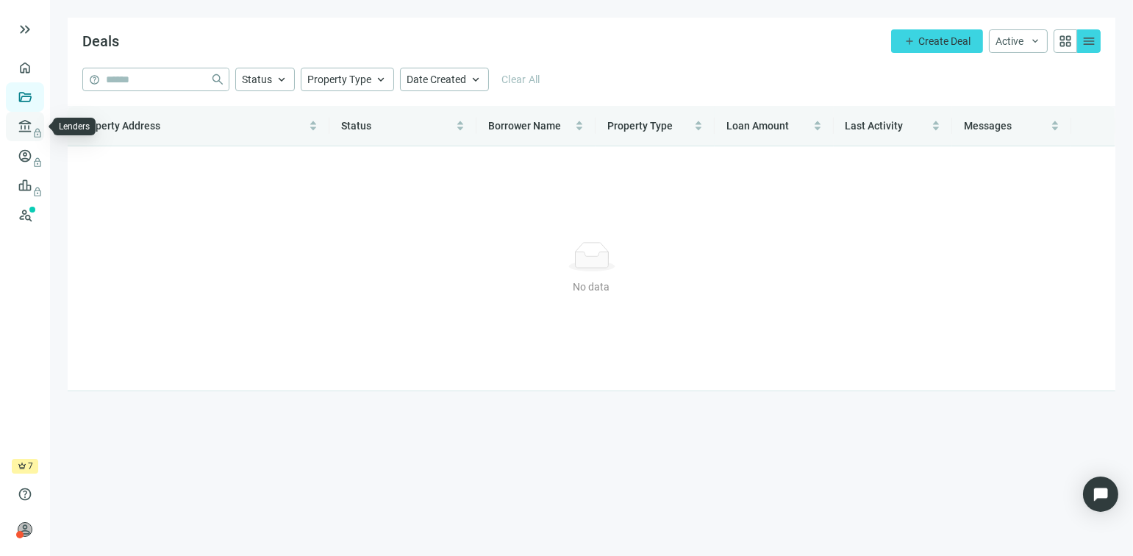
click at [26, 128] on span "lock" at bounding box center [27, 127] width 12 height 12
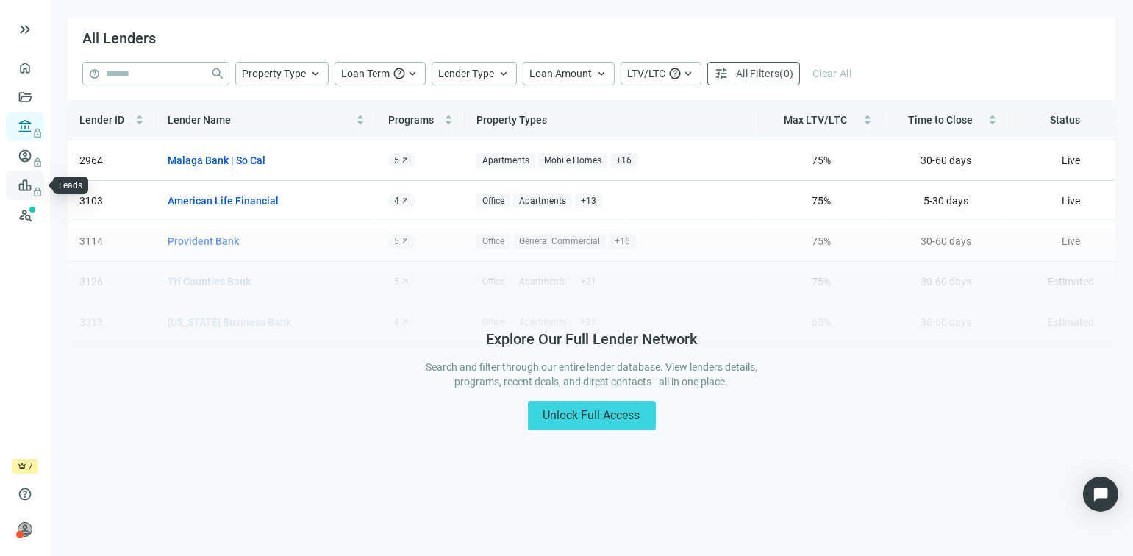
click at [24, 182] on span "lock" at bounding box center [27, 185] width 12 height 12
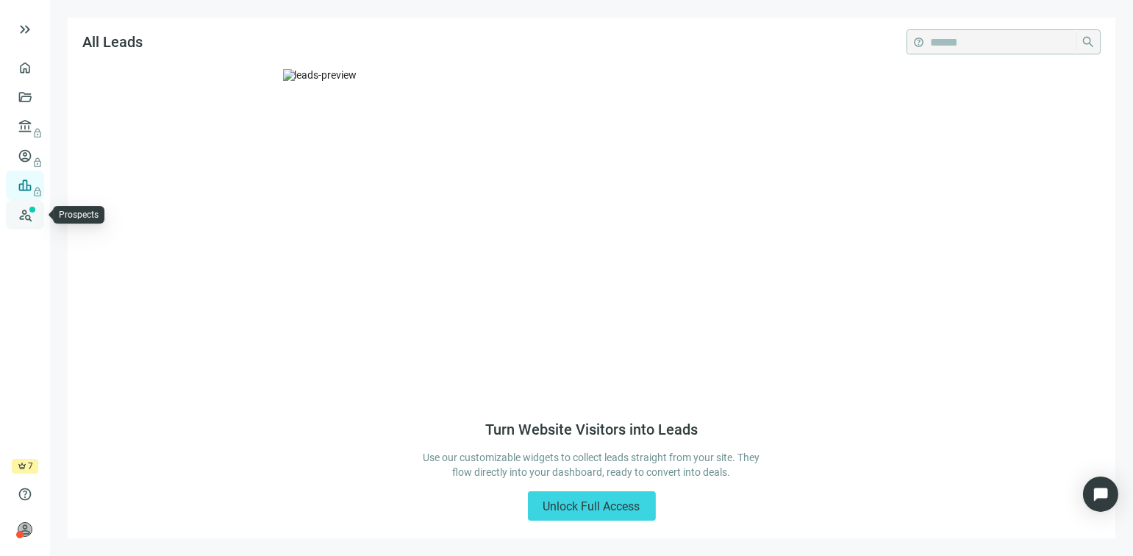
click at [37, 215] on link "Prospects New" at bounding box center [60, 214] width 47 height 29
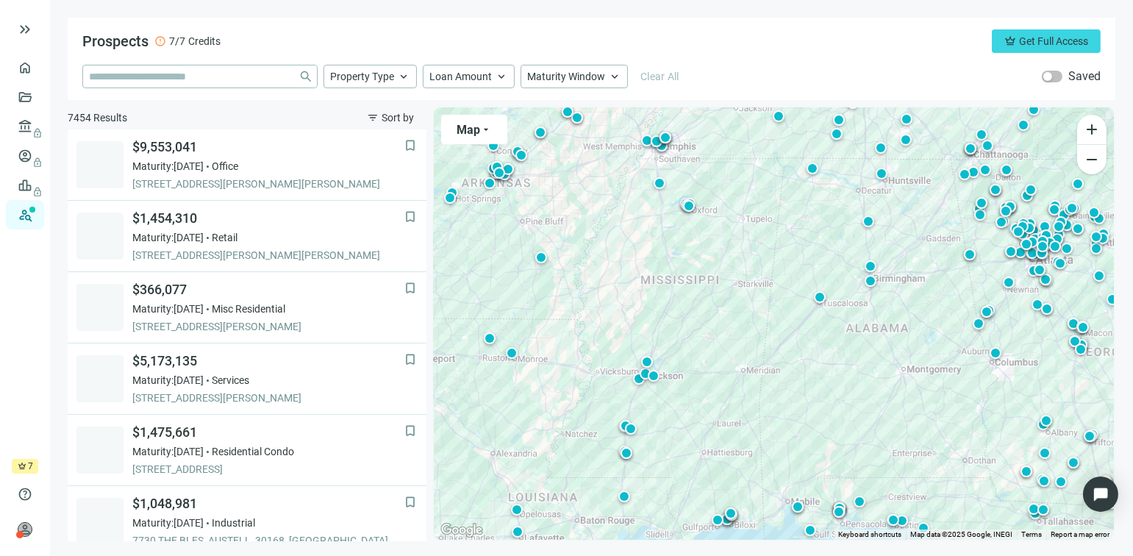
click at [190, 19] on div "Prospects error 7/7 Credits crown Get Full Access close Property Type keyboard_…" at bounding box center [592, 59] width 1048 height 82
click at [119, 44] on span "Prospects" at bounding box center [115, 41] width 66 height 18
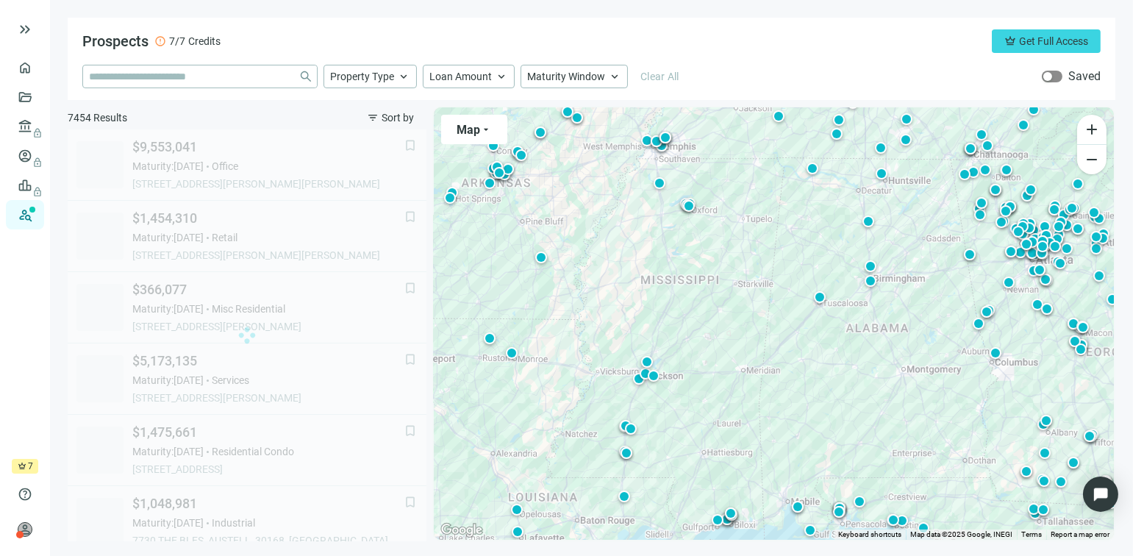
click at [1060, 80] on span "button" at bounding box center [1052, 77] width 21 height 12
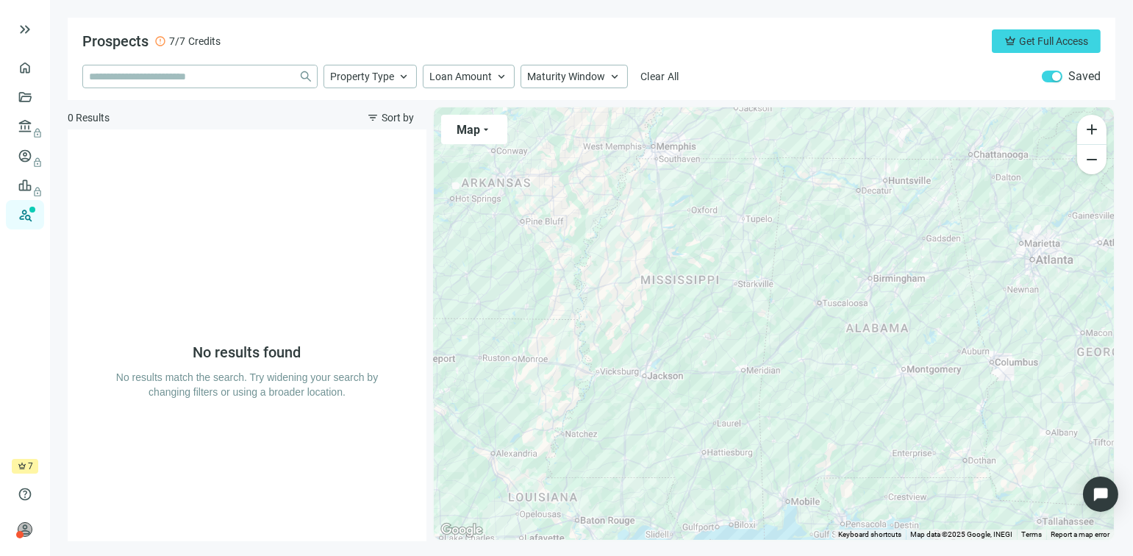
click at [20, 466] on span "crown" at bounding box center [22, 466] width 9 height 9
